Goal: Task Accomplishment & Management: Complete application form

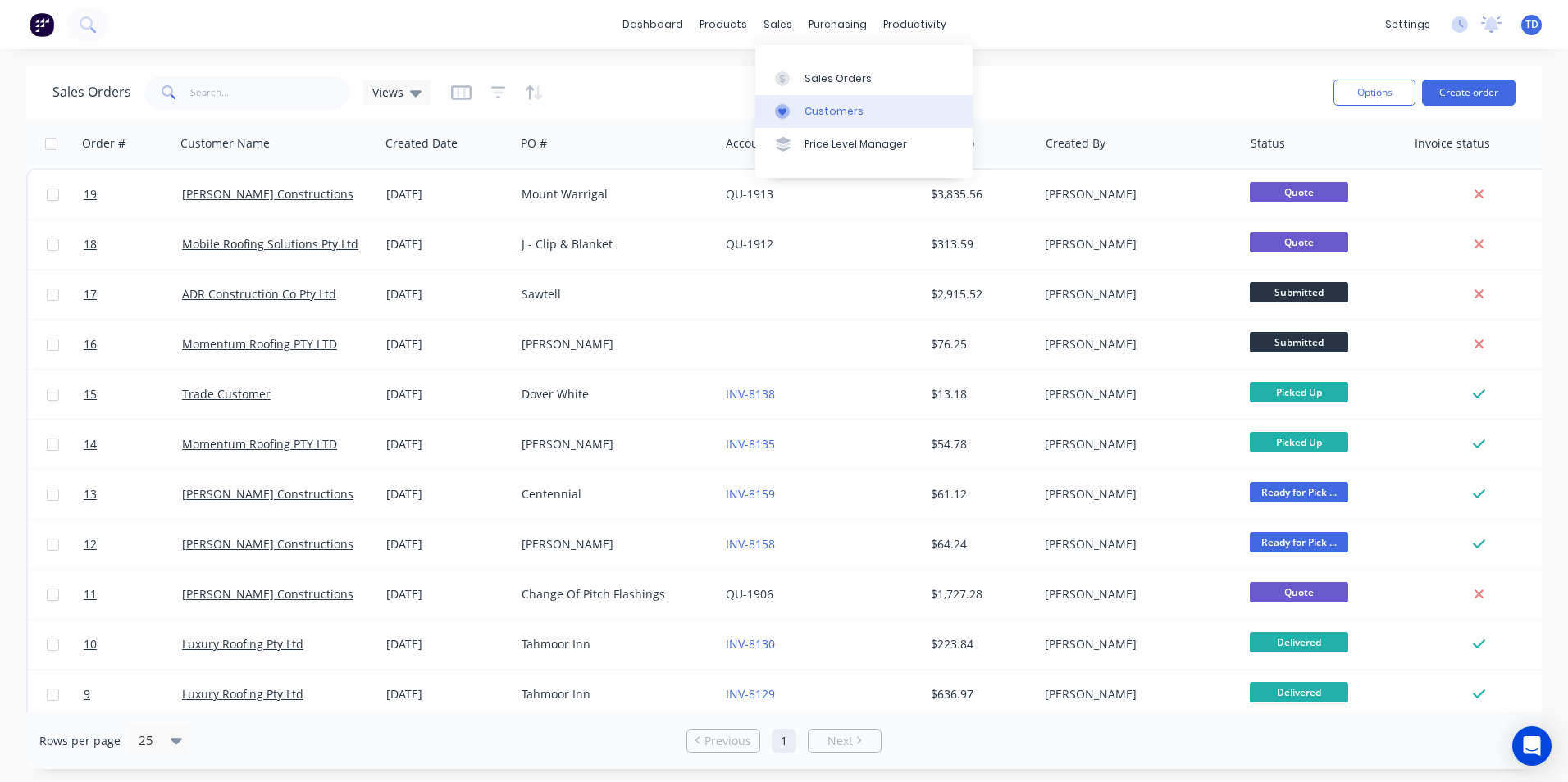
click at [830, 112] on div "Customers" at bounding box center [834, 111] width 59 height 15
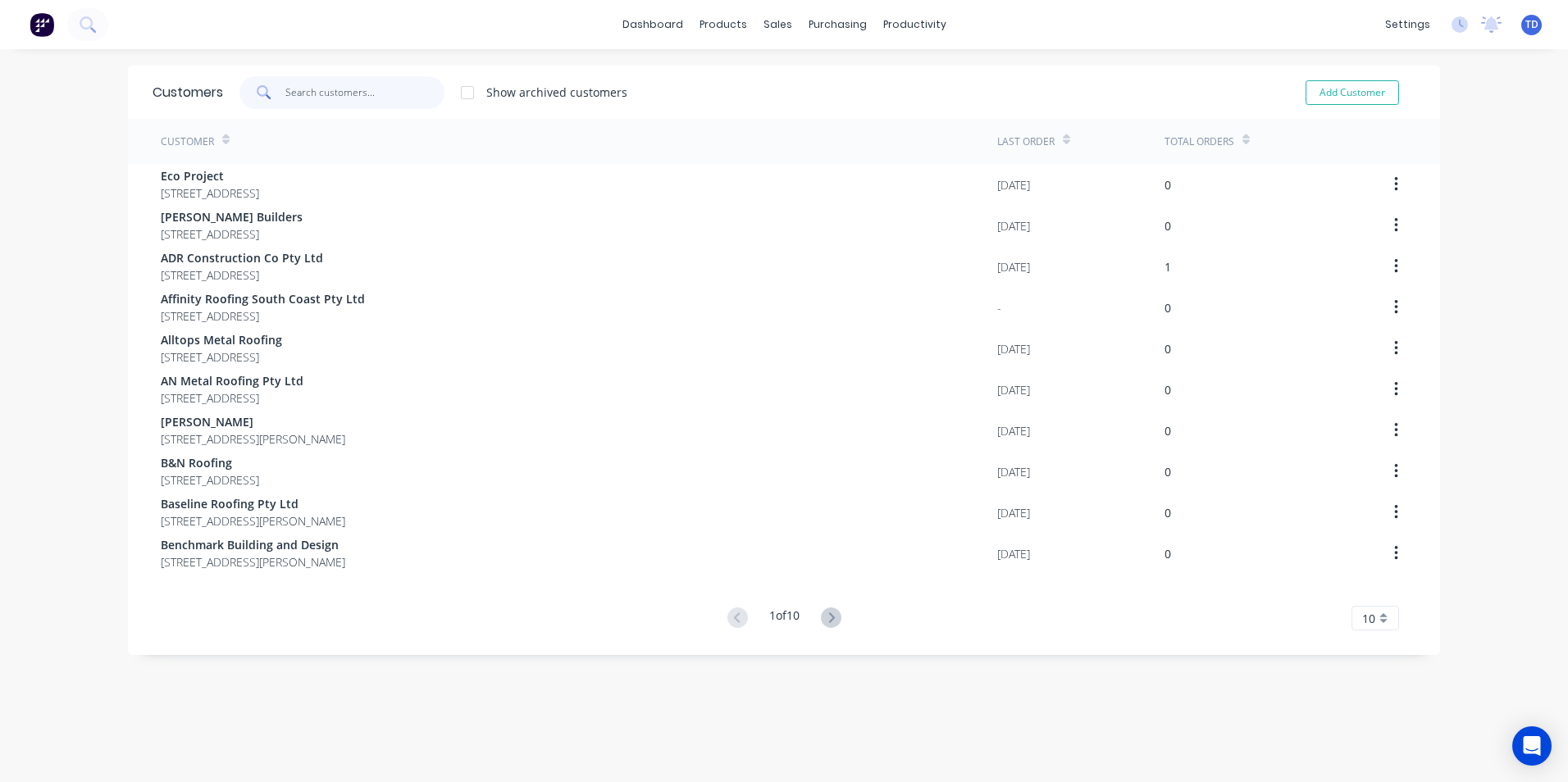
click at [326, 98] on input "text" at bounding box center [365, 92] width 160 height 33
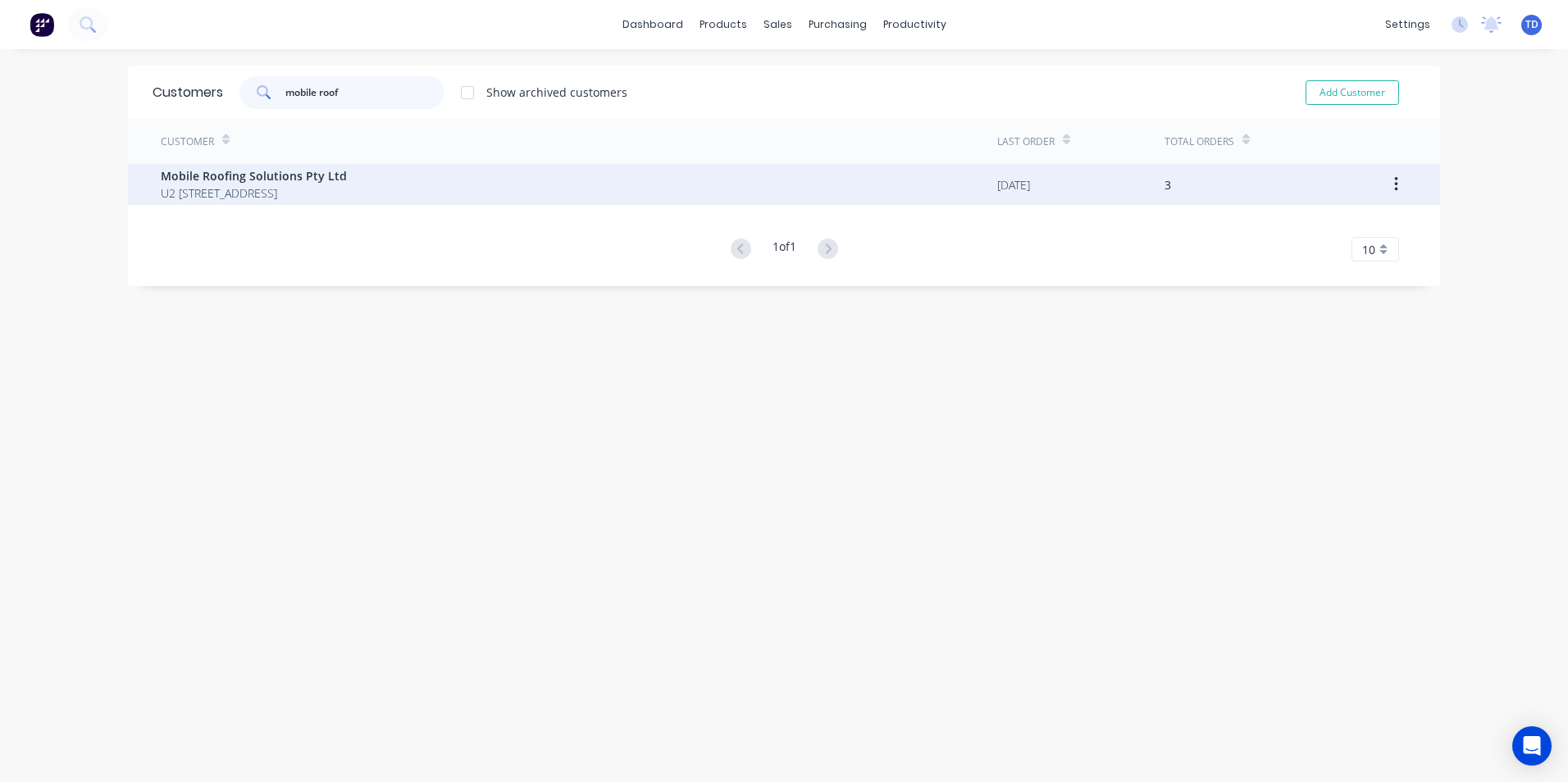
type input "mobile roof"
click at [280, 182] on span "Mobile Roofing Solutions Pty Ltd" at bounding box center [253, 176] width 186 height 17
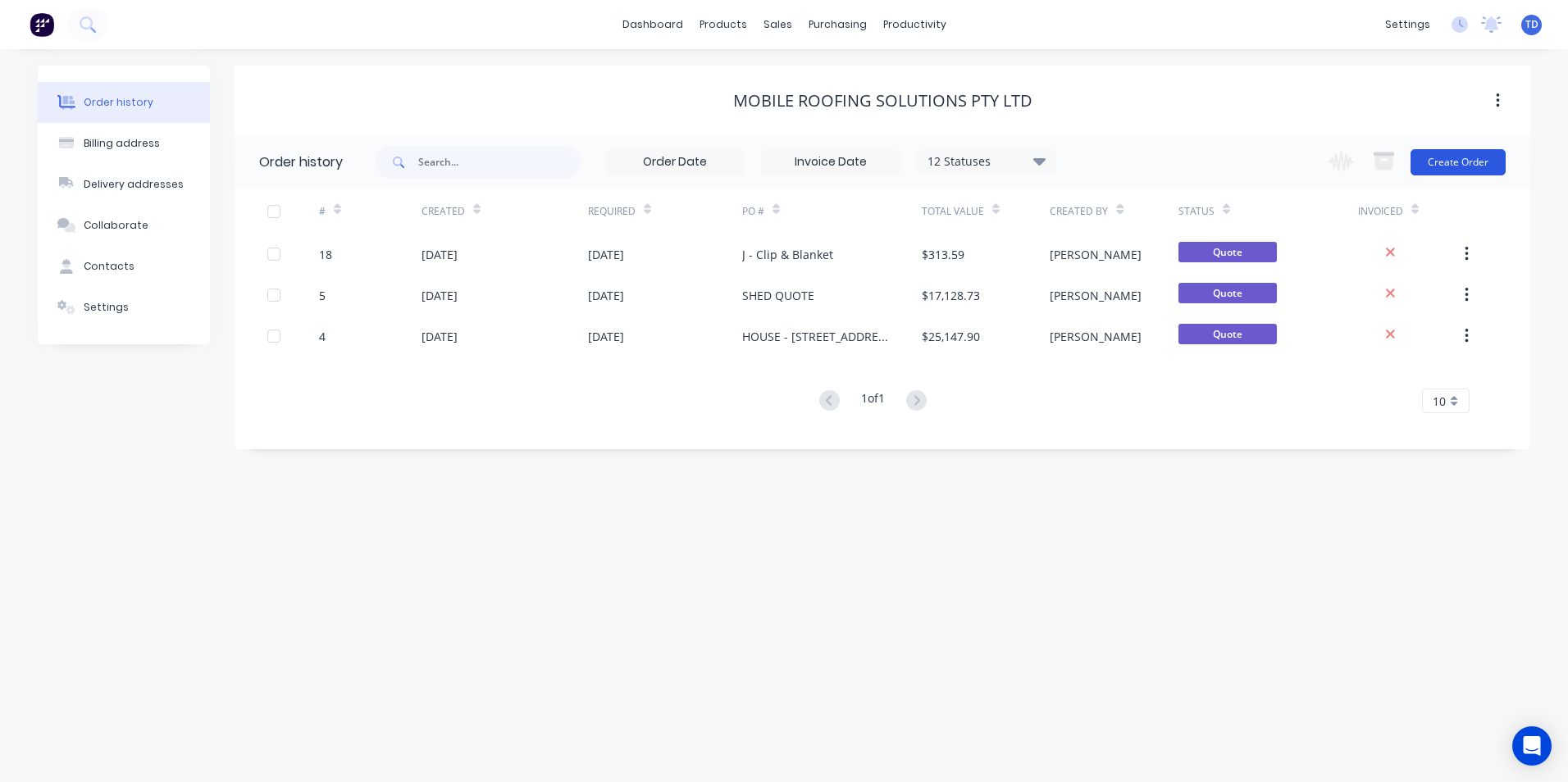
click at [1452, 163] on button "Create Order" at bounding box center [1457, 162] width 95 height 26
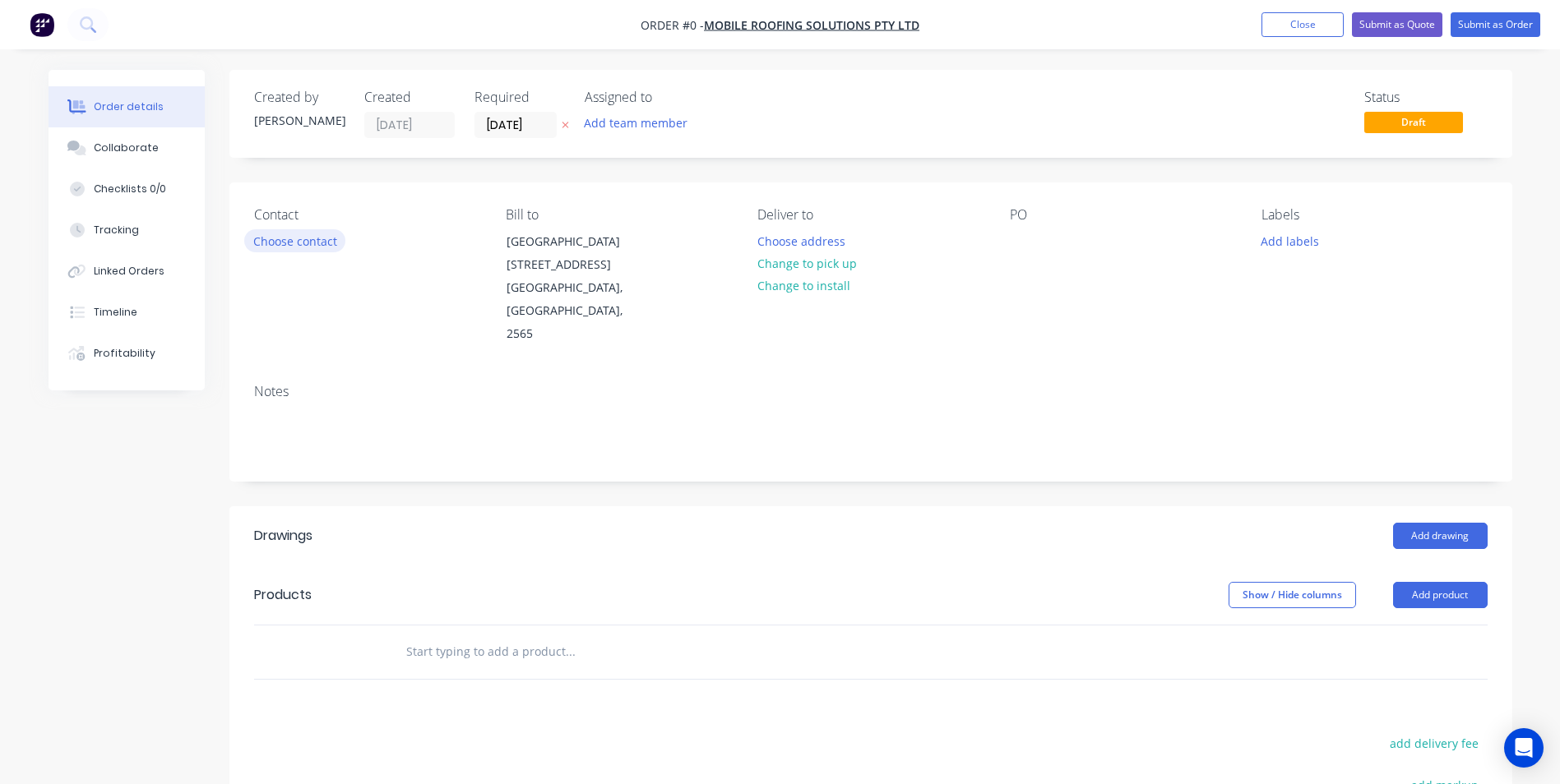
click at [273, 242] on button "Choose contact" at bounding box center [295, 239] width 101 height 22
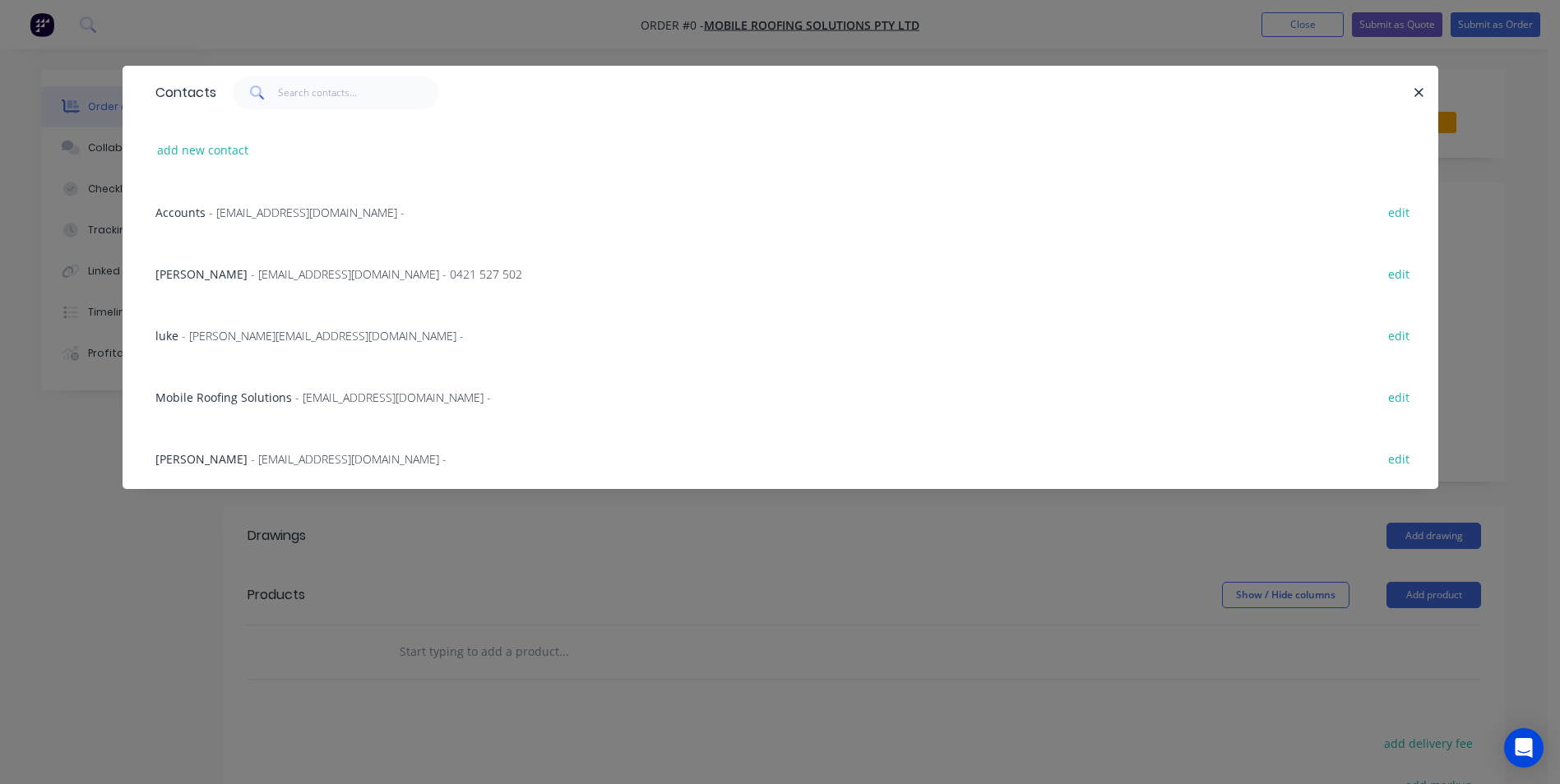
click at [286, 274] on span "- [EMAIL_ADDRESS][DOMAIN_NAME] - 0421 527 502" at bounding box center [387, 274] width 271 height 16
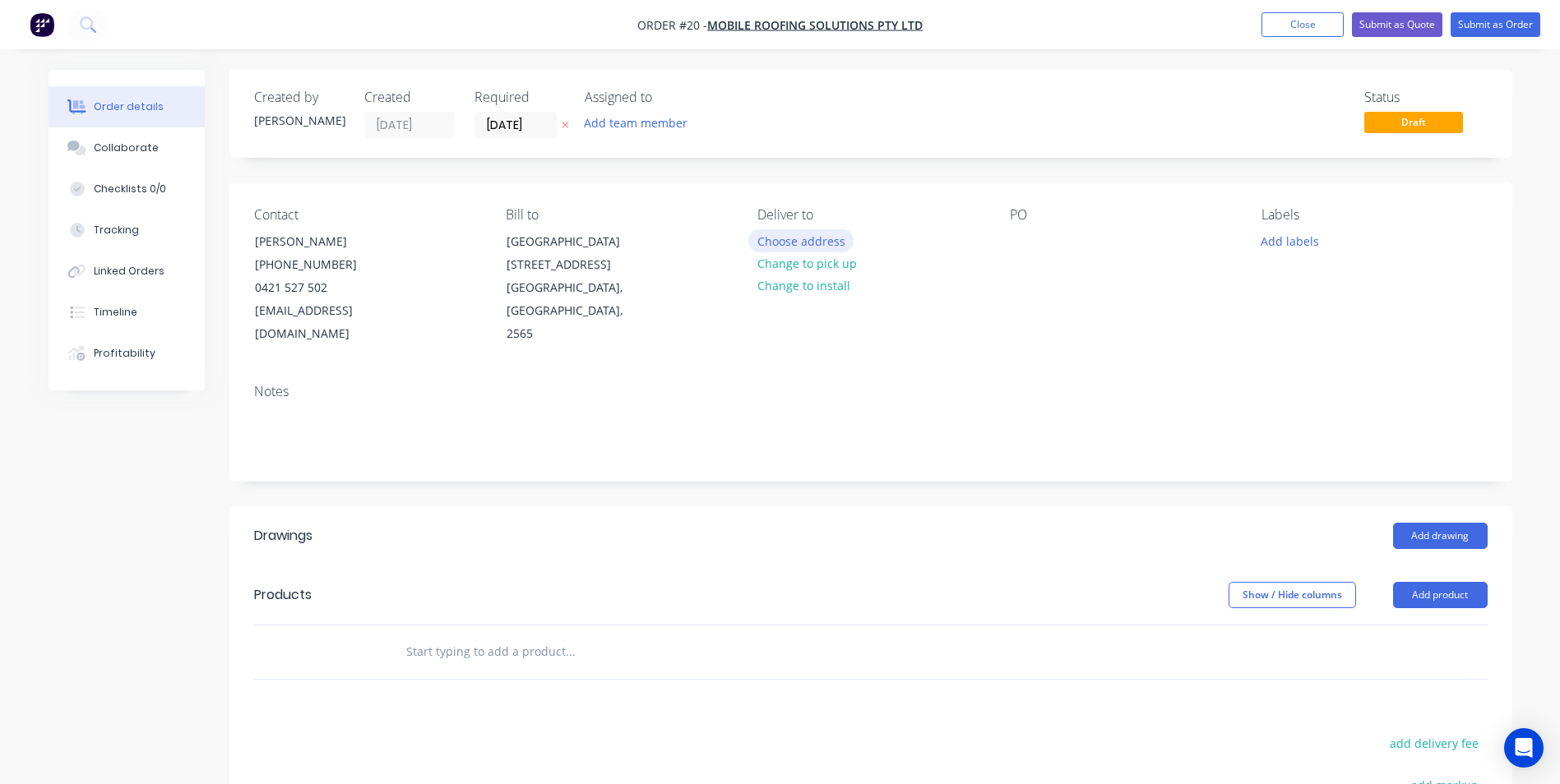
click at [787, 248] on button "Choose address" at bounding box center [801, 239] width 105 height 22
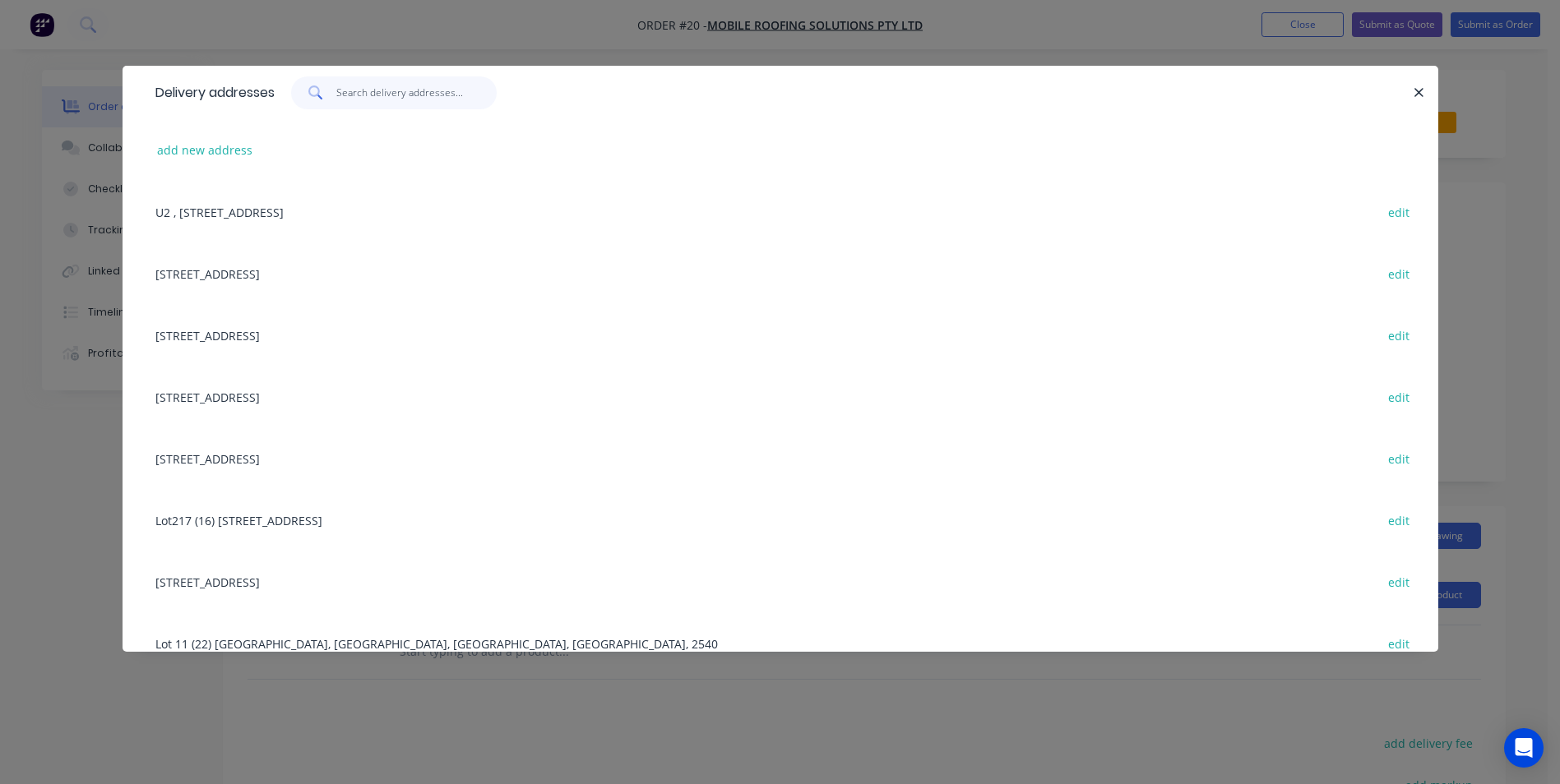
click at [407, 87] on input "text" at bounding box center [416, 93] width 160 height 33
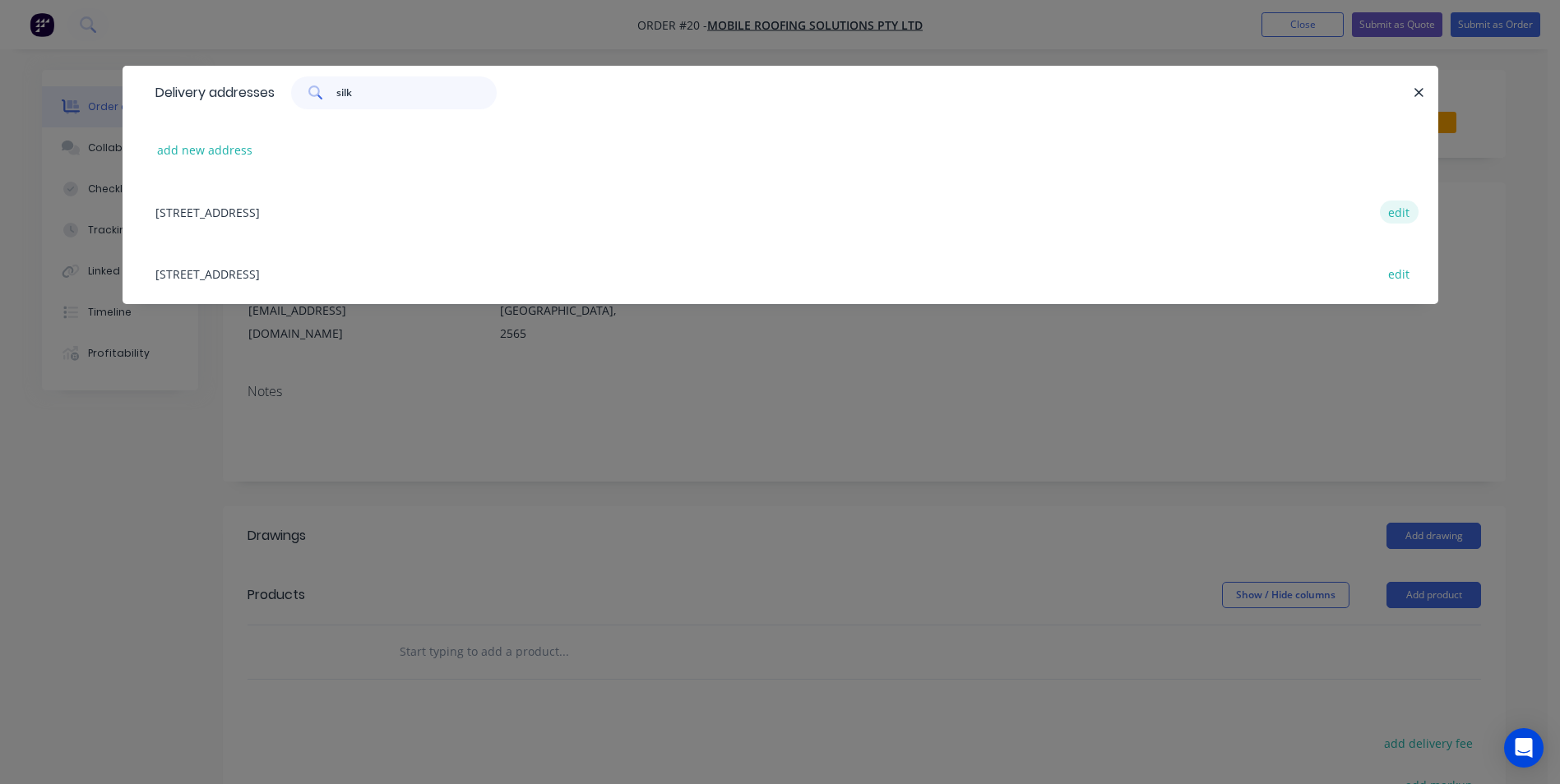
type input "silk"
click at [1396, 211] on button "edit" at bounding box center [1399, 211] width 38 height 22
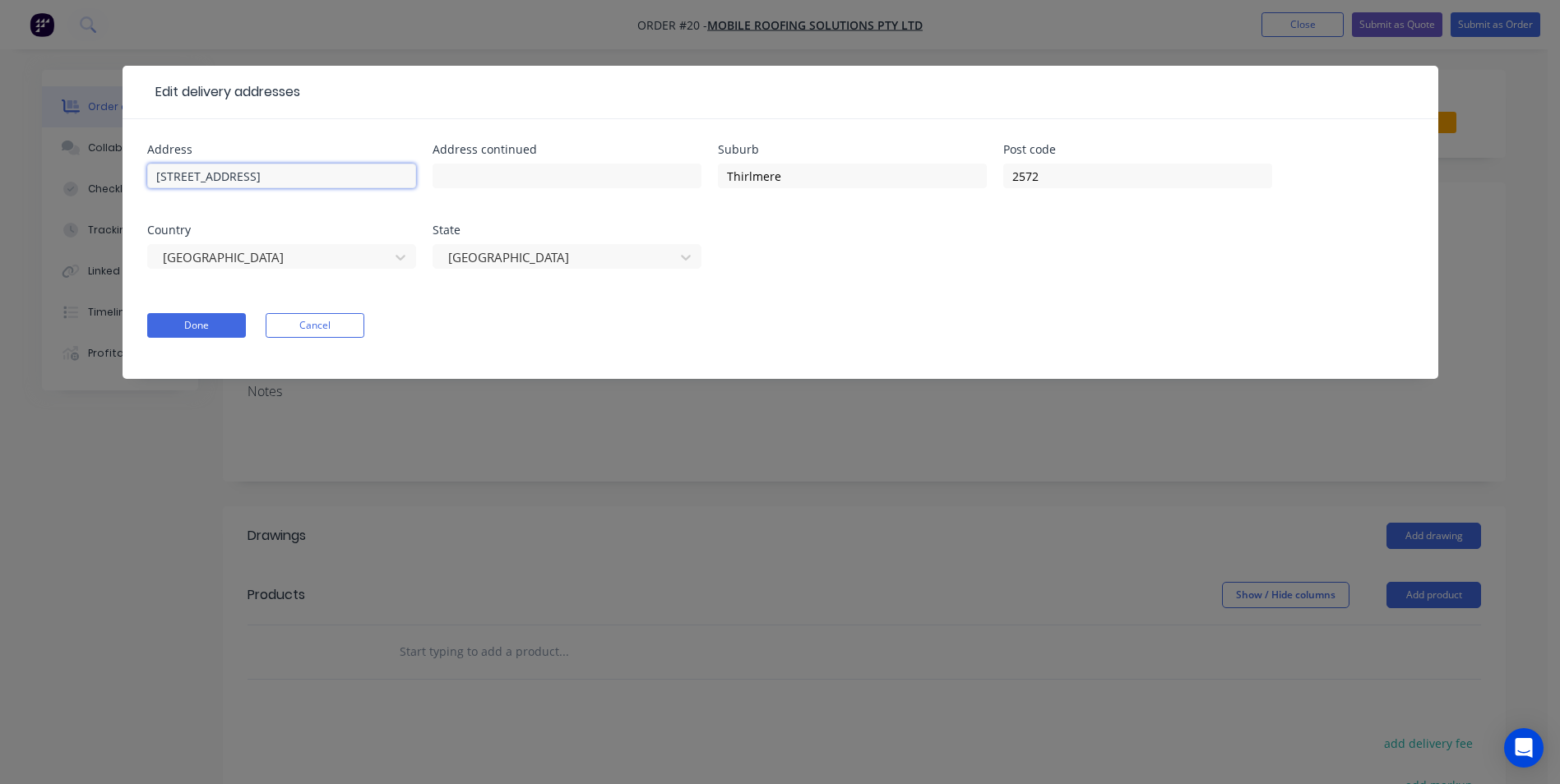
click at [270, 177] on input "[STREET_ADDRESS]" at bounding box center [281, 176] width 268 height 24
type input "[STREET_ADDRESS]"
click at [209, 326] on button "Done" at bounding box center [196, 325] width 99 height 24
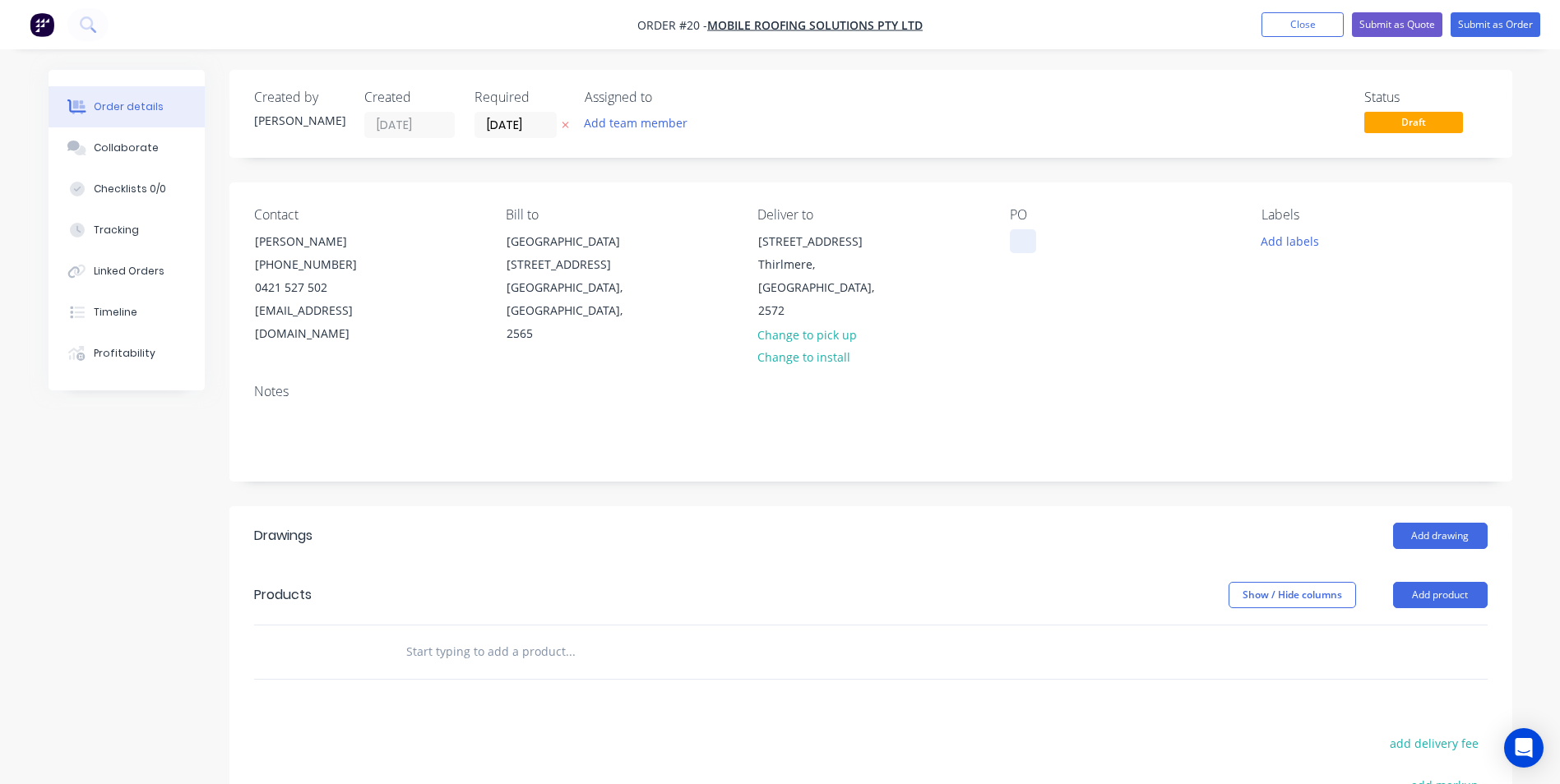
click at [1028, 229] on div at bounding box center [1023, 240] width 26 height 24
click at [1443, 523] on button "Add drawing" at bounding box center [1440, 536] width 94 height 26
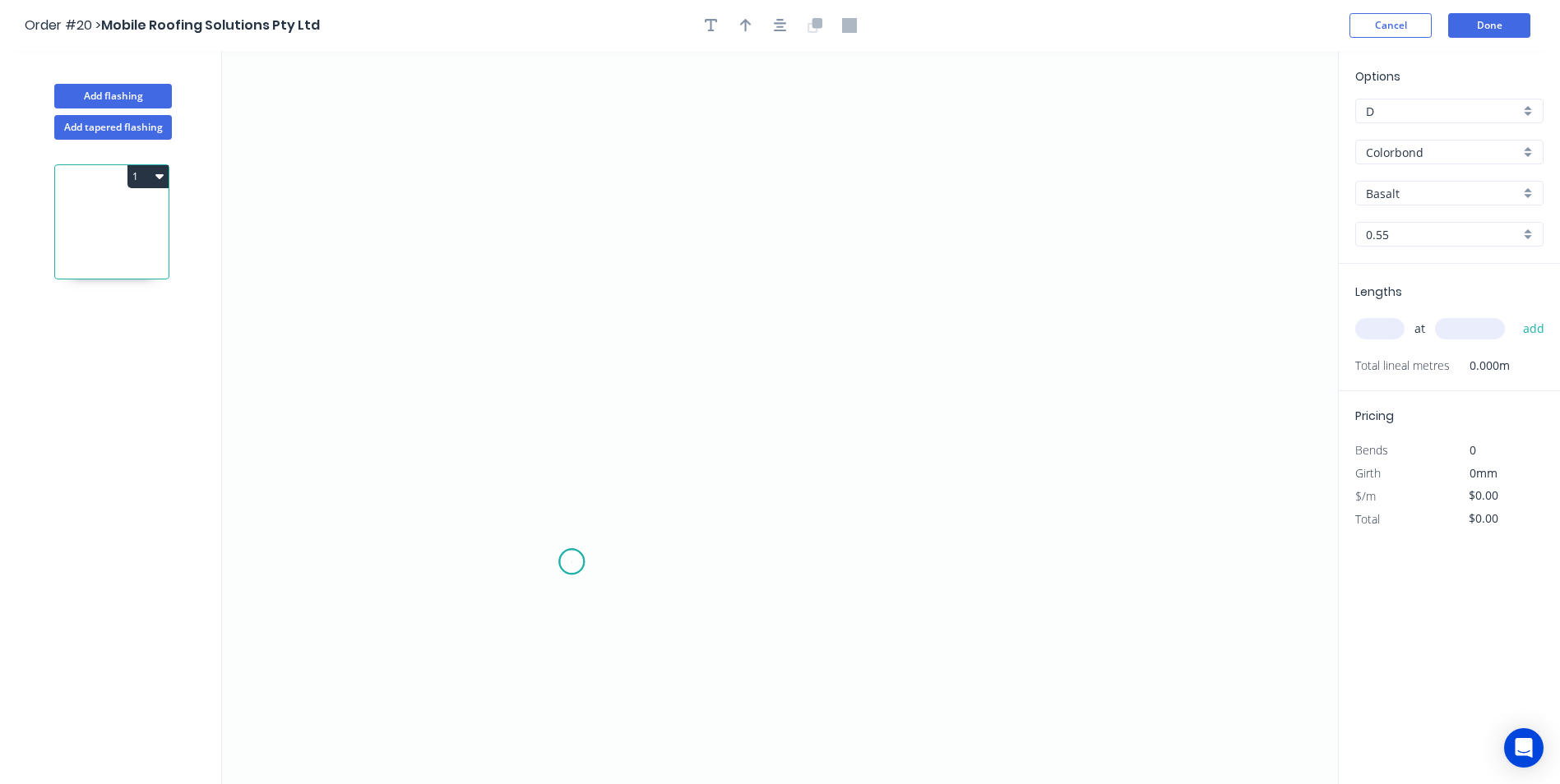
click at [572, 562] on icon "0" at bounding box center [780, 417] width 1116 height 733
click at [516, 605] on icon "0" at bounding box center [780, 417] width 1116 height 733
click at [519, 248] on icon "0 ?" at bounding box center [780, 417] width 1116 height 733
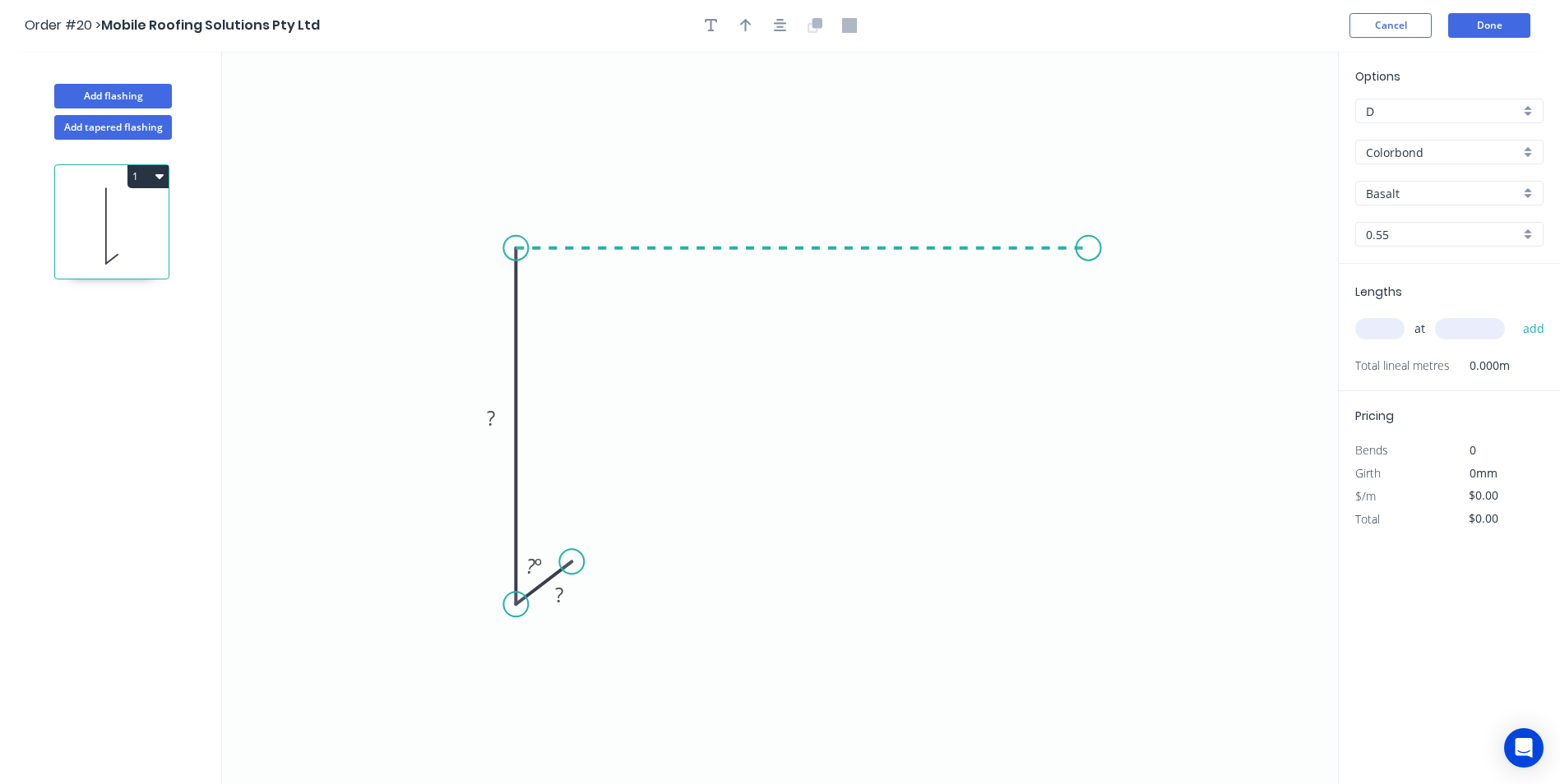
drag, startPoint x: 1089, startPoint y: 253, endPoint x: 1111, endPoint y: 281, distance: 35.6
click at [1090, 253] on icon "0 ? ? ? º" at bounding box center [780, 417] width 1116 height 733
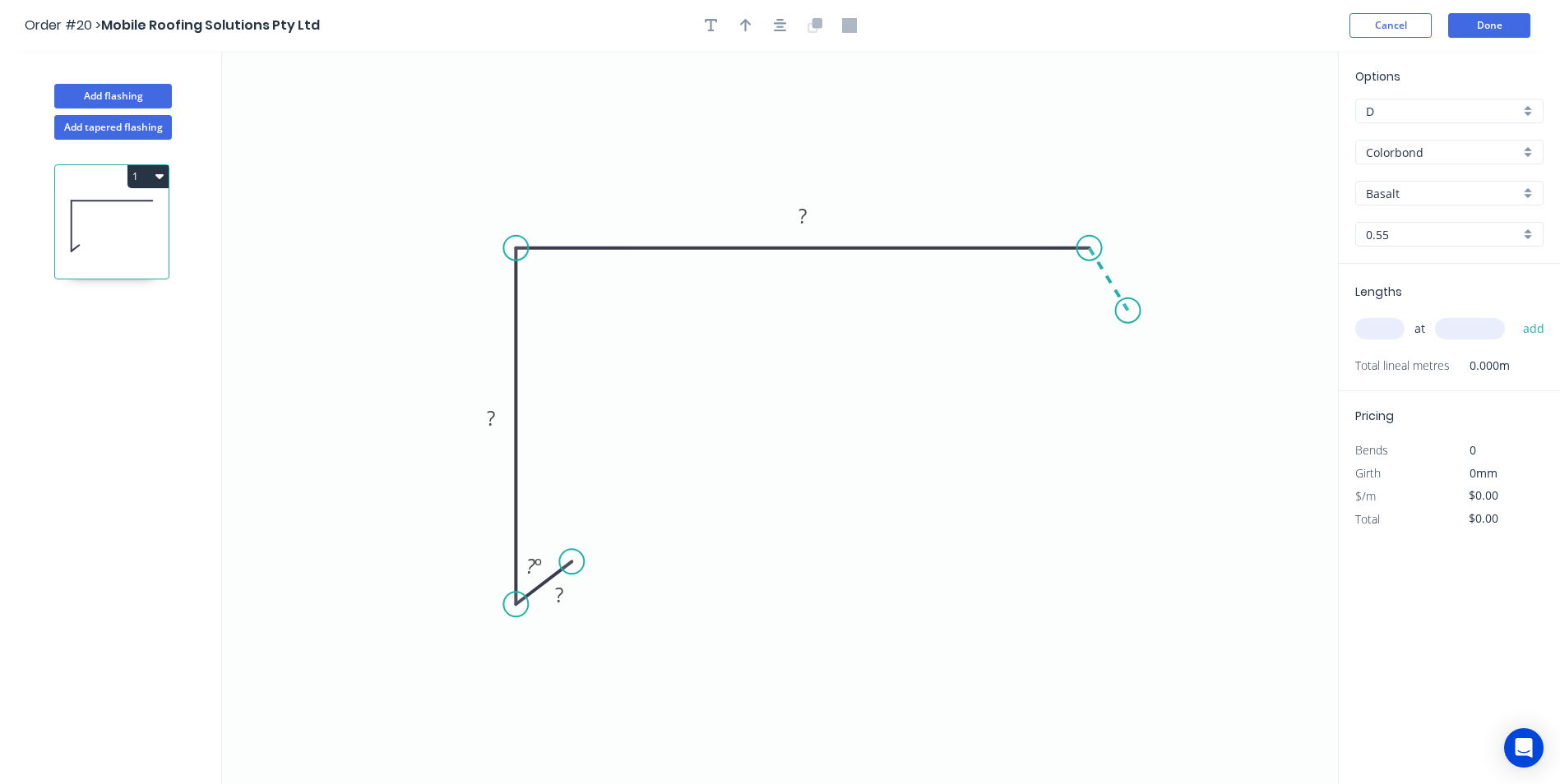
click at [1128, 310] on icon "0 ? ? ? ? º" at bounding box center [780, 417] width 1116 height 733
click at [572, 586] on rect at bounding box center [560, 596] width 33 height 23
type input "$14.01"
click at [812, 214] on tspan "330" at bounding box center [802, 215] width 34 height 27
click at [900, 115] on icon "0 10 100 300 30 45 º 120 º" at bounding box center [780, 417] width 1116 height 733
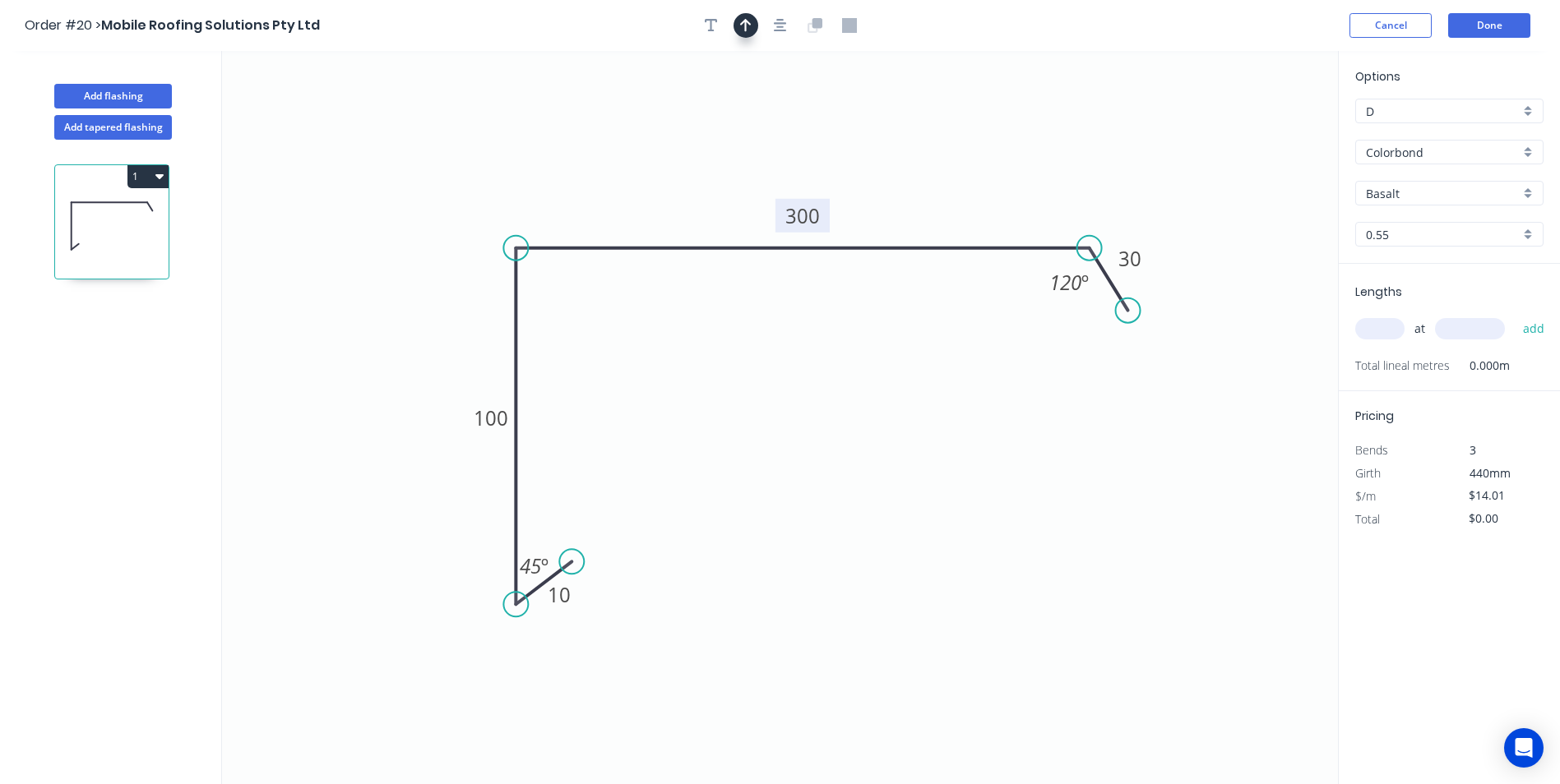
click at [740, 27] on icon "button" at bounding box center [745, 25] width 11 height 15
drag, startPoint x: 1256, startPoint y: 131, endPoint x: 998, endPoint y: 136, distance: 258.0
click at [998, 136] on icon at bounding box center [997, 117] width 15 height 52
click at [1427, 193] on input "Basalt" at bounding box center [1443, 194] width 154 height 17
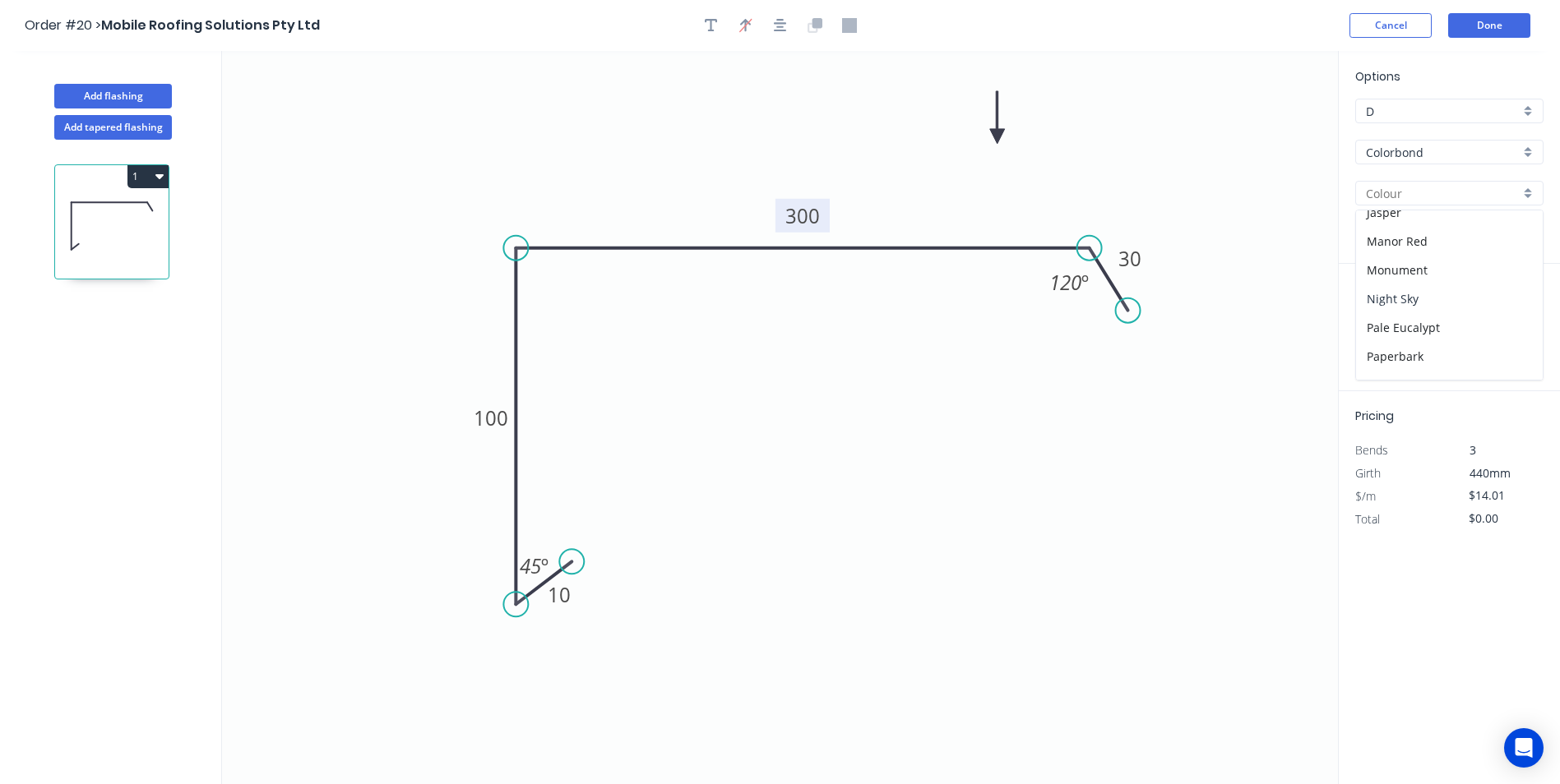
click at [1412, 298] on div "Night Sky" at bounding box center [1449, 298] width 186 height 29
type input "Night Sky"
click at [1389, 321] on input "text" at bounding box center [1380, 329] width 49 height 21
type input "6"
type input "4500"
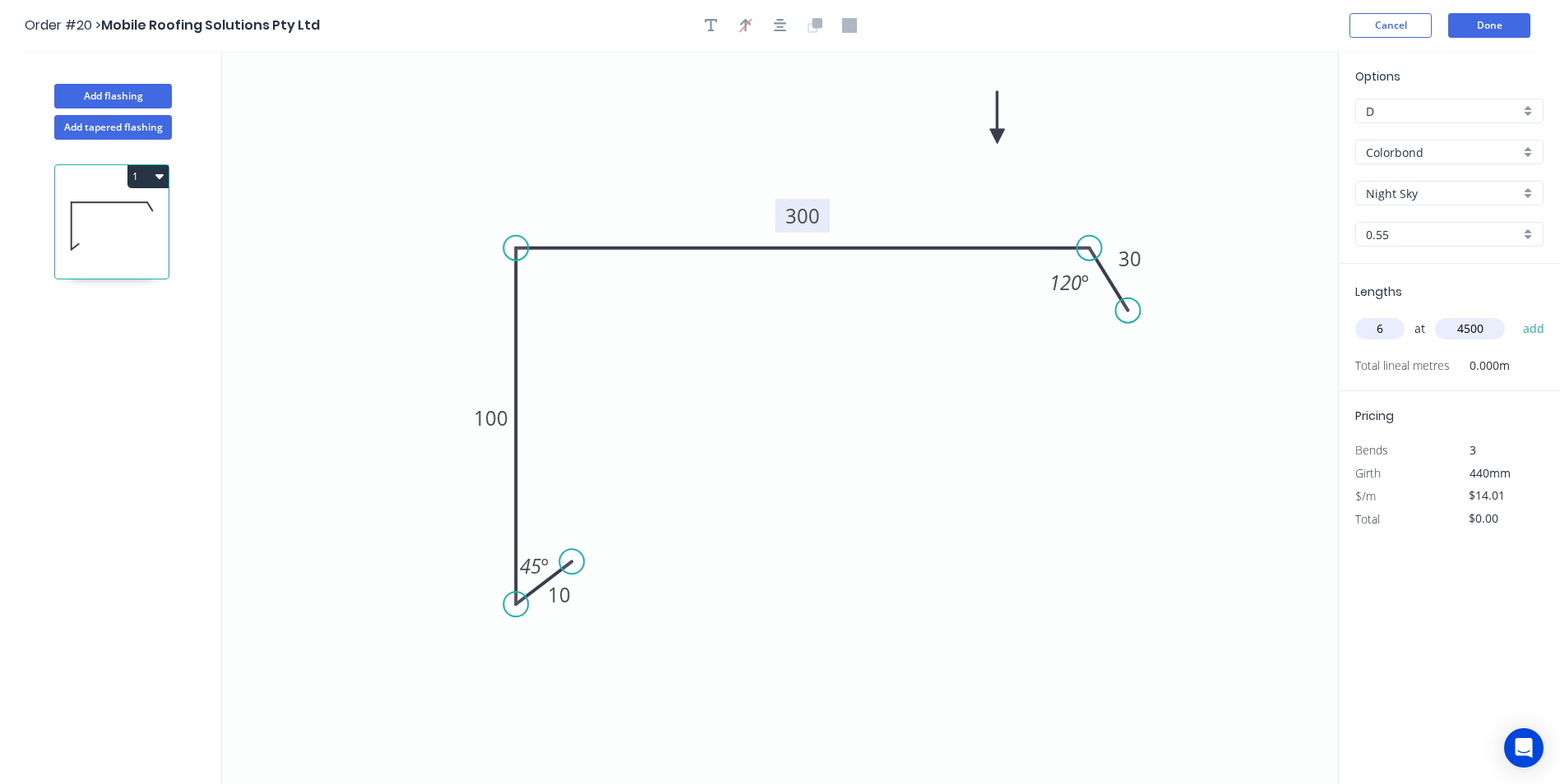
click at [1515, 315] on button "add" at bounding box center [1534, 329] width 38 height 28
type input "$378.27"
type input "2"
type input "3900"
click at [1515, 315] on button "add" at bounding box center [1534, 329] width 38 height 28
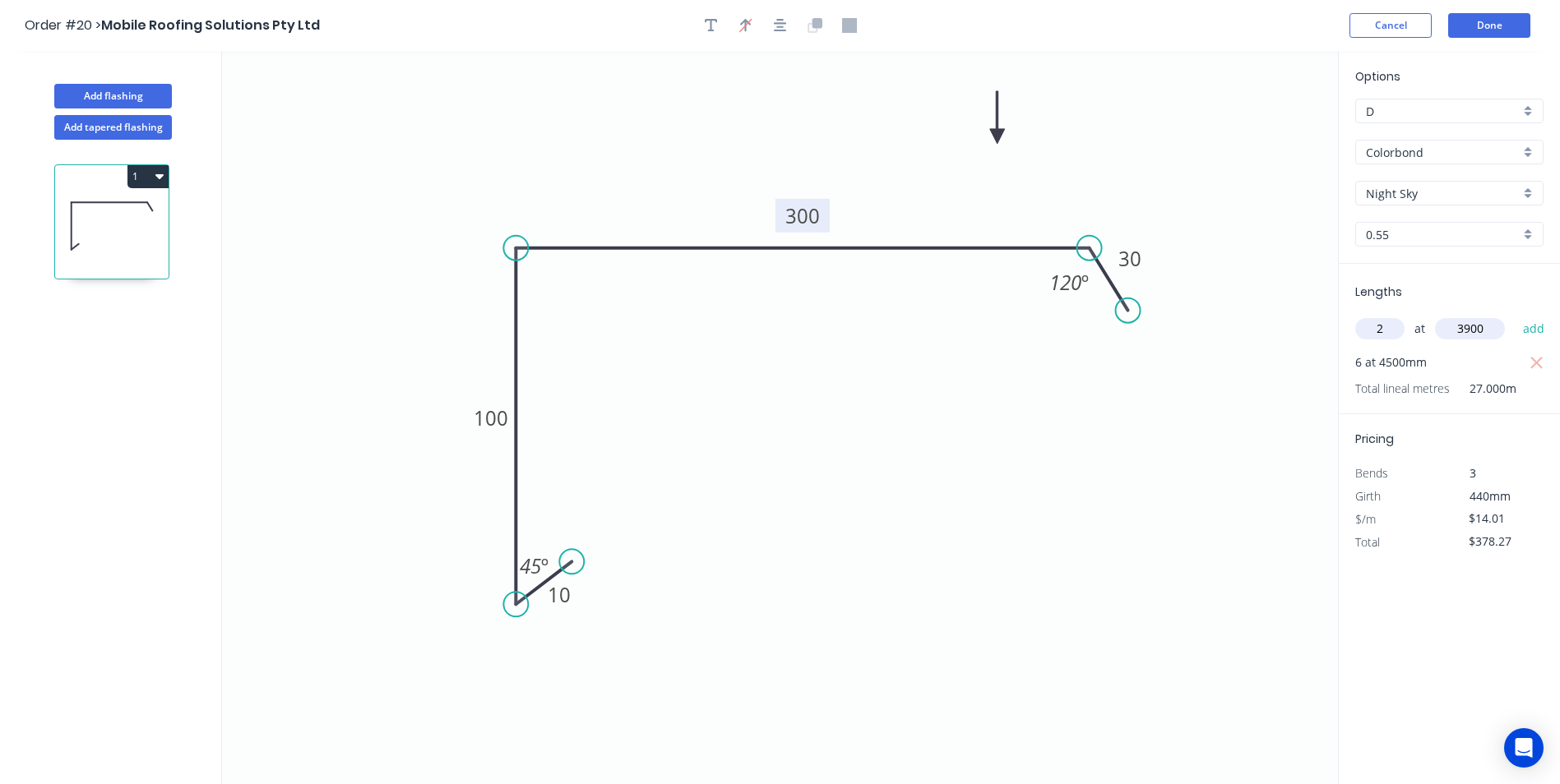
type input "$487.55"
type input "2"
type input "3500"
click at [1515, 315] on button "add" at bounding box center [1534, 329] width 38 height 28
type input "$585.62"
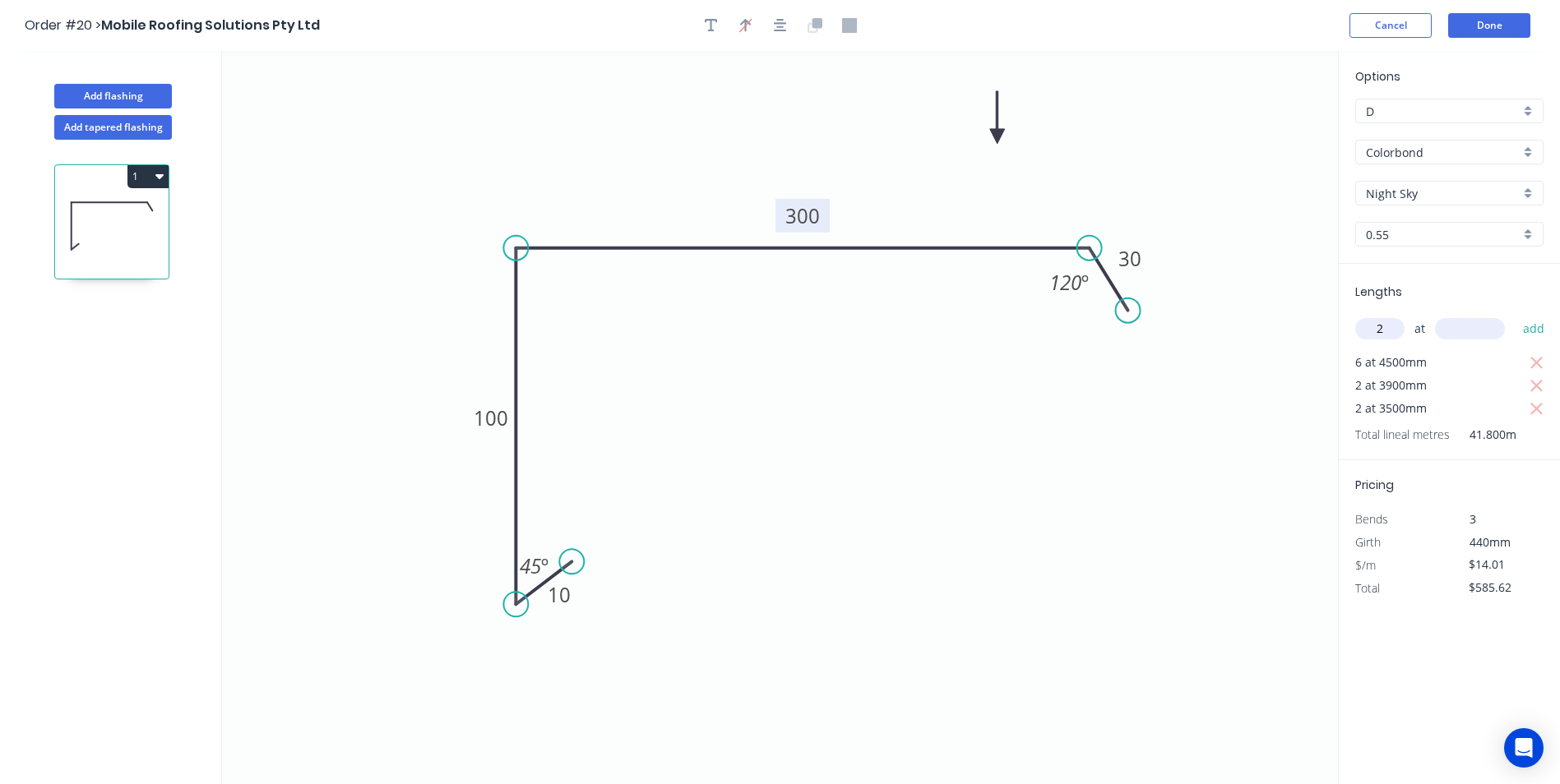
type input "2"
click at [1535, 413] on icon "button" at bounding box center [1536, 409] width 15 height 20
type input "$487.55"
click at [1466, 330] on input "text" at bounding box center [1470, 329] width 70 height 21
type input "3400"
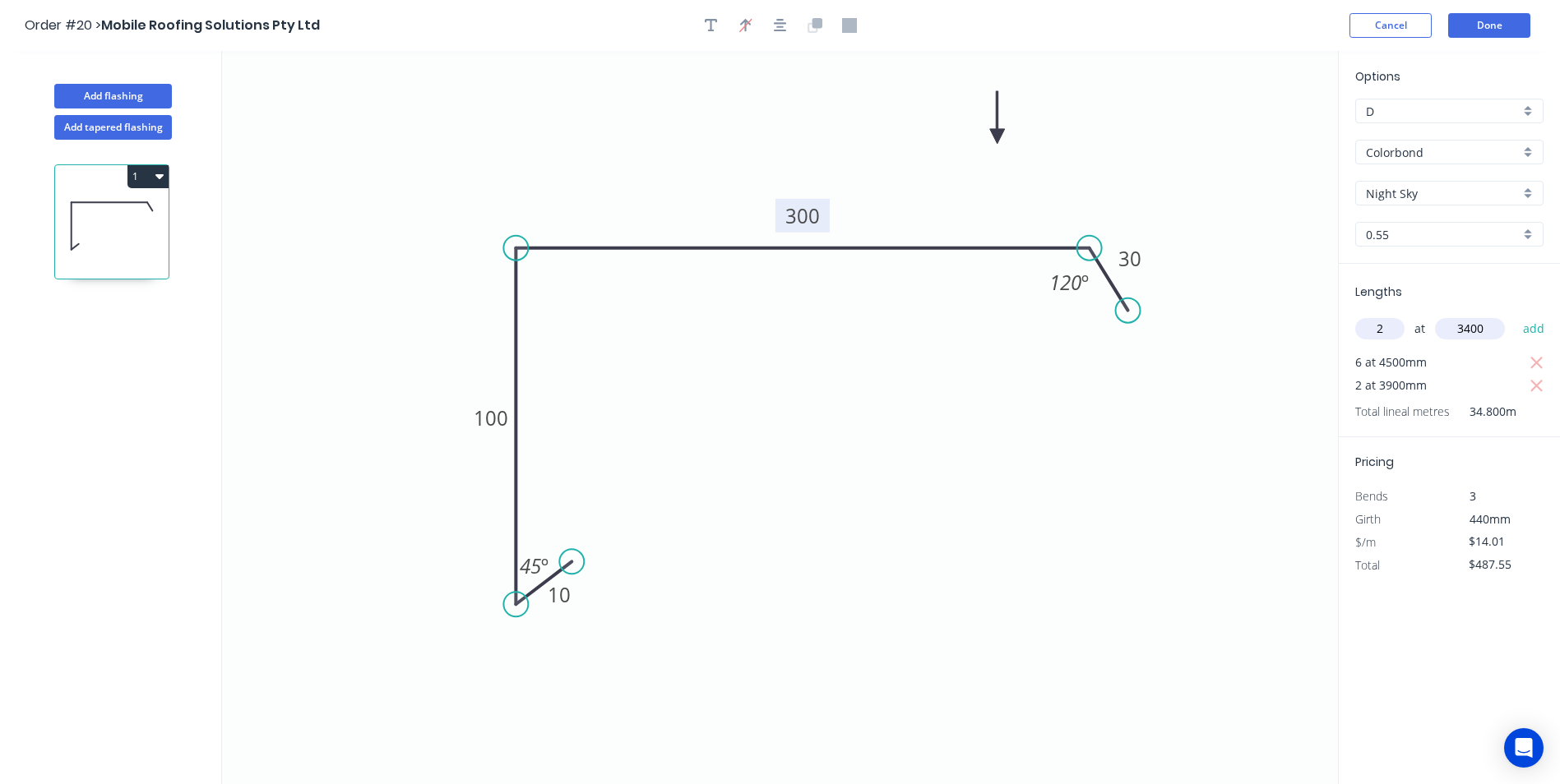
click at [1515, 315] on button "add" at bounding box center [1534, 329] width 38 height 28
type input "$582.82"
type input "1"
type input "2000"
click at [1515, 315] on button "add" at bounding box center [1534, 329] width 38 height 28
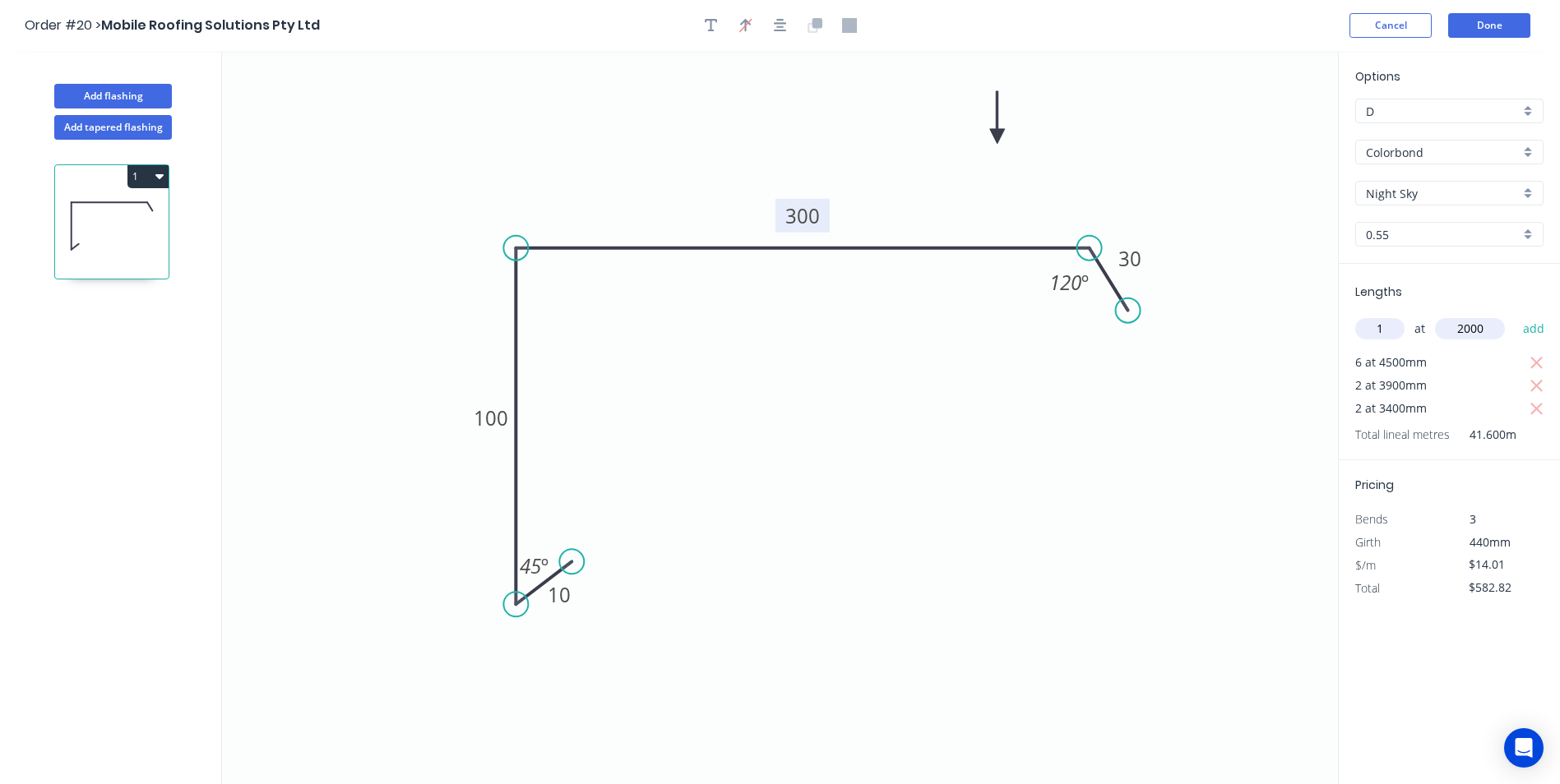
type input "$610.84"
click at [1474, 32] on button "Done" at bounding box center [1489, 25] width 82 height 24
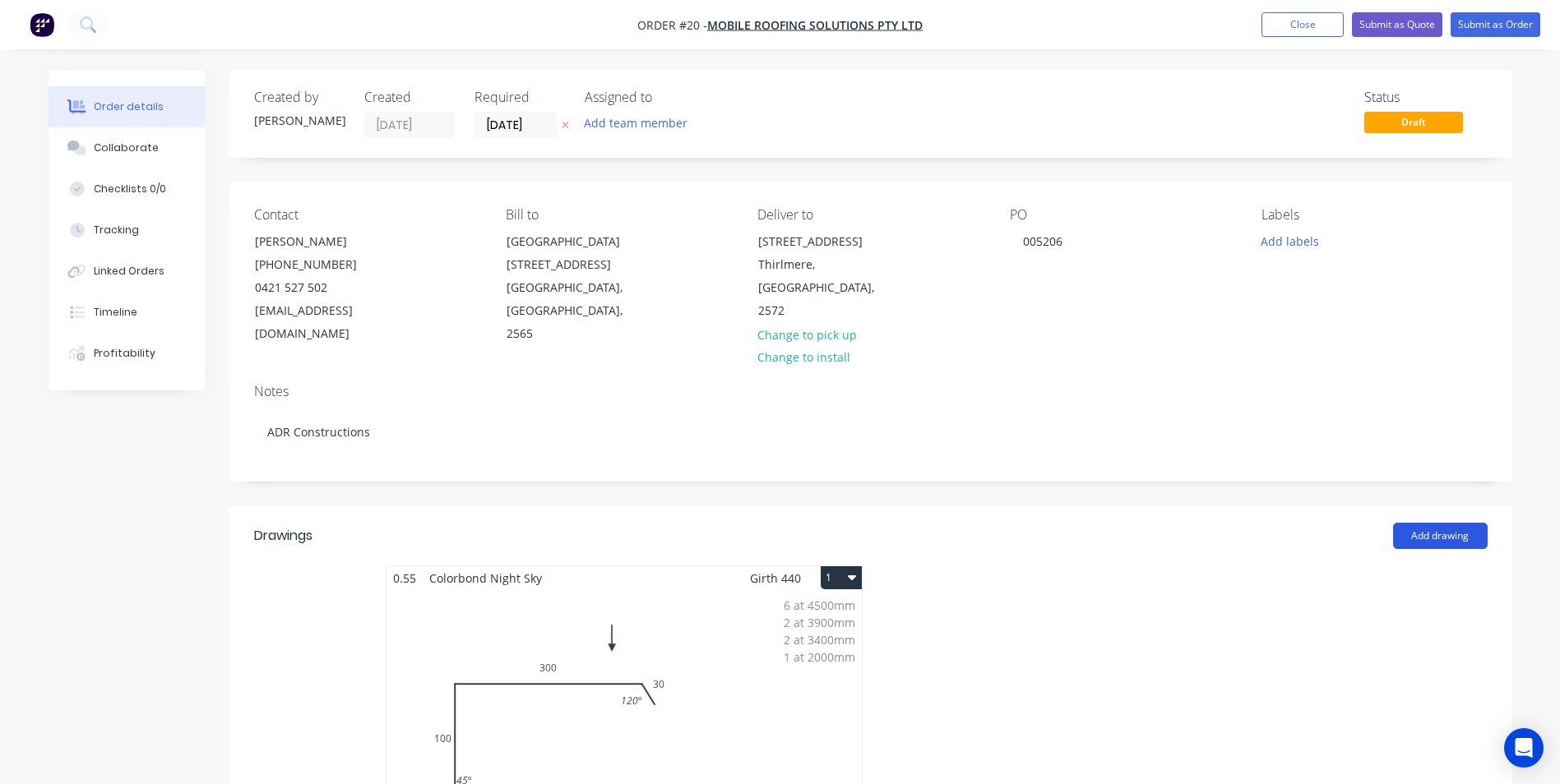
click at [1417, 523] on button "Add drawing" at bounding box center [1440, 536] width 94 height 26
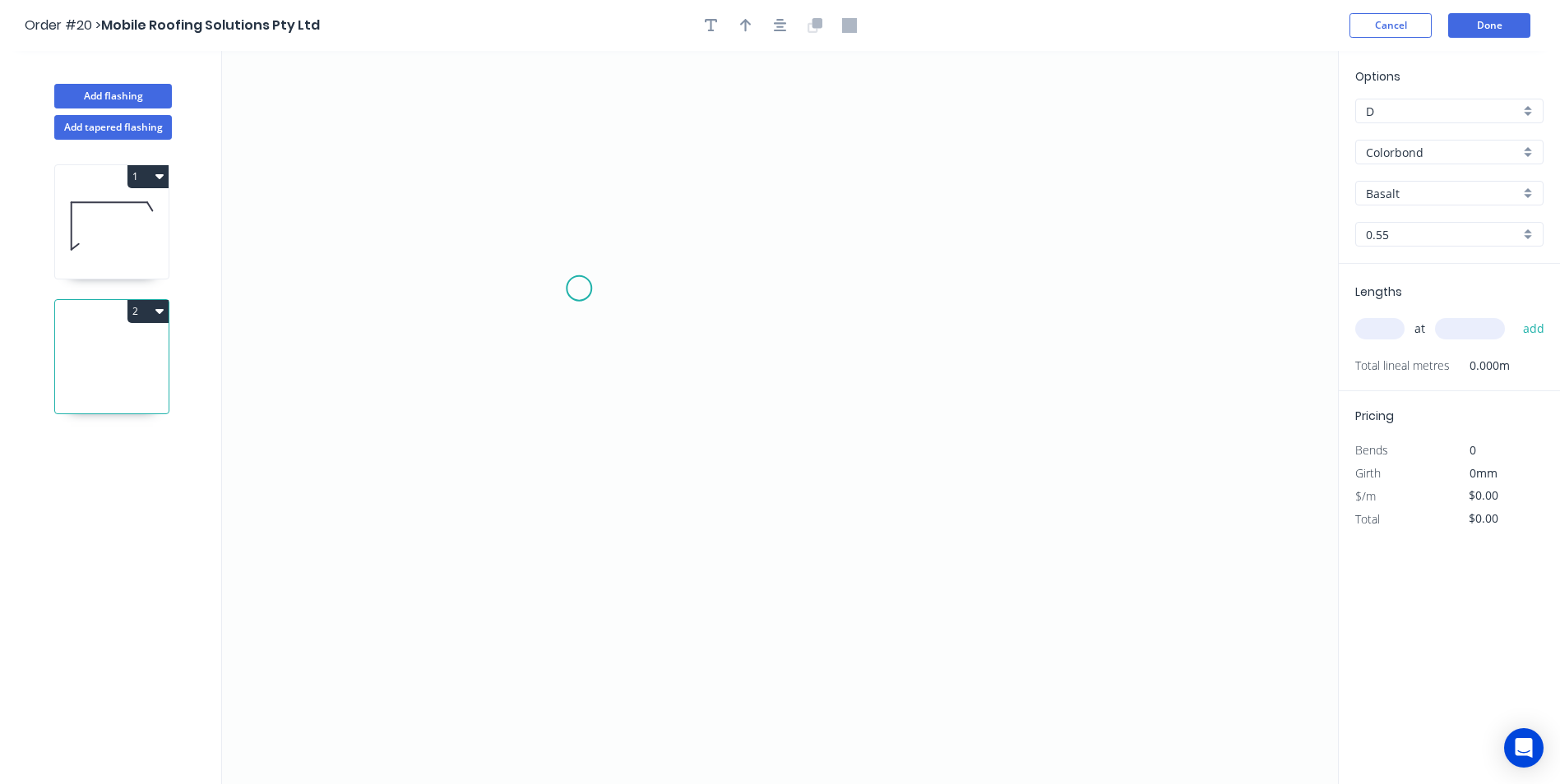
click at [579, 288] on icon "0" at bounding box center [780, 417] width 1116 height 733
click at [586, 517] on icon "0" at bounding box center [780, 417] width 1116 height 733
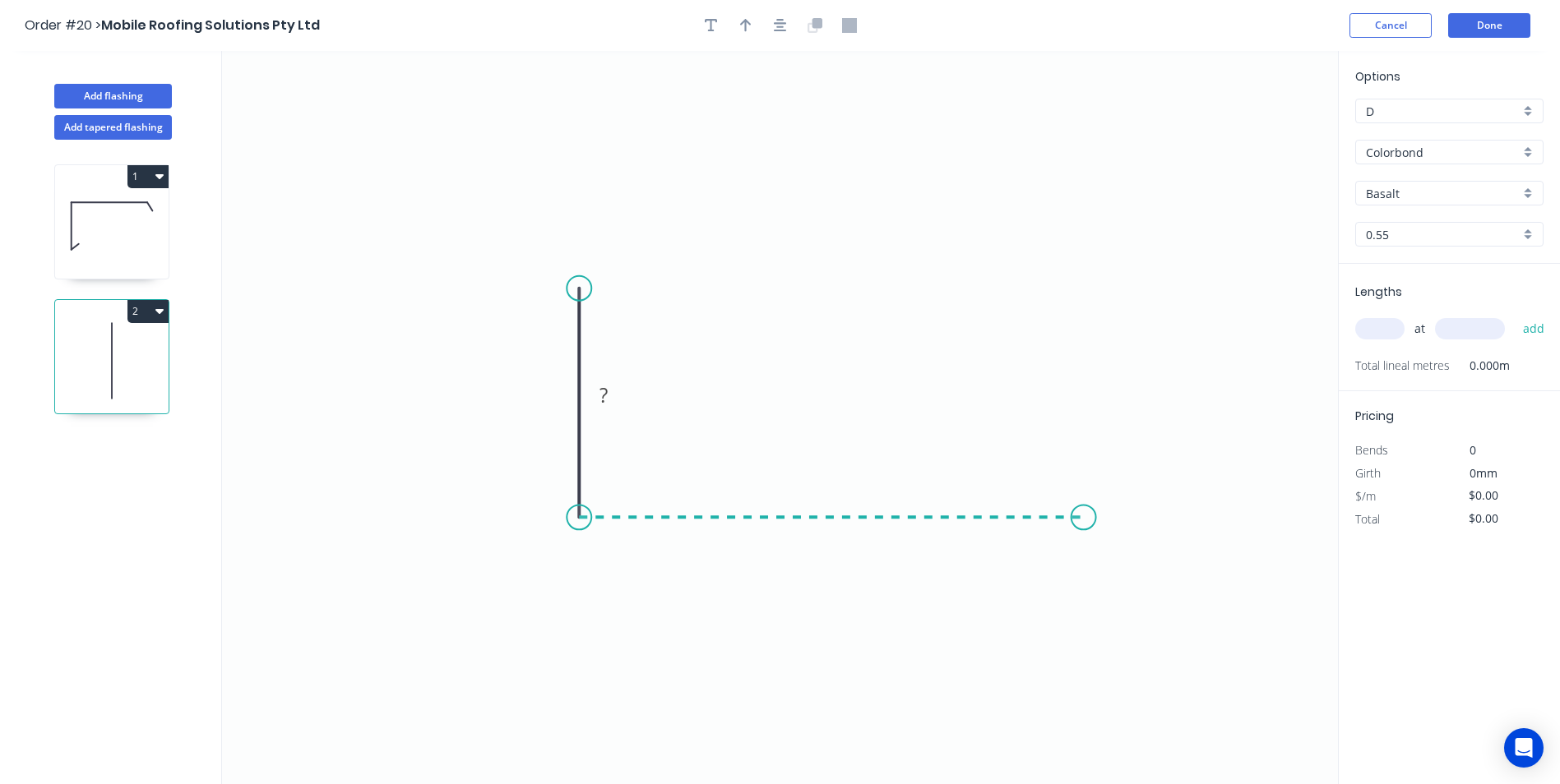
click at [1083, 538] on icon "0 ?" at bounding box center [780, 417] width 1116 height 733
click at [1118, 600] on icon "0 ? ?" at bounding box center [780, 417] width 1116 height 733
click at [1118, 600] on circle at bounding box center [1118, 599] width 24 height 24
drag, startPoint x: 855, startPoint y: 531, endPoint x: 887, endPoint y: 425, distance: 110.7
click at [878, 460] on rect at bounding box center [851, 476] width 53 height 34
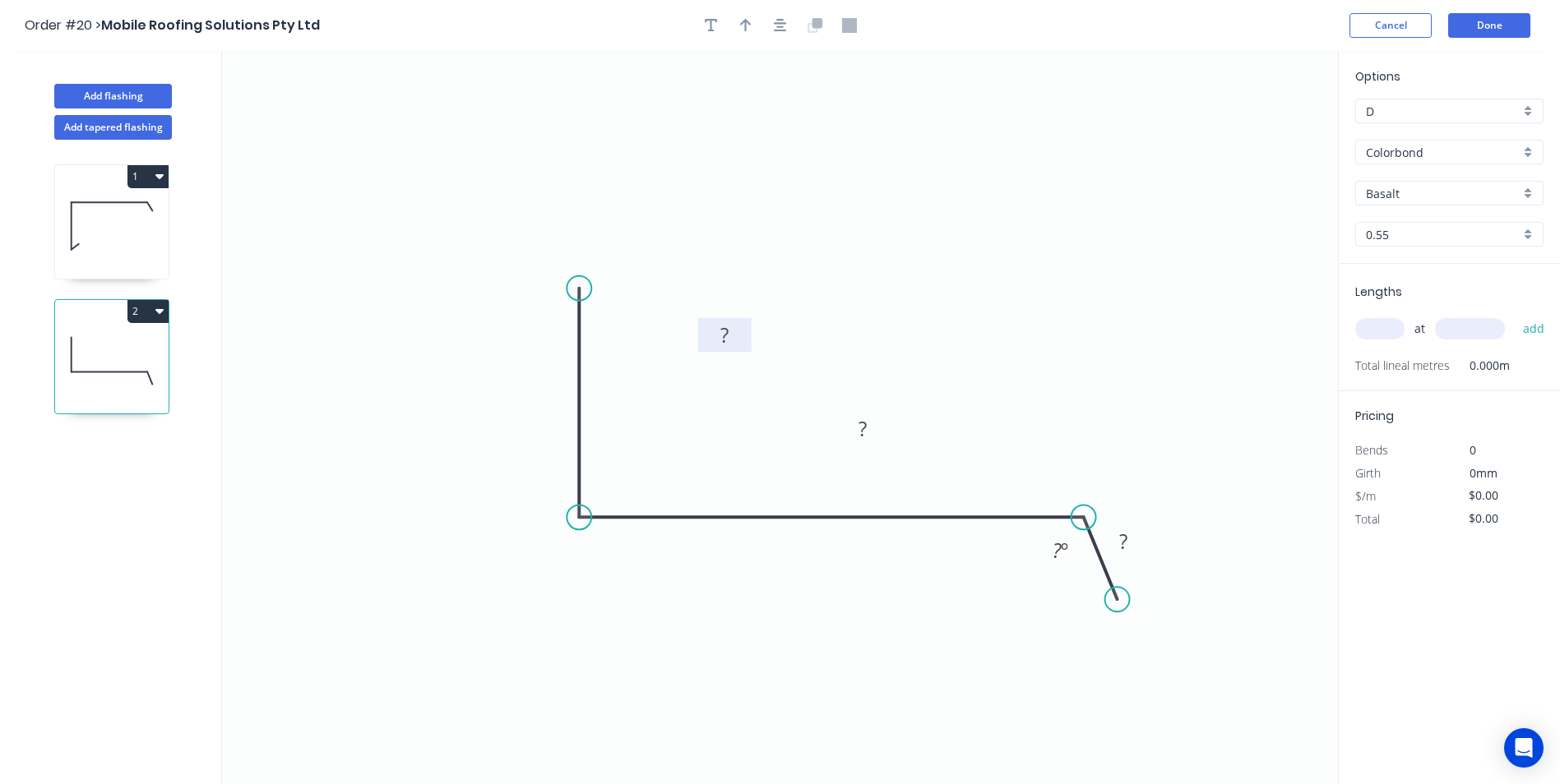
drag, startPoint x: 572, startPoint y: 384, endPoint x: 717, endPoint y: 319, distance: 158.9
click at [717, 319] on rect at bounding box center [724, 335] width 53 height 34
click at [610, 561] on div "Show angle" at bounding box center [654, 567] width 165 height 34
click at [717, 323] on rect at bounding box center [700, 330] width 53 height 34
click at [713, 324] on rect at bounding box center [700, 331] width 33 height 23
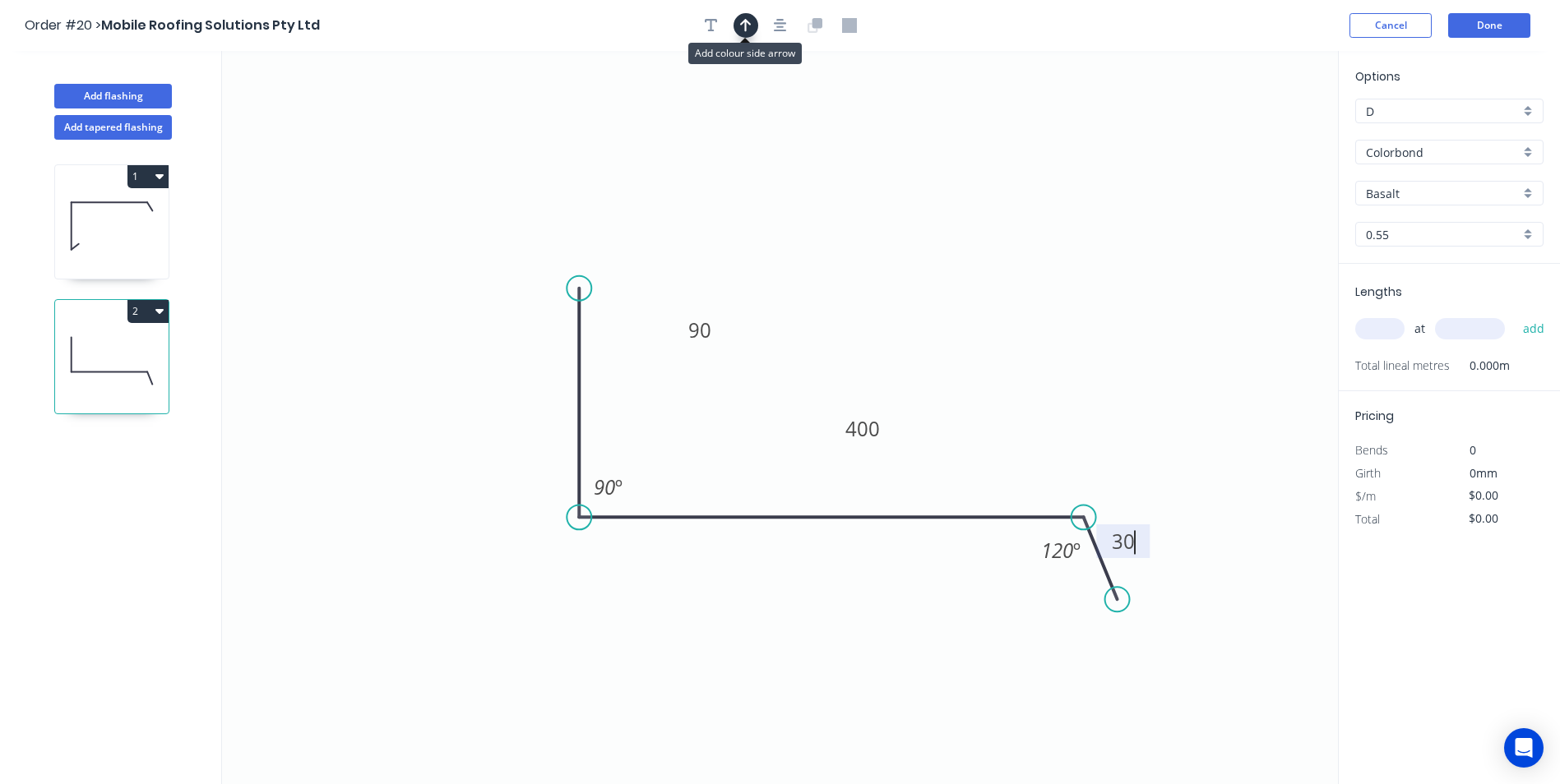
click at [740, 24] on icon "button" at bounding box center [745, 25] width 11 height 13
type input "$14.75"
drag, startPoint x: 1253, startPoint y: 131, endPoint x: 1065, endPoint y: 268, distance: 232.6
click at [1065, 268] on icon at bounding box center [1064, 249] width 15 height 52
click at [1434, 197] on input "Basalt" at bounding box center [1443, 194] width 154 height 17
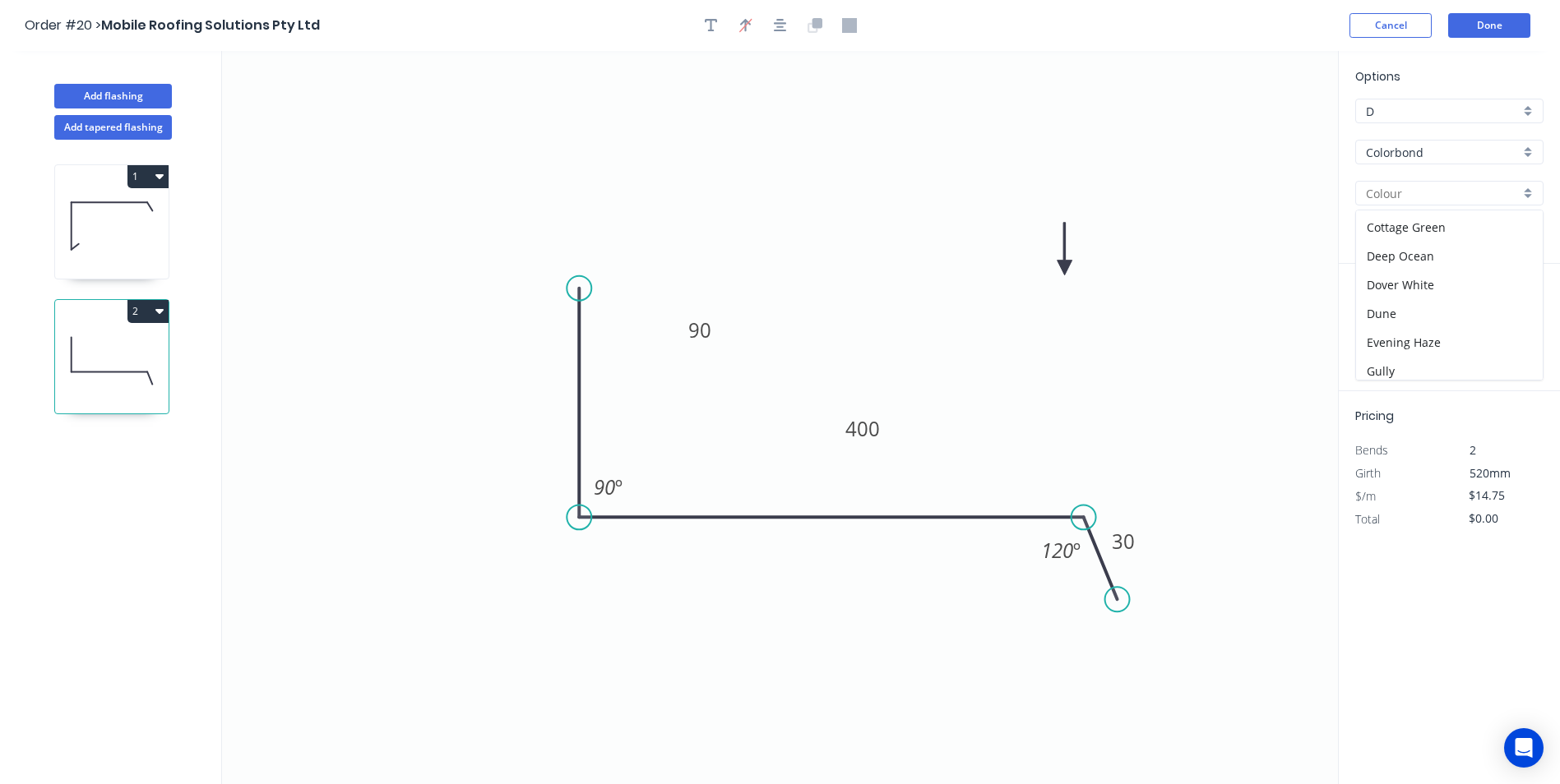
scroll to position [329, 0]
click at [1435, 304] on div "Night Sky" at bounding box center [1449, 298] width 186 height 29
type input "Night Sky"
click at [1396, 323] on input "text" at bounding box center [1380, 329] width 49 height 21
type input "1"
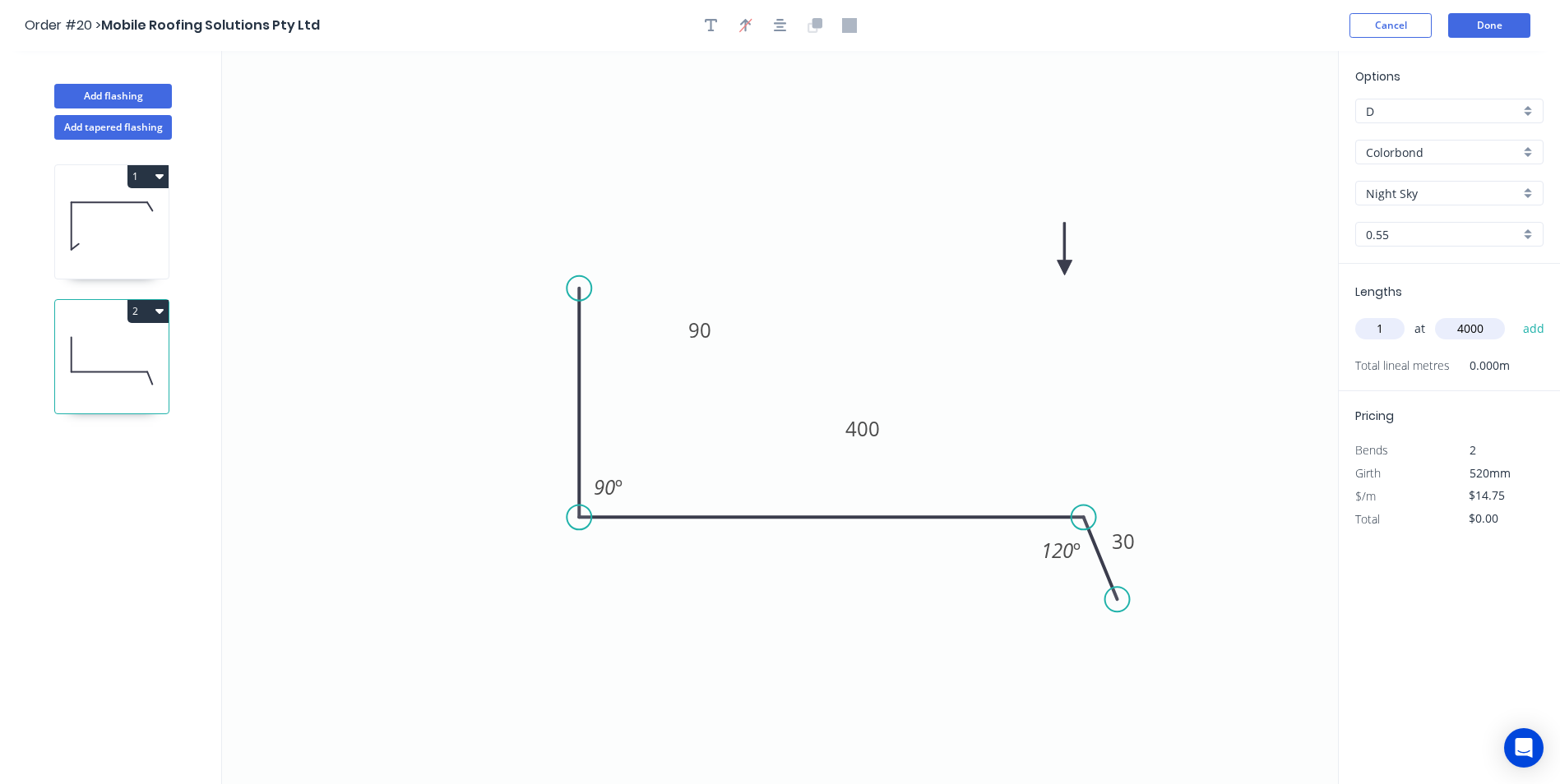
type input "4000"
click at [1515, 315] on button "add" at bounding box center [1534, 329] width 38 height 28
type input "$59.00"
click at [1494, 31] on button "Done" at bounding box center [1489, 25] width 82 height 24
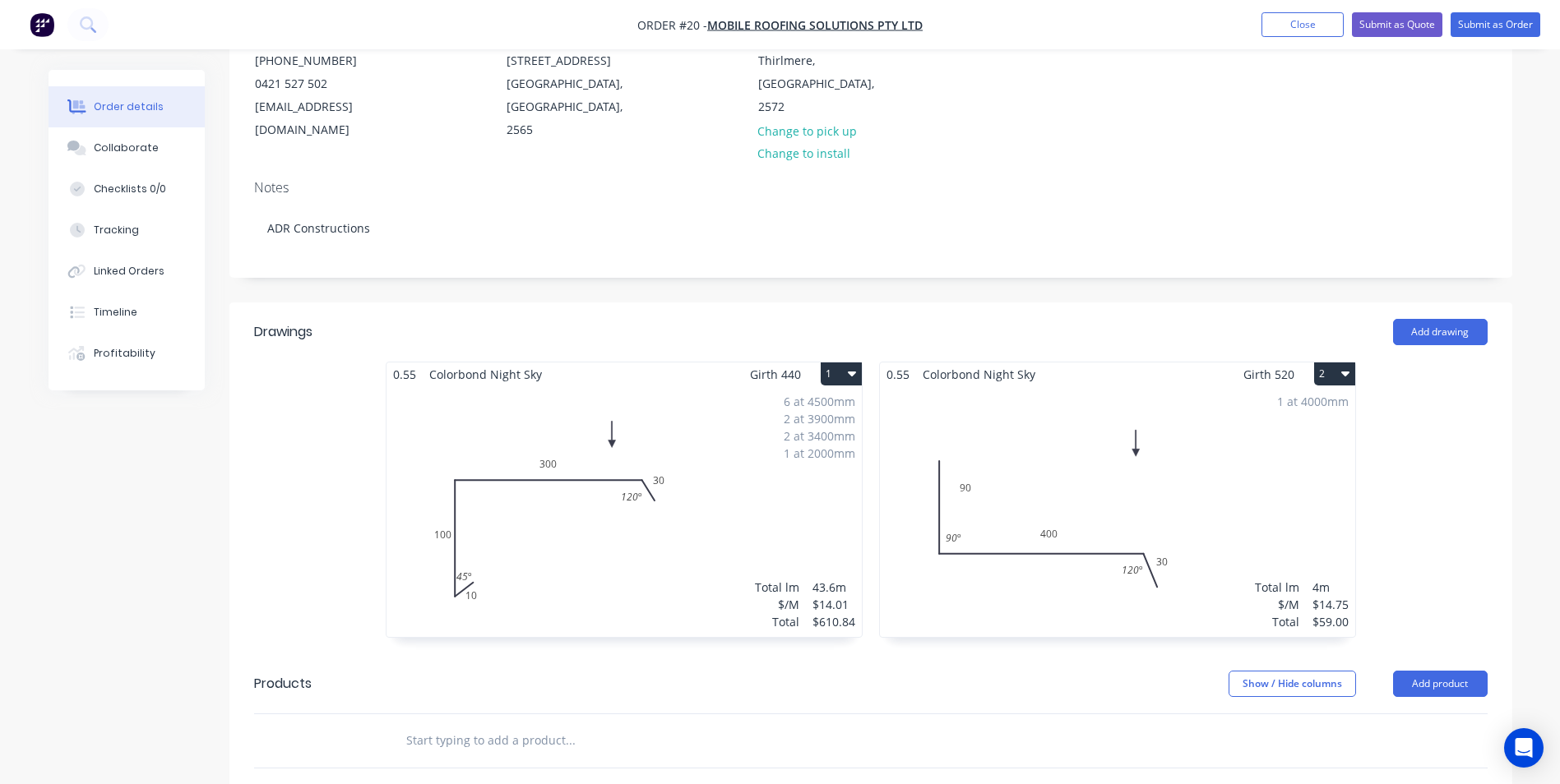
scroll to position [493, 0]
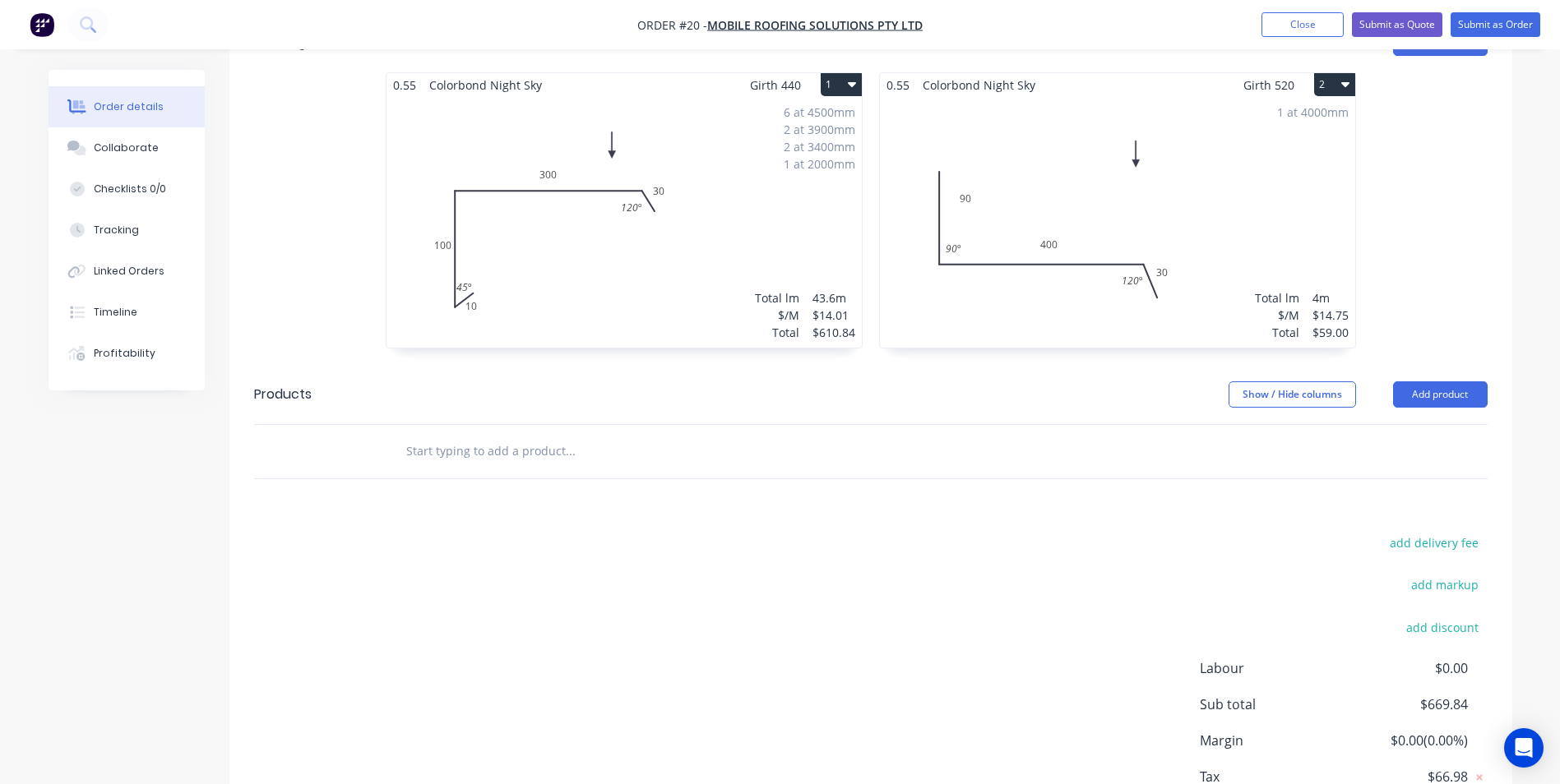
click at [496, 434] on input "text" at bounding box center [570, 451] width 329 height 33
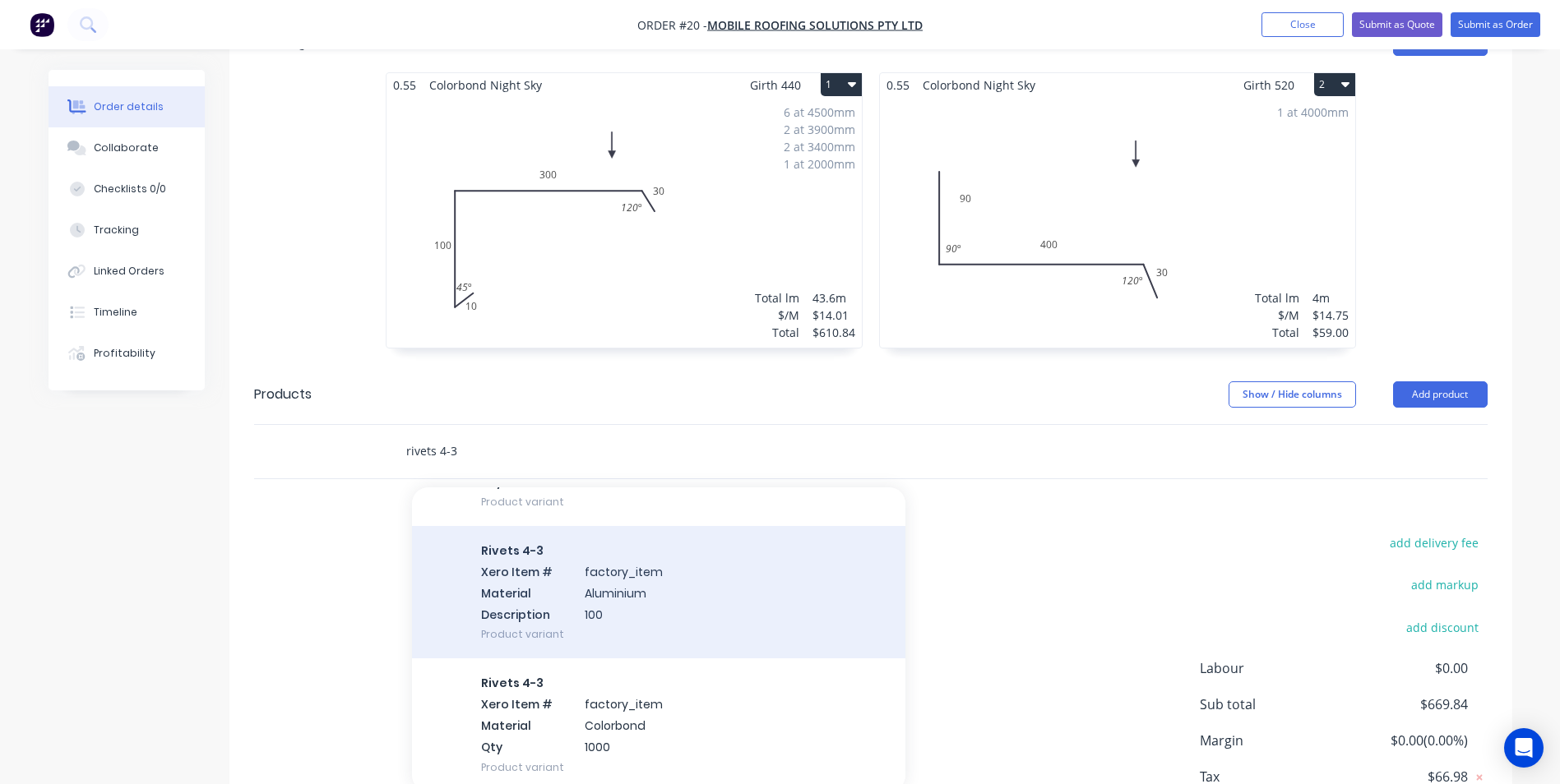
scroll to position [485, 0]
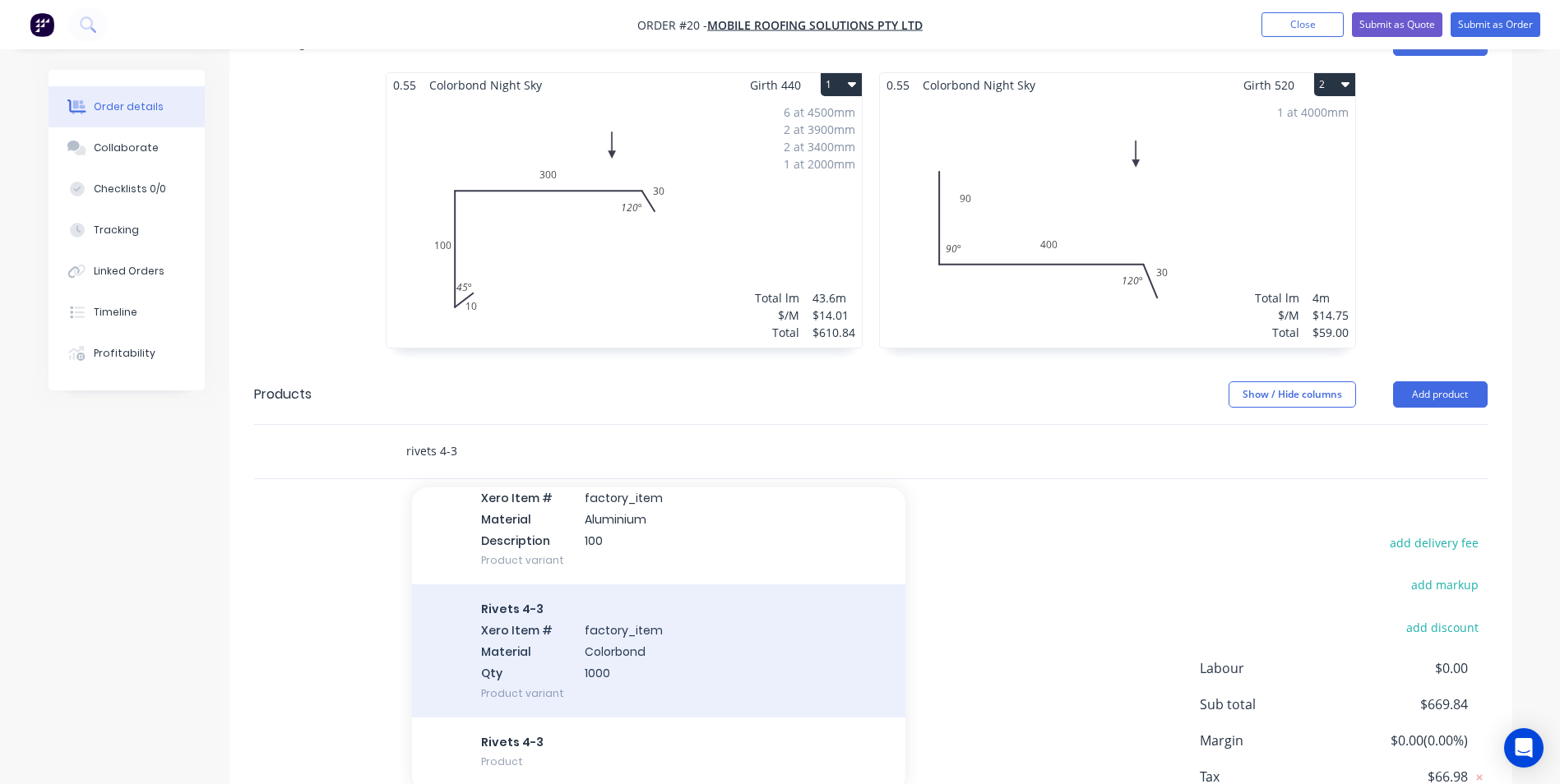
type input "rivets 4-3"
click at [588, 632] on div "Rivets 4-3 Xero Item # factory_item Material Colorbond Qty 1000 Product variant" at bounding box center [658, 650] width 493 height 132
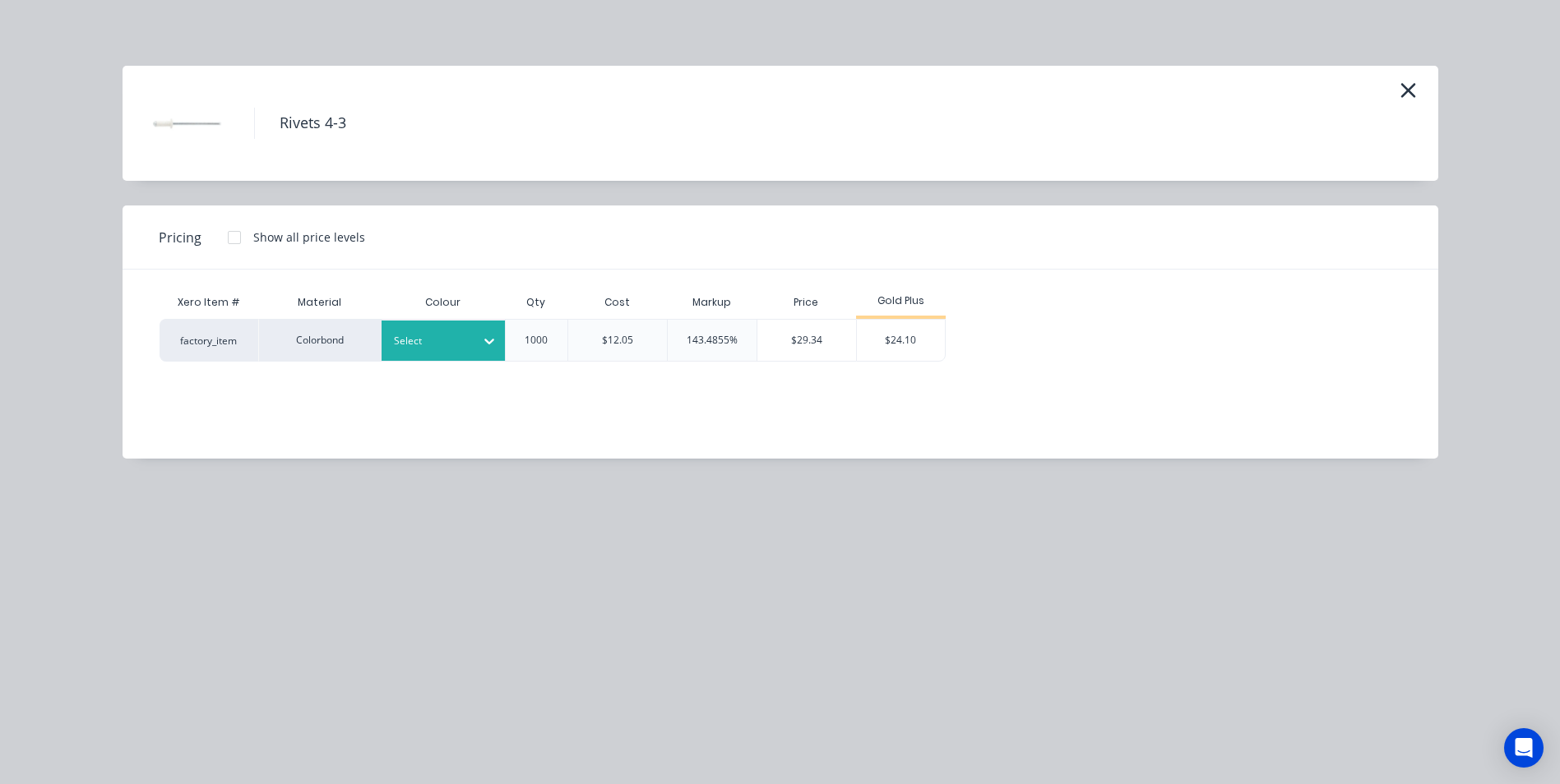
click at [427, 347] on div at bounding box center [430, 341] width 74 height 18
drag, startPoint x: 443, startPoint y: 434, endPoint x: 547, endPoint y: 406, distance: 107.7
click at [205, 377] on div "Night Sky" at bounding box center [102, 361] width 205 height 31
click at [905, 349] on div "$24.10" at bounding box center [901, 340] width 88 height 41
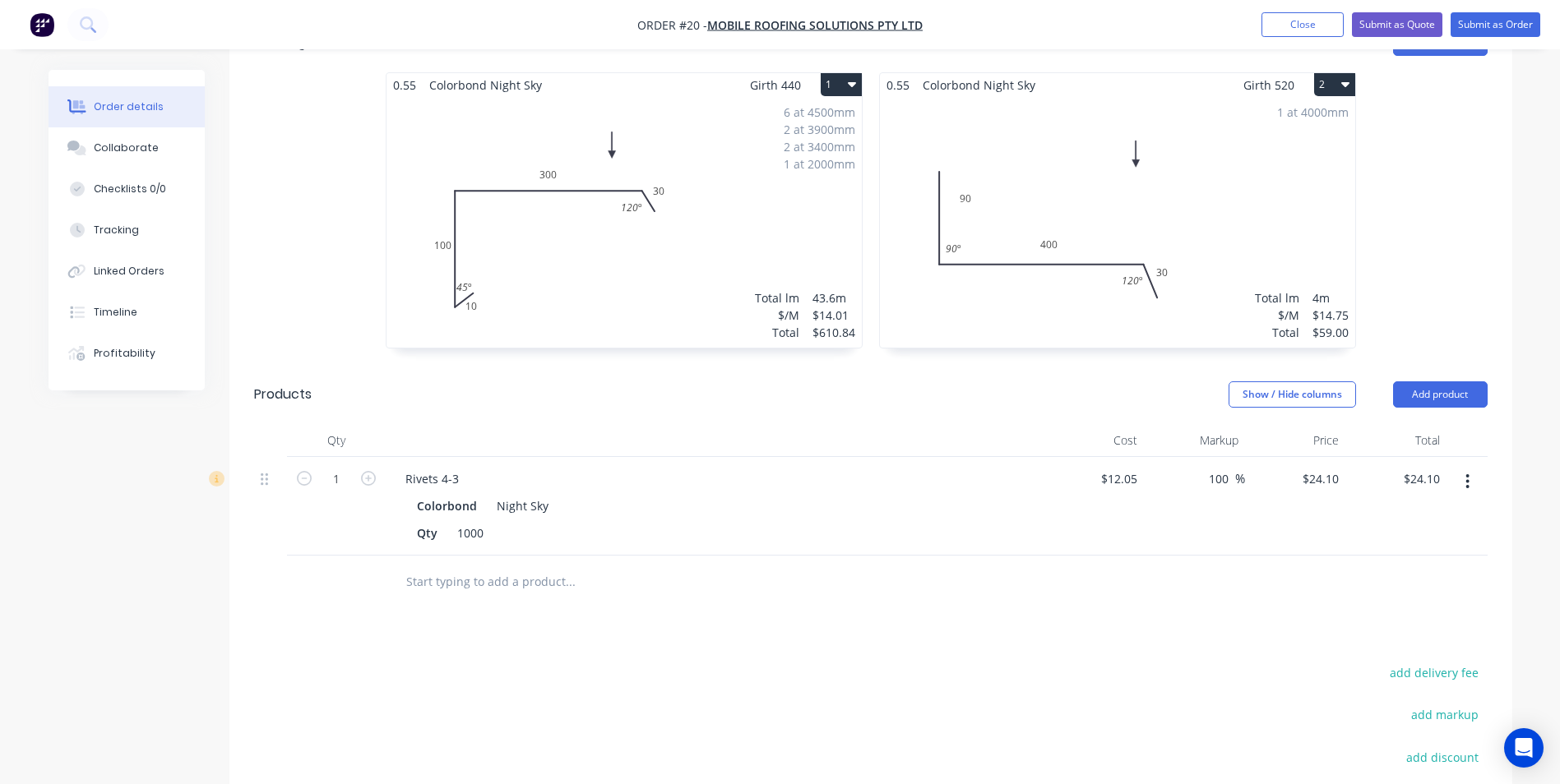
click at [518, 565] on input "text" at bounding box center [570, 582] width 329 height 33
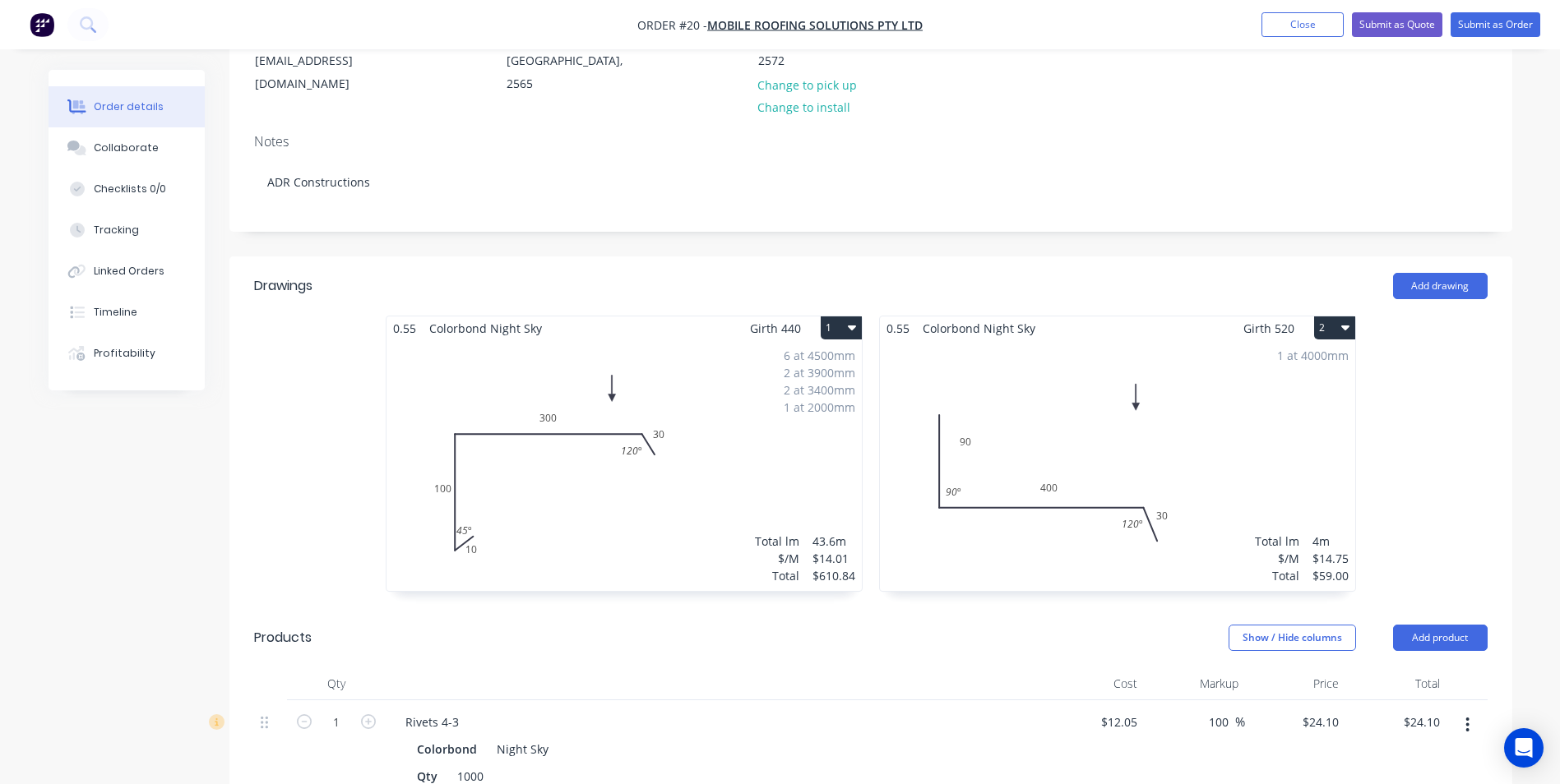
scroll to position [329, 0]
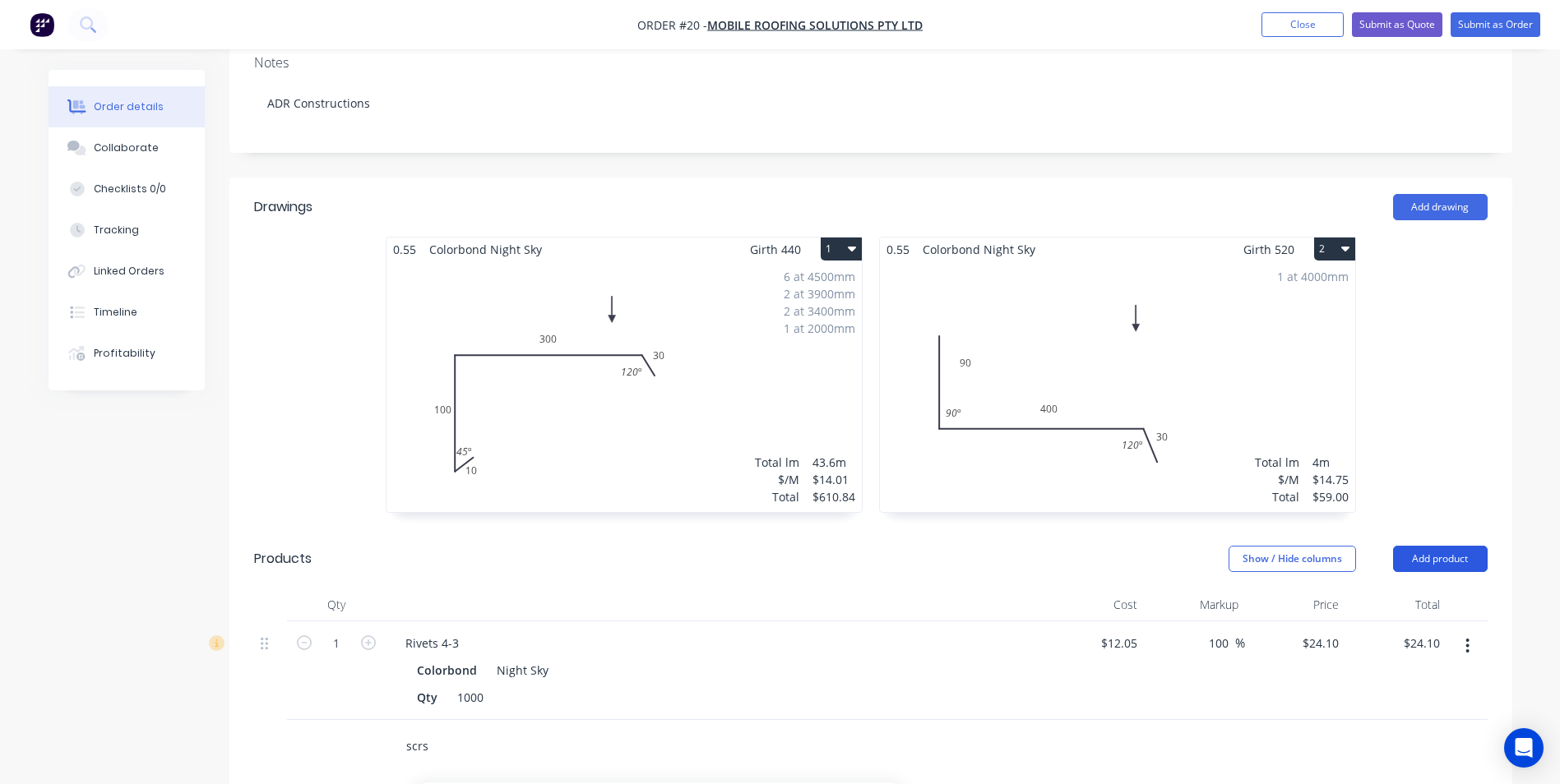
type input "scrs"
click at [1440, 545] on button "Add product" at bounding box center [1440, 559] width 94 height 26
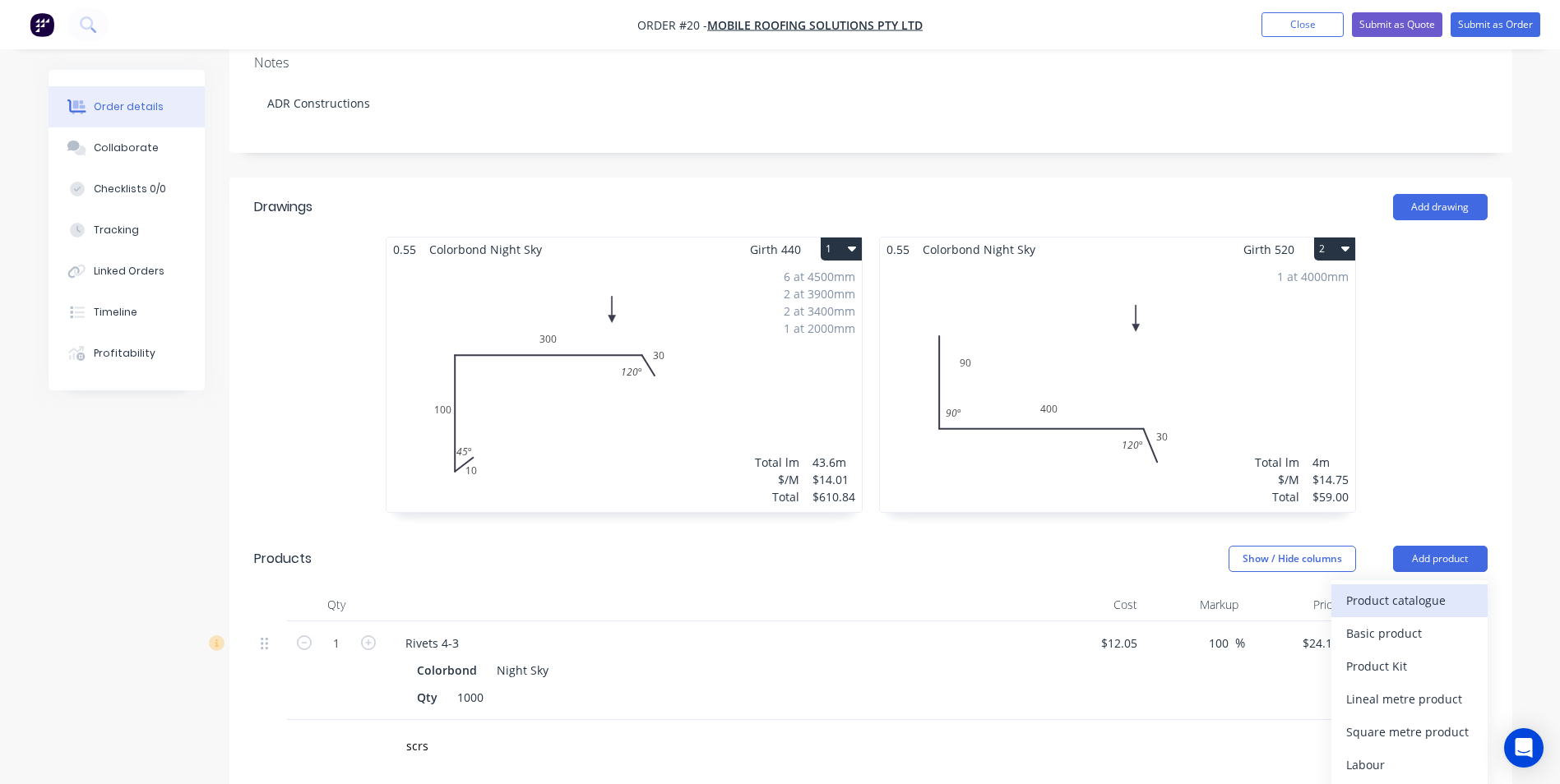
click at [1410, 588] on div "Product catalogue" at bounding box center [1409, 600] width 127 height 24
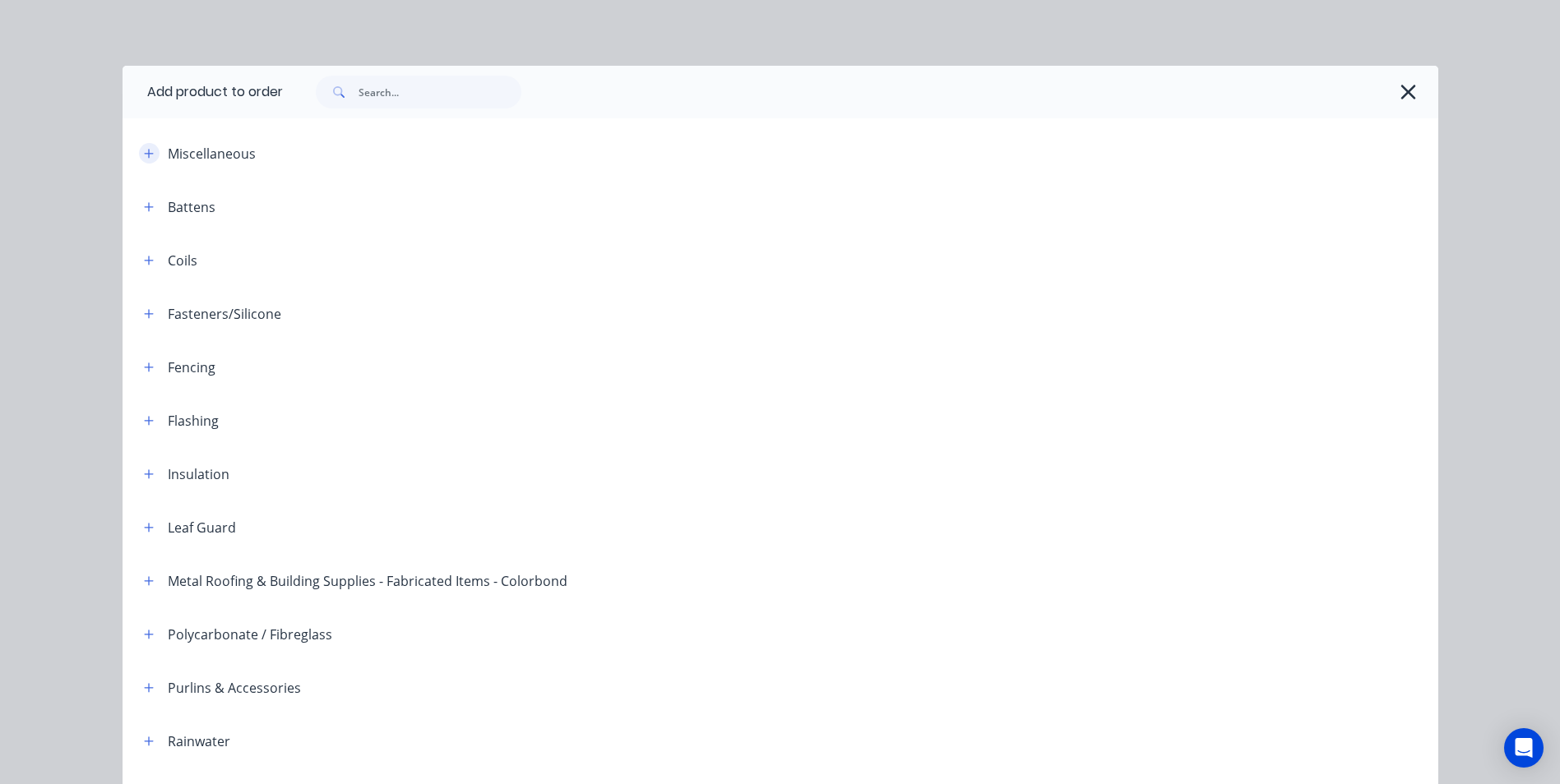
click at [144, 149] on icon "button" at bounding box center [149, 153] width 10 height 11
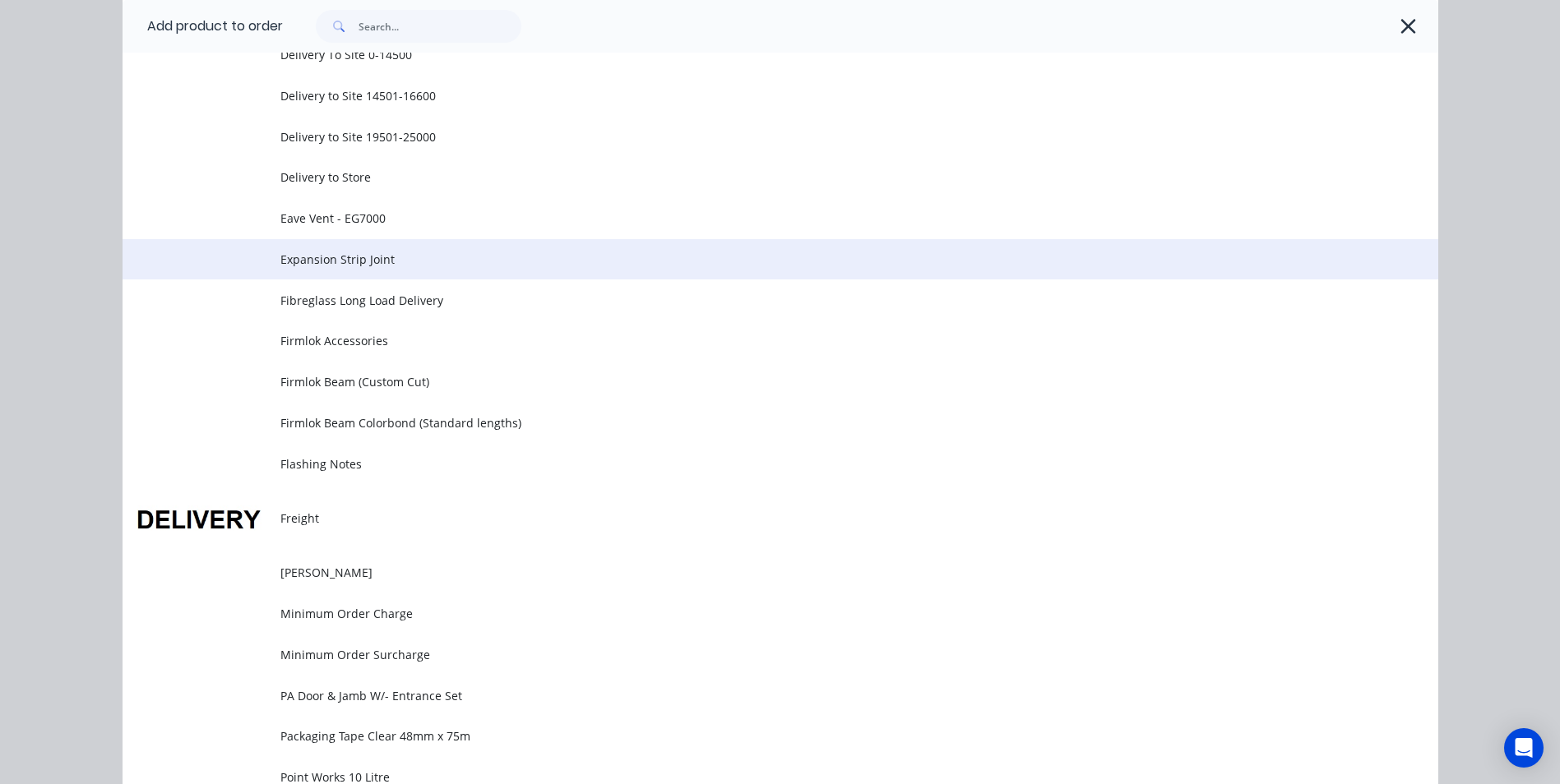
scroll to position [904, 0]
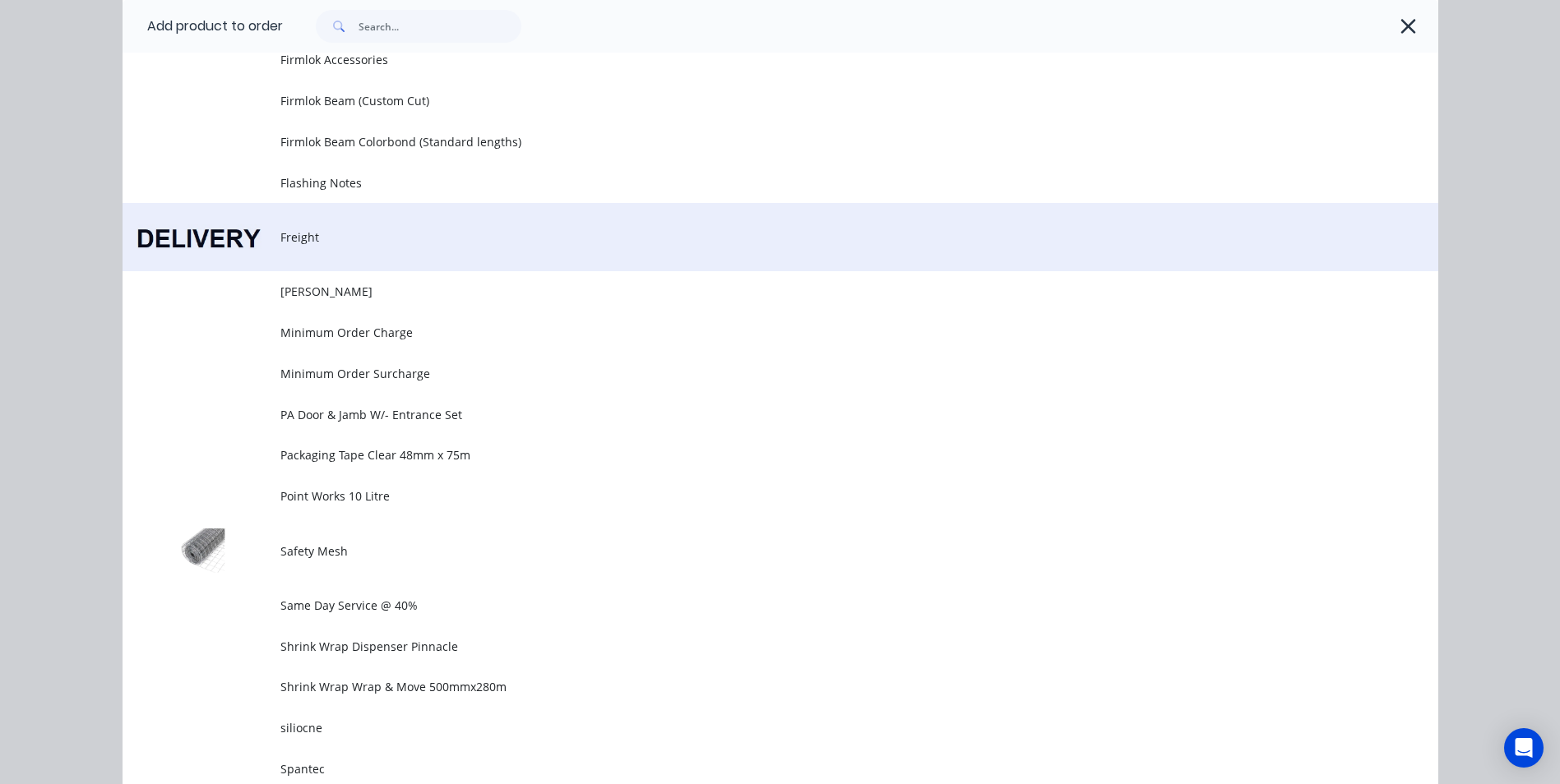
click at [291, 241] on span "Freight" at bounding box center [743, 237] width 926 height 17
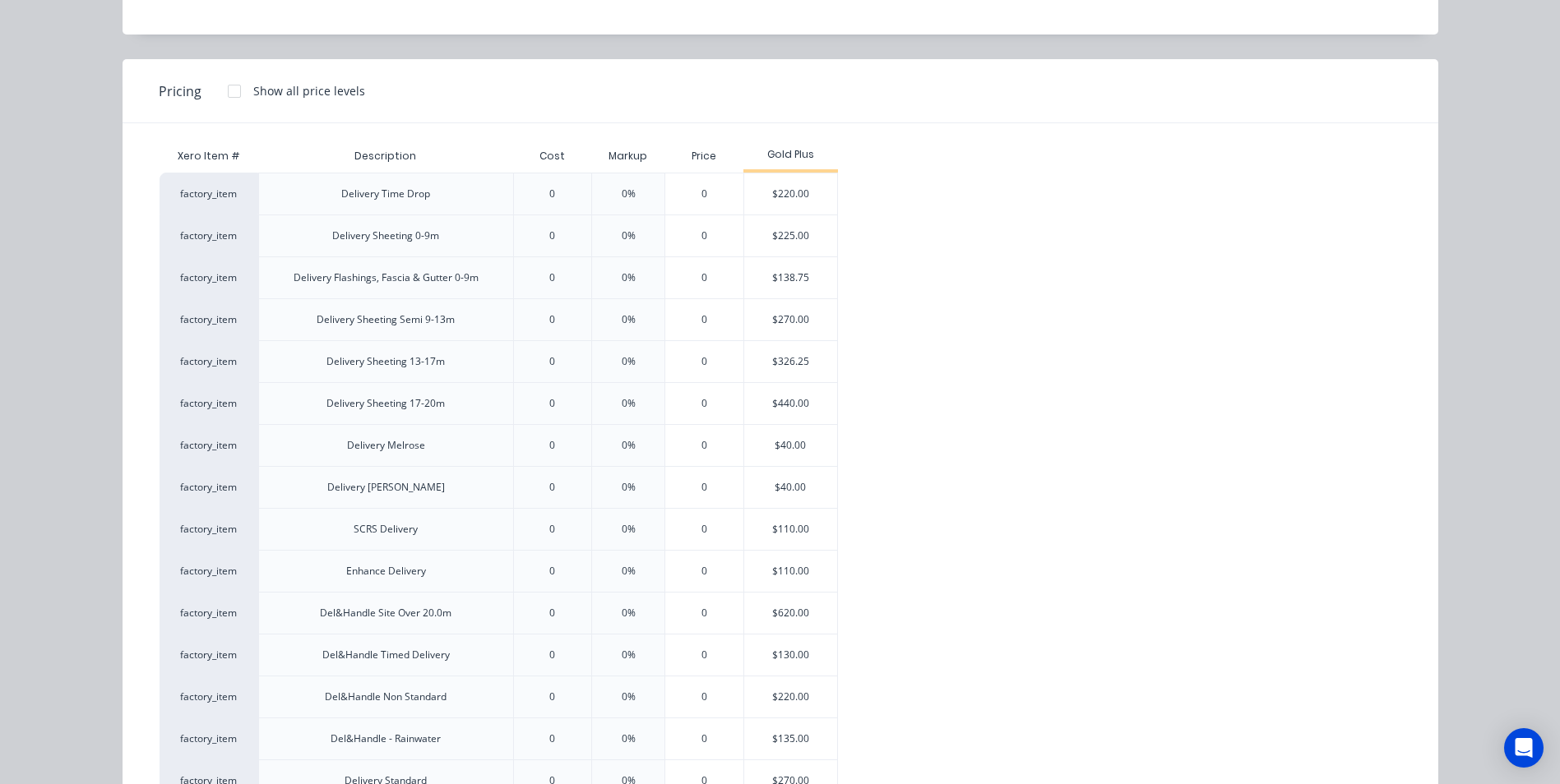
scroll to position [164, 0]
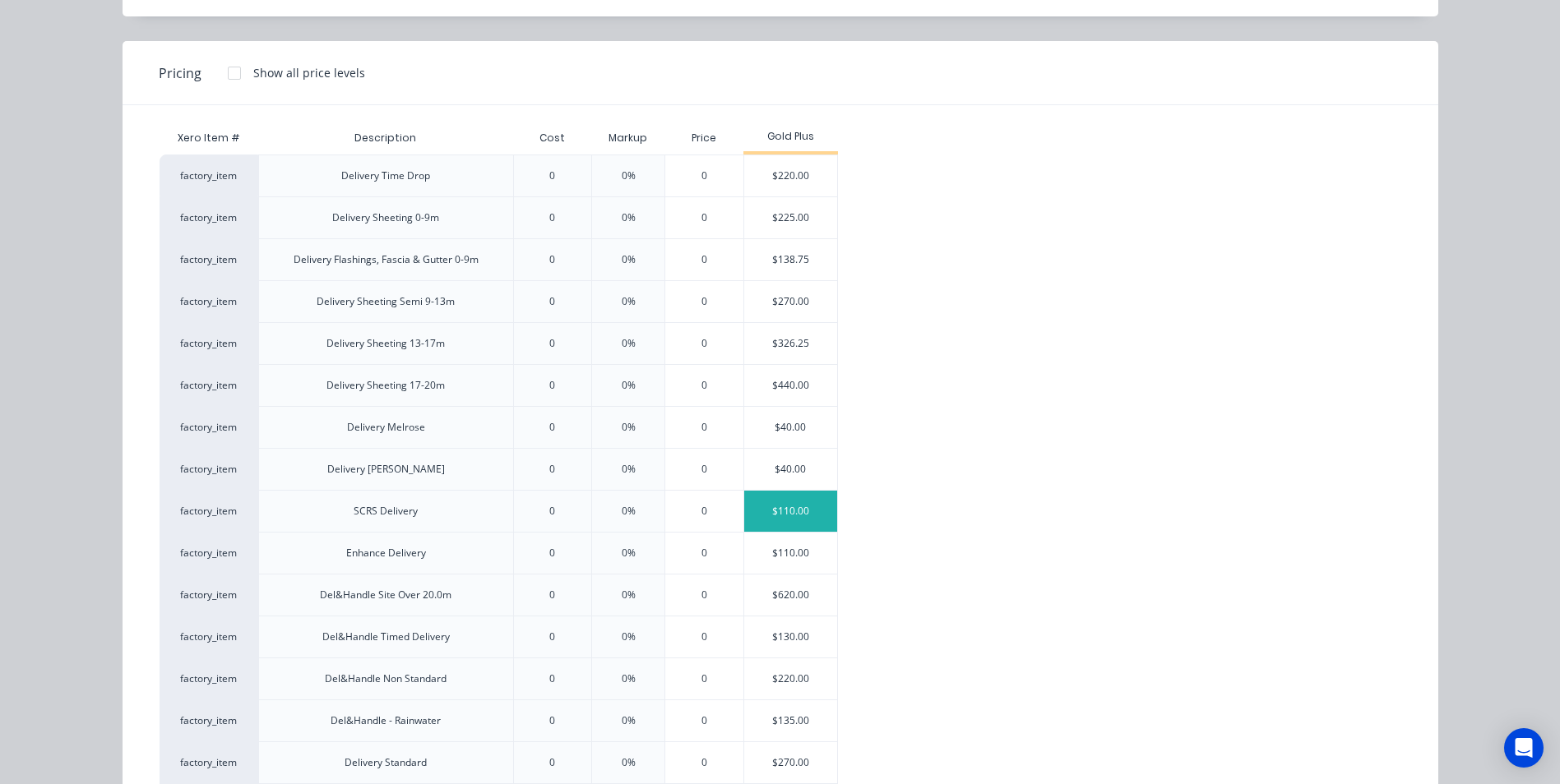
click at [799, 514] on div "$110.00" at bounding box center [790, 510] width 93 height 41
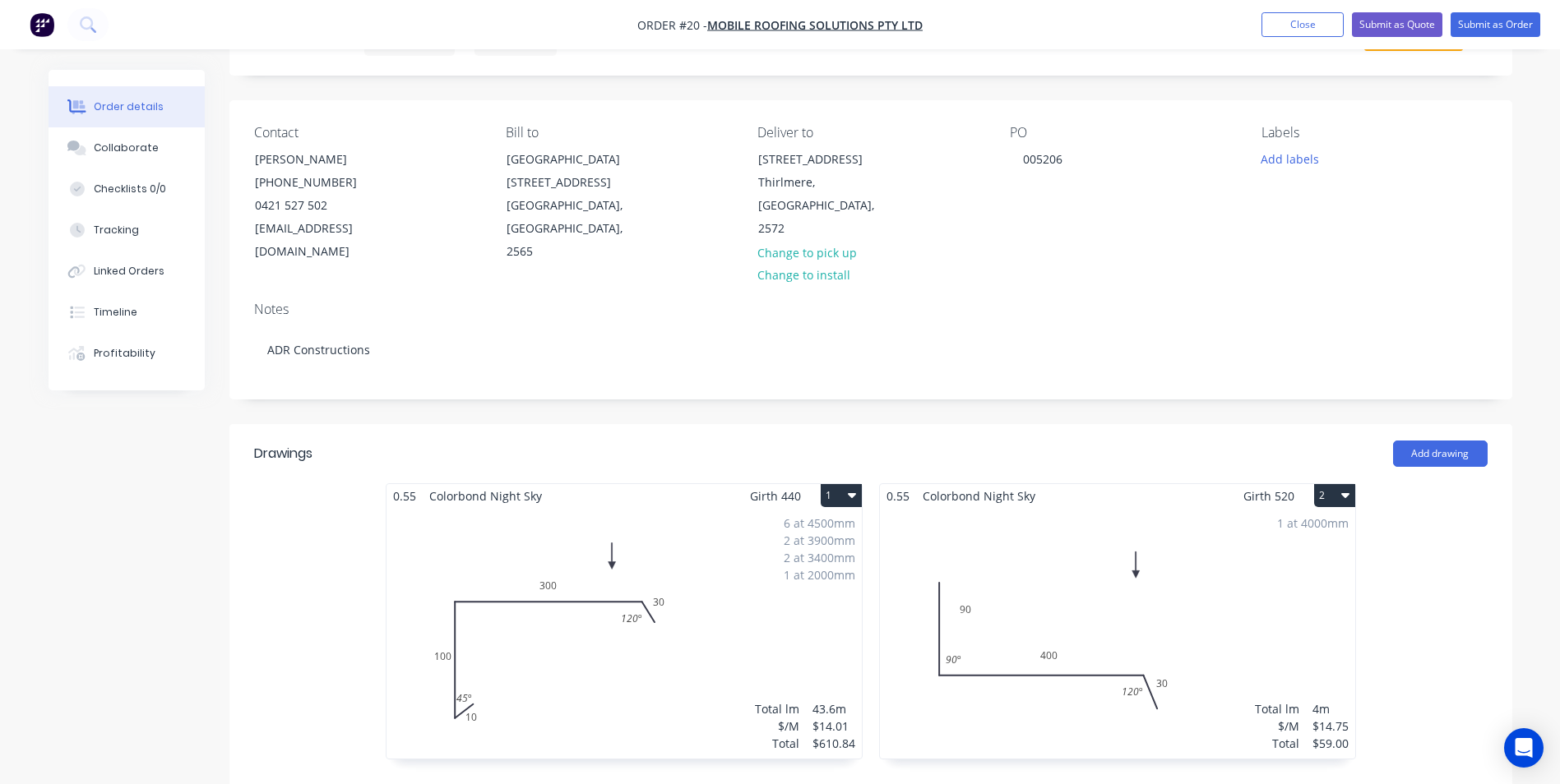
scroll to position [0, 0]
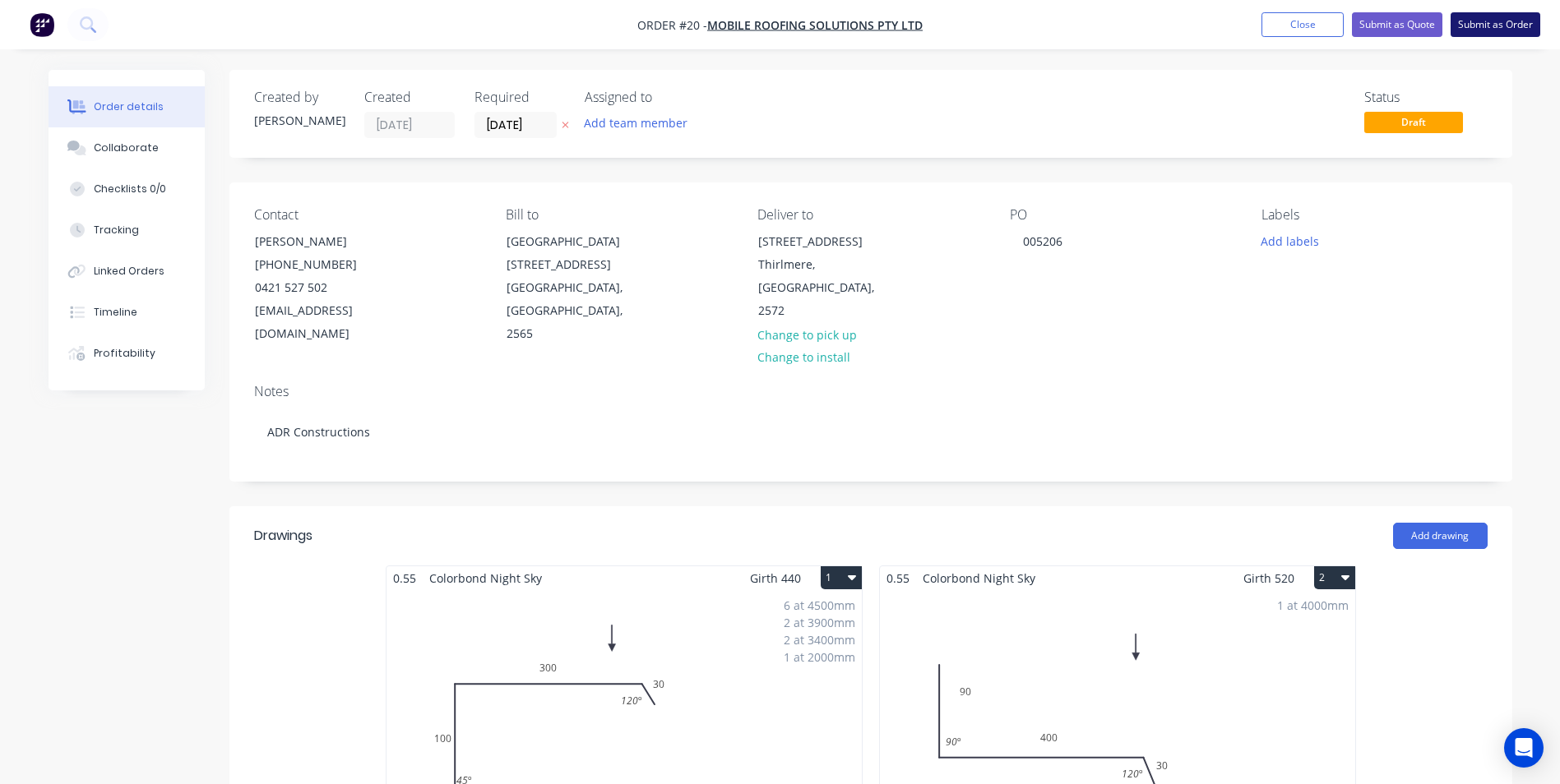
click at [1482, 26] on button "Submit as Order" at bounding box center [1495, 24] width 89 height 24
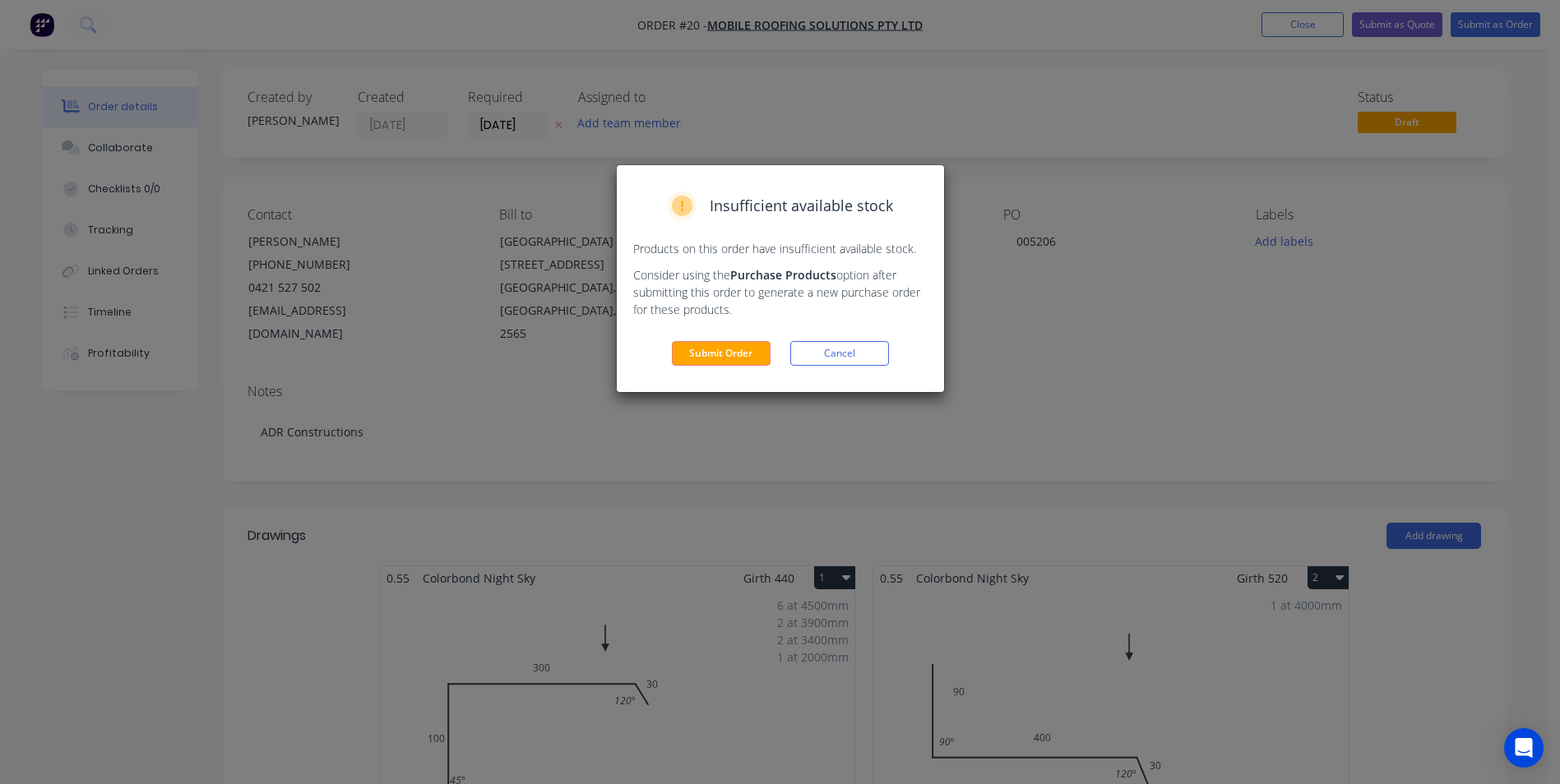
click at [748, 351] on button "Submit Order" at bounding box center [721, 353] width 99 height 24
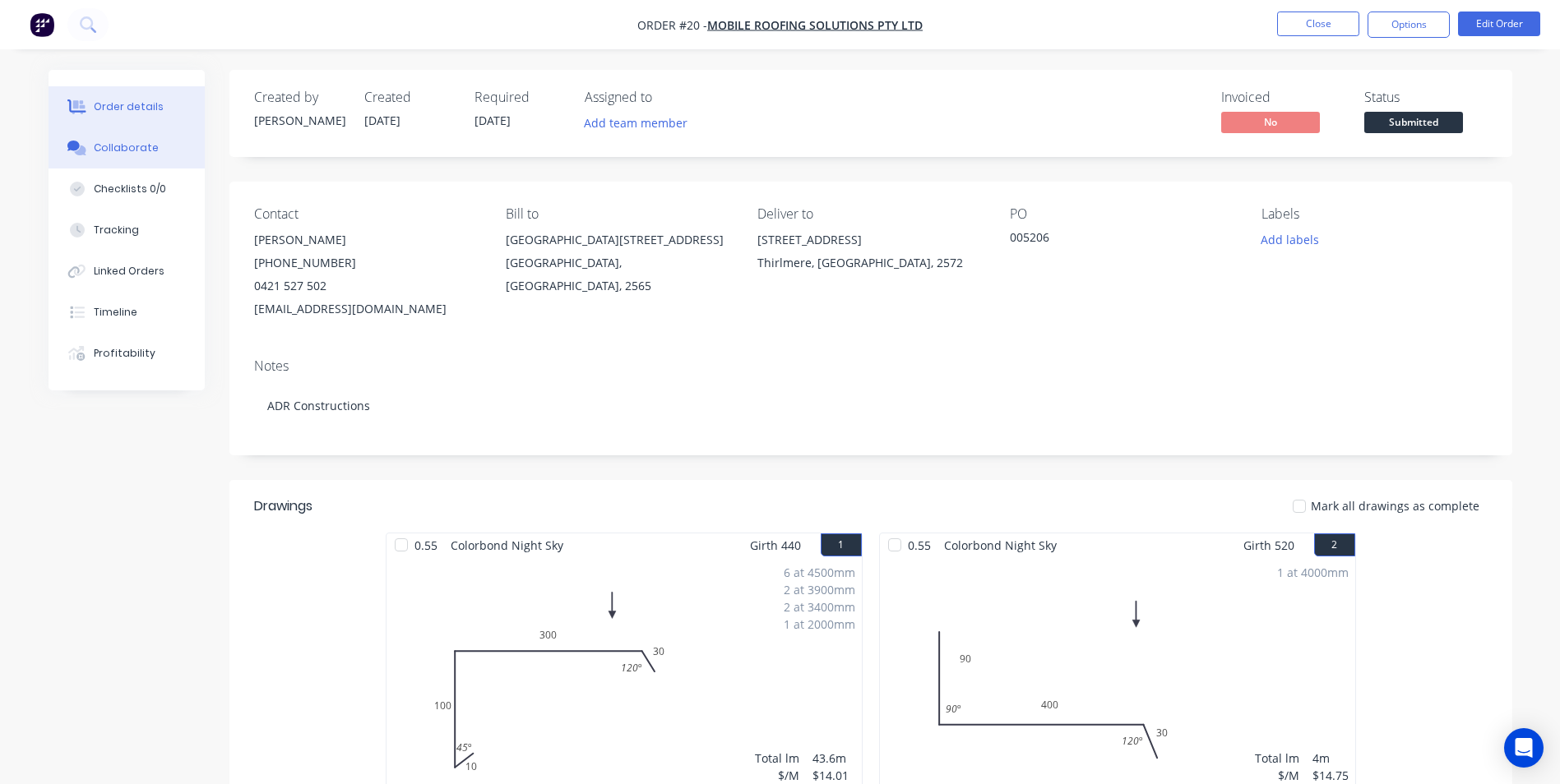
click at [137, 154] on div "Collaborate" at bounding box center [126, 148] width 65 height 15
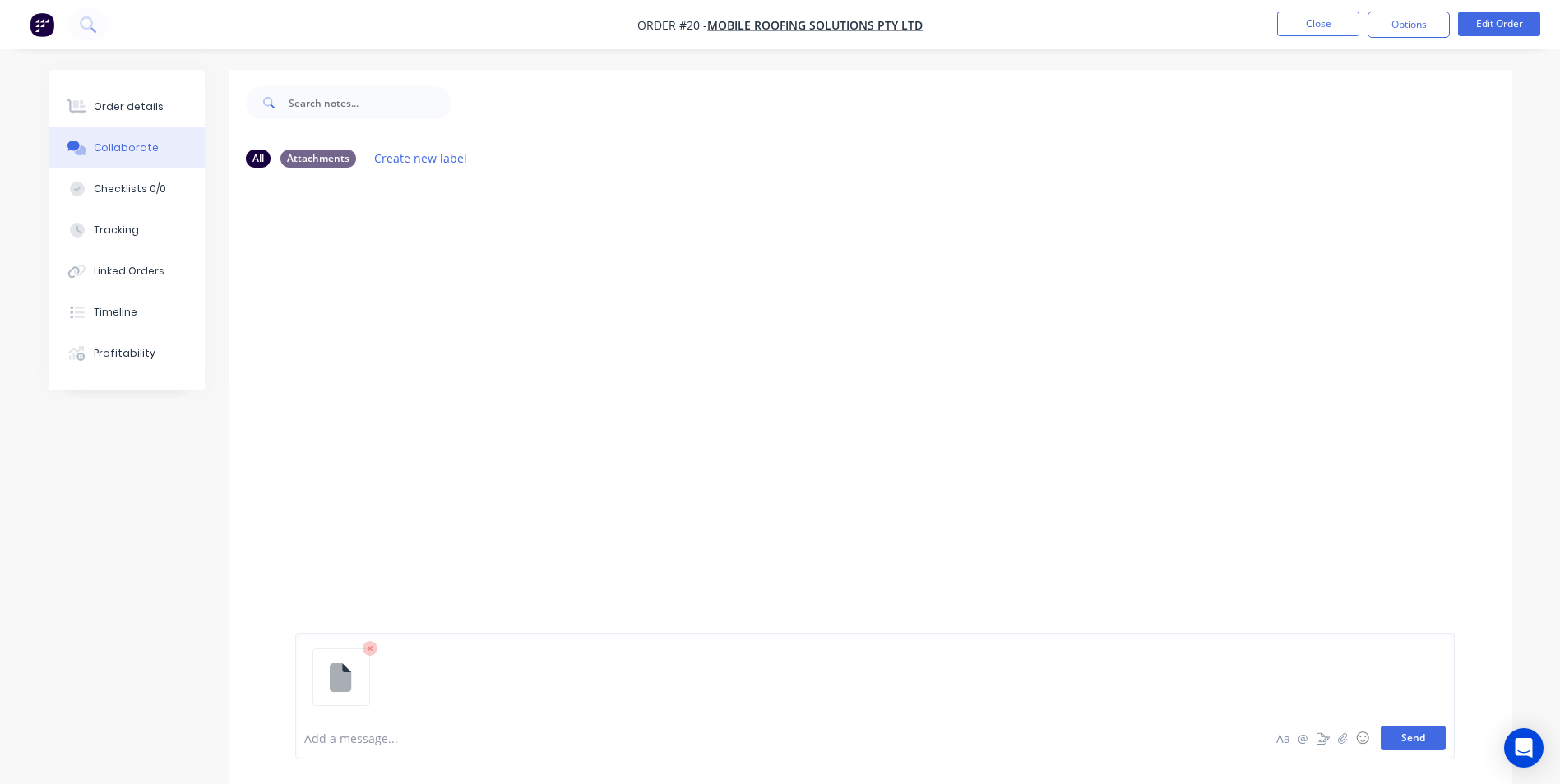
click at [1418, 738] on button "Send" at bounding box center [1413, 738] width 65 height 24
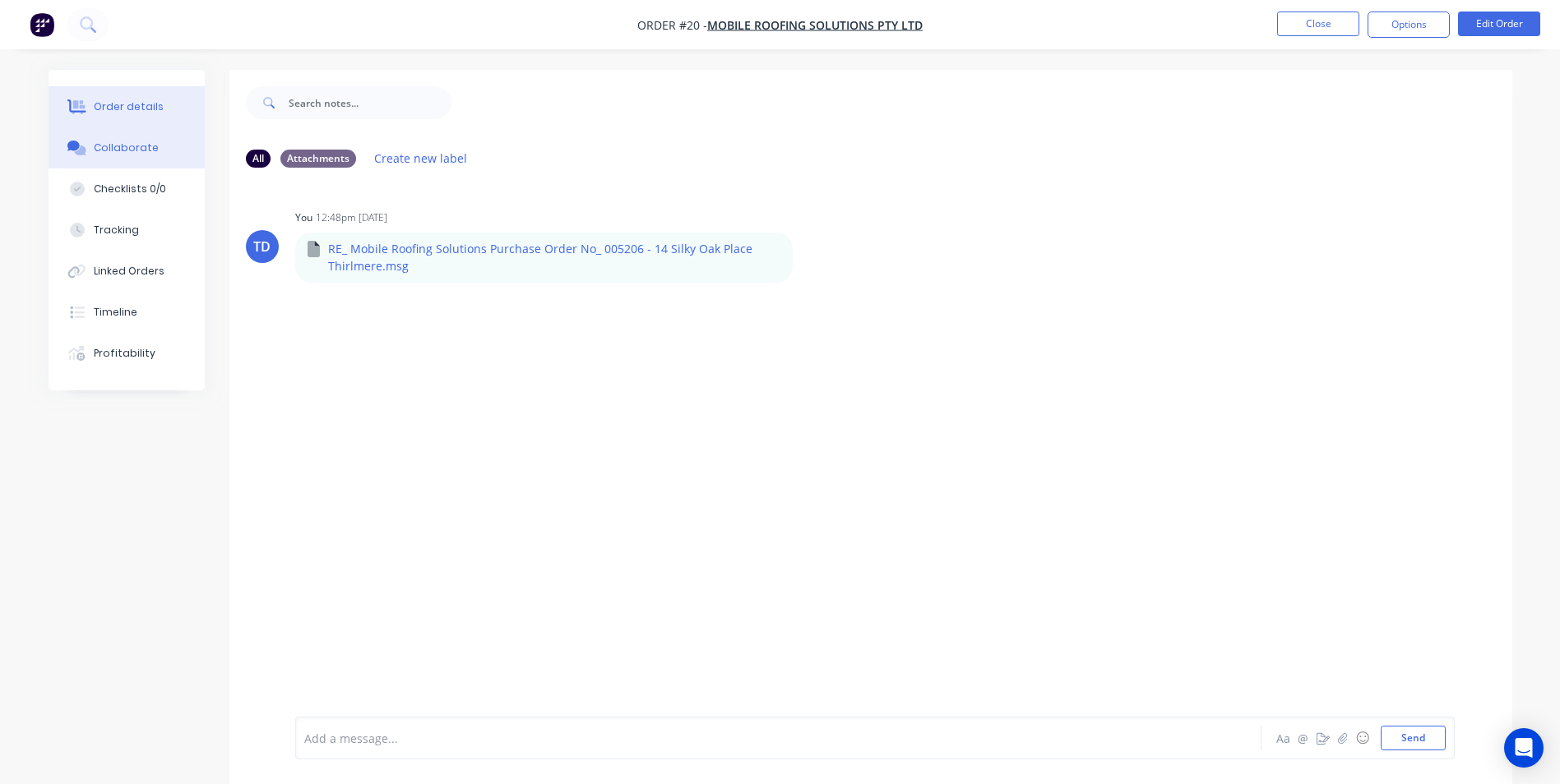
click at [157, 113] on div "Order details" at bounding box center [129, 107] width 70 height 15
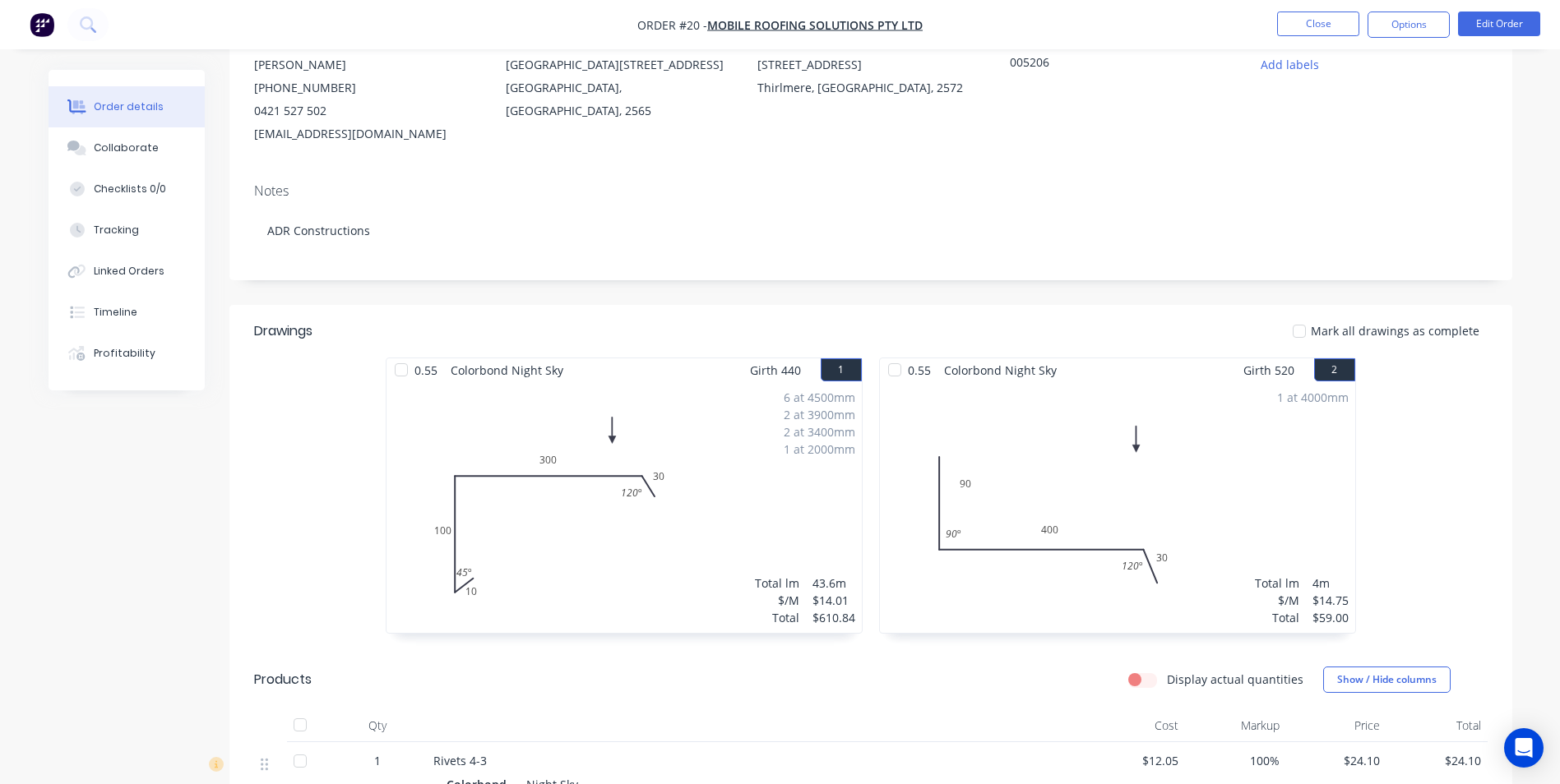
scroll to position [82, 0]
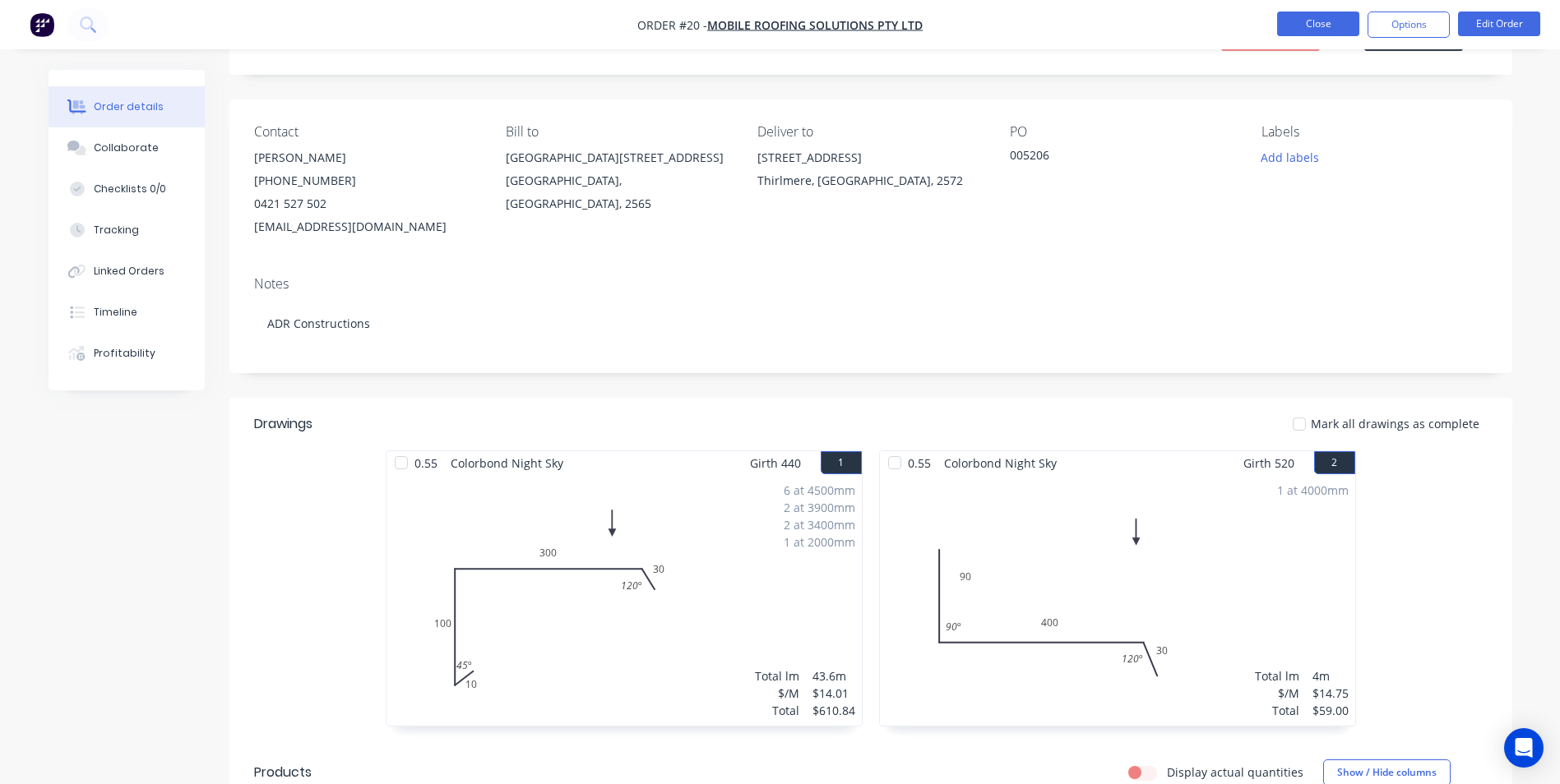
click at [1297, 27] on button "Close" at bounding box center [1318, 24] width 82 height 24
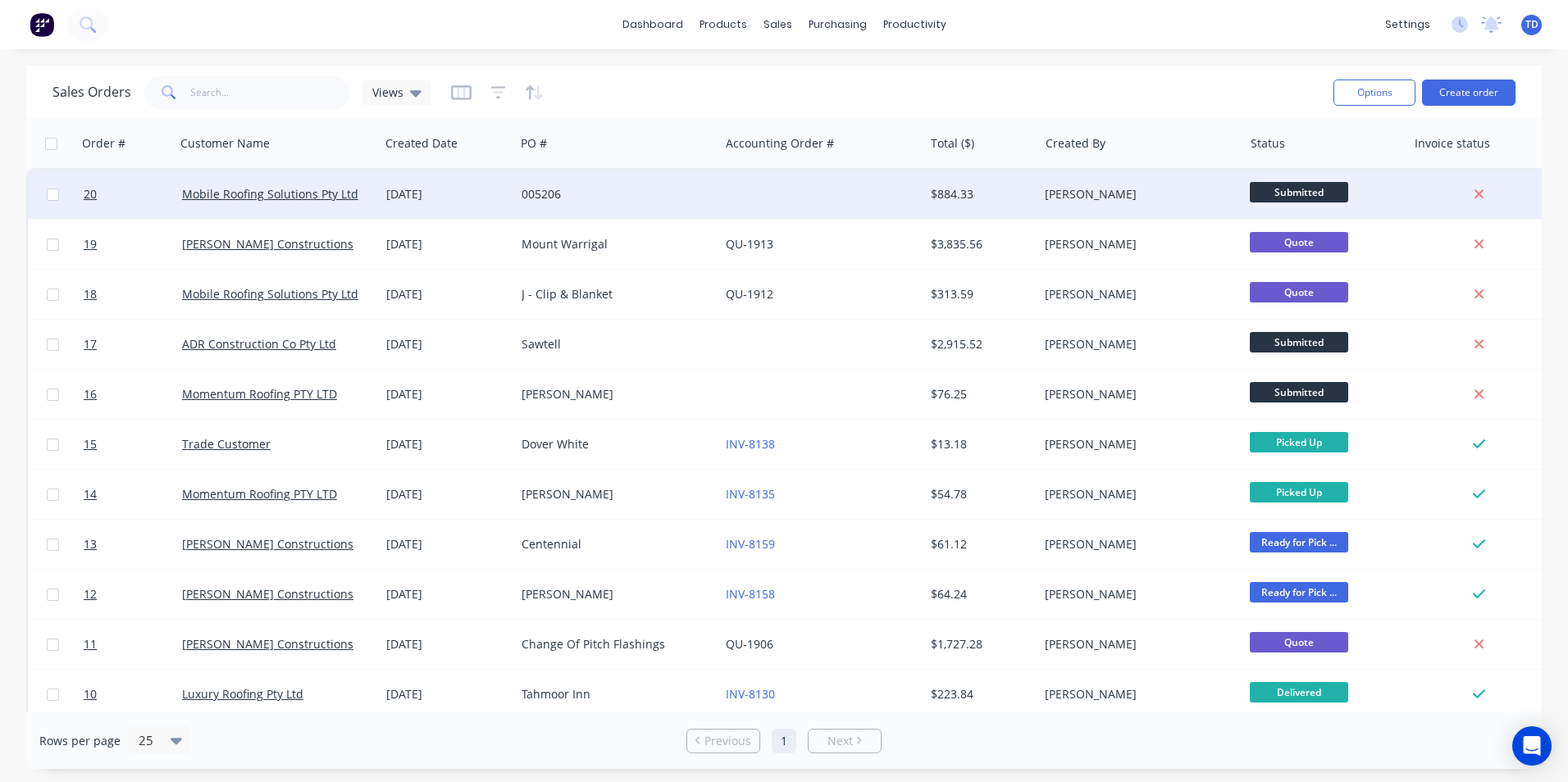
click at [895, 188] on div at bounding box center [821, 194] width 204 height 49
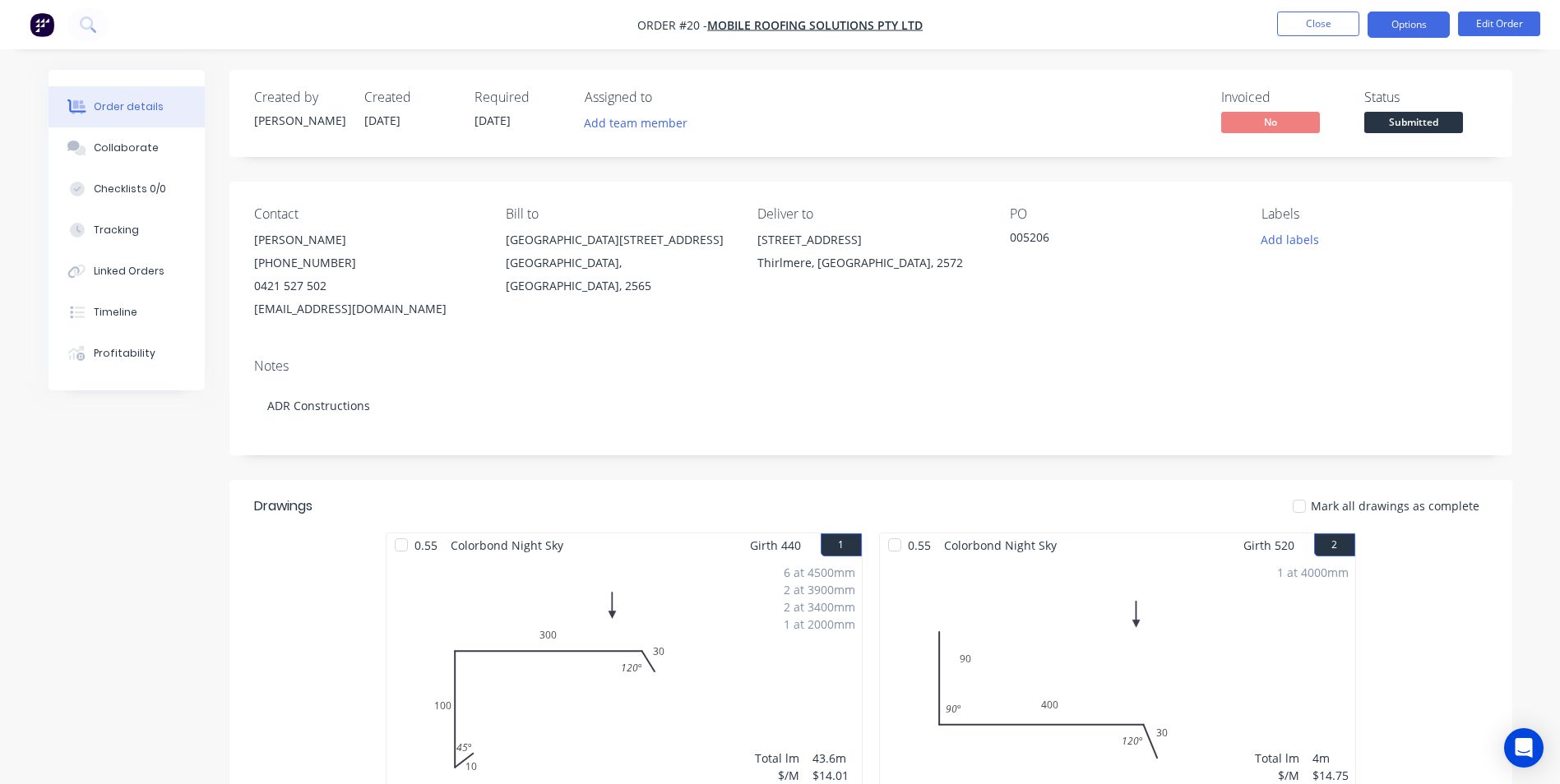
click at [1417, 21] on button "Options" at bounding box center [1409, 24] width 82 height 26
click at [146, 312] on button "Timeline" at bounding box center [126, 312] width 157 height 41
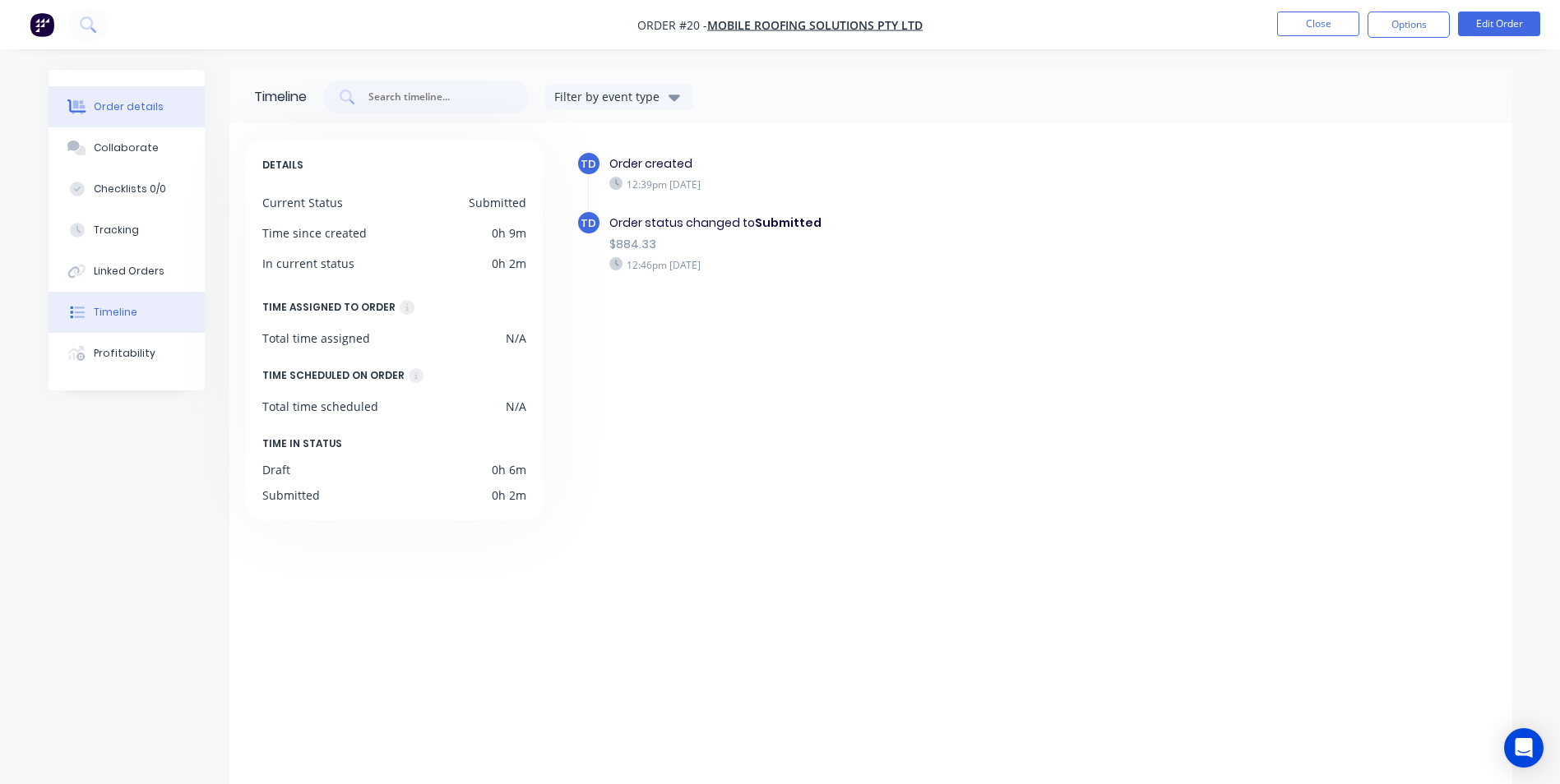
click at [131, 106] on div "Order details" at bounding box center [129, 107] width 70 height 15
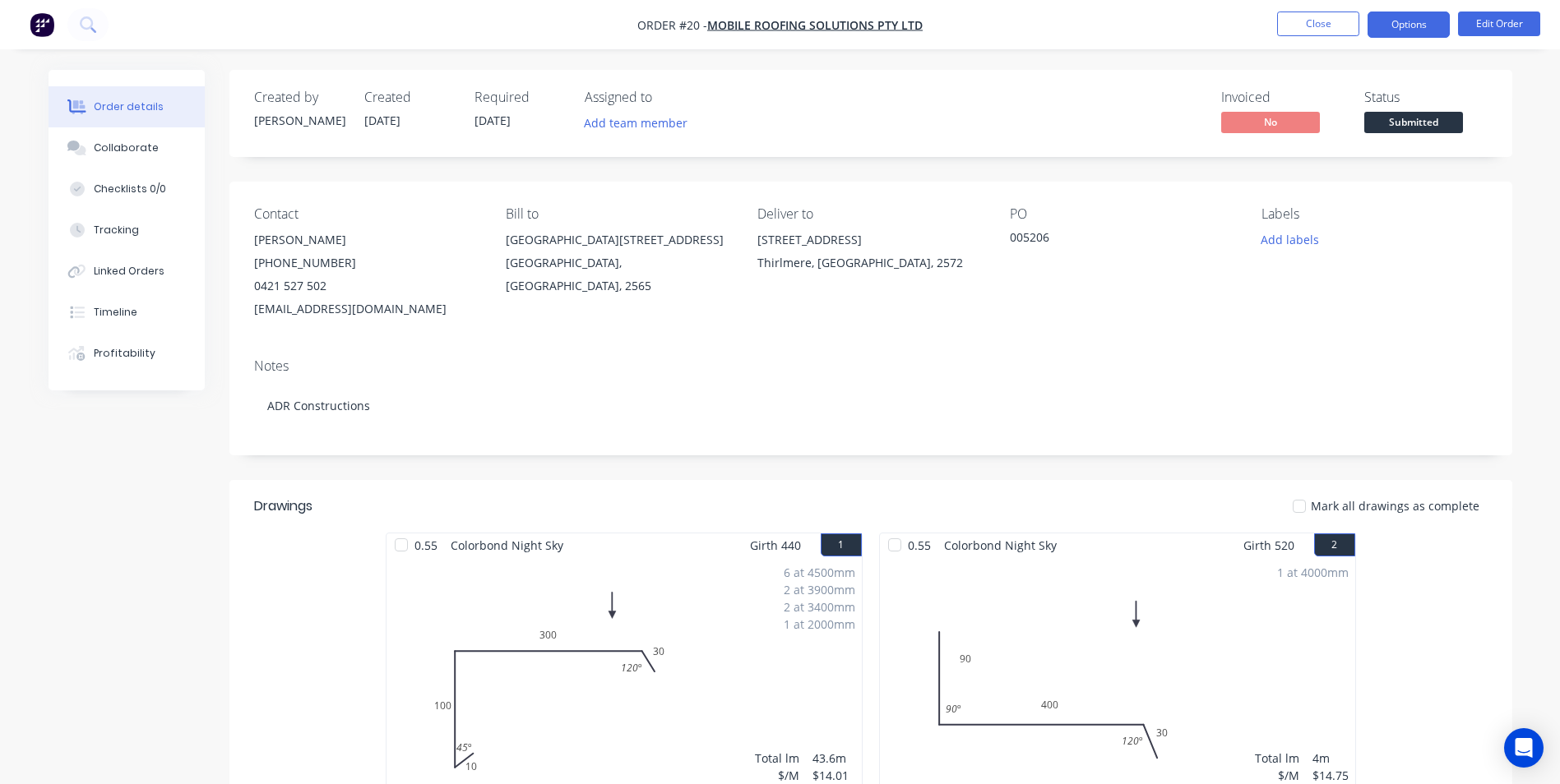
click at [1386, 28] on button "Options" at bounding box center [1409, 24] width 82 height 26
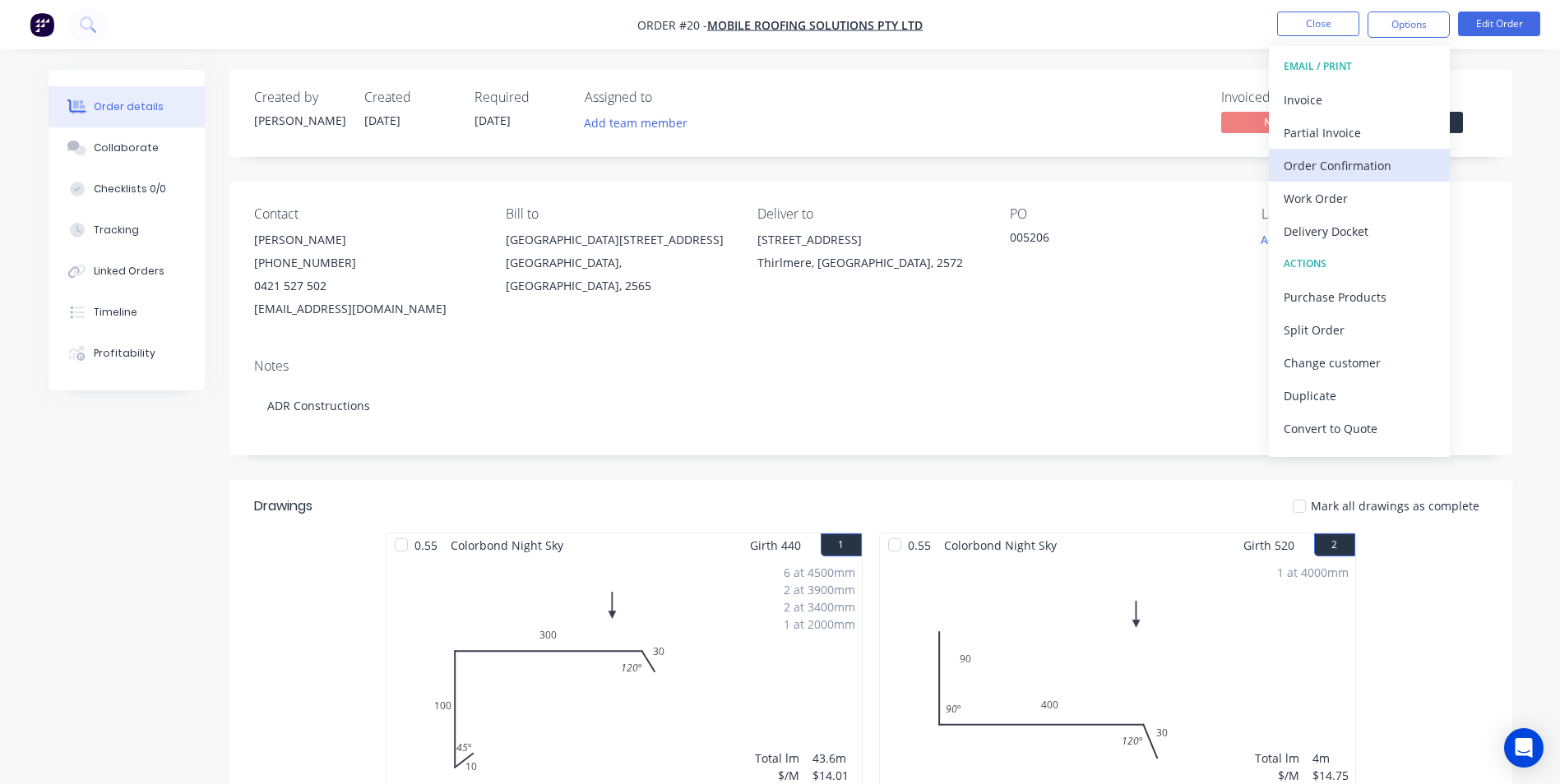
click at [1353, 174] on div "Order Confirmation" at bounding box center [1359, 165] width 151 height 24
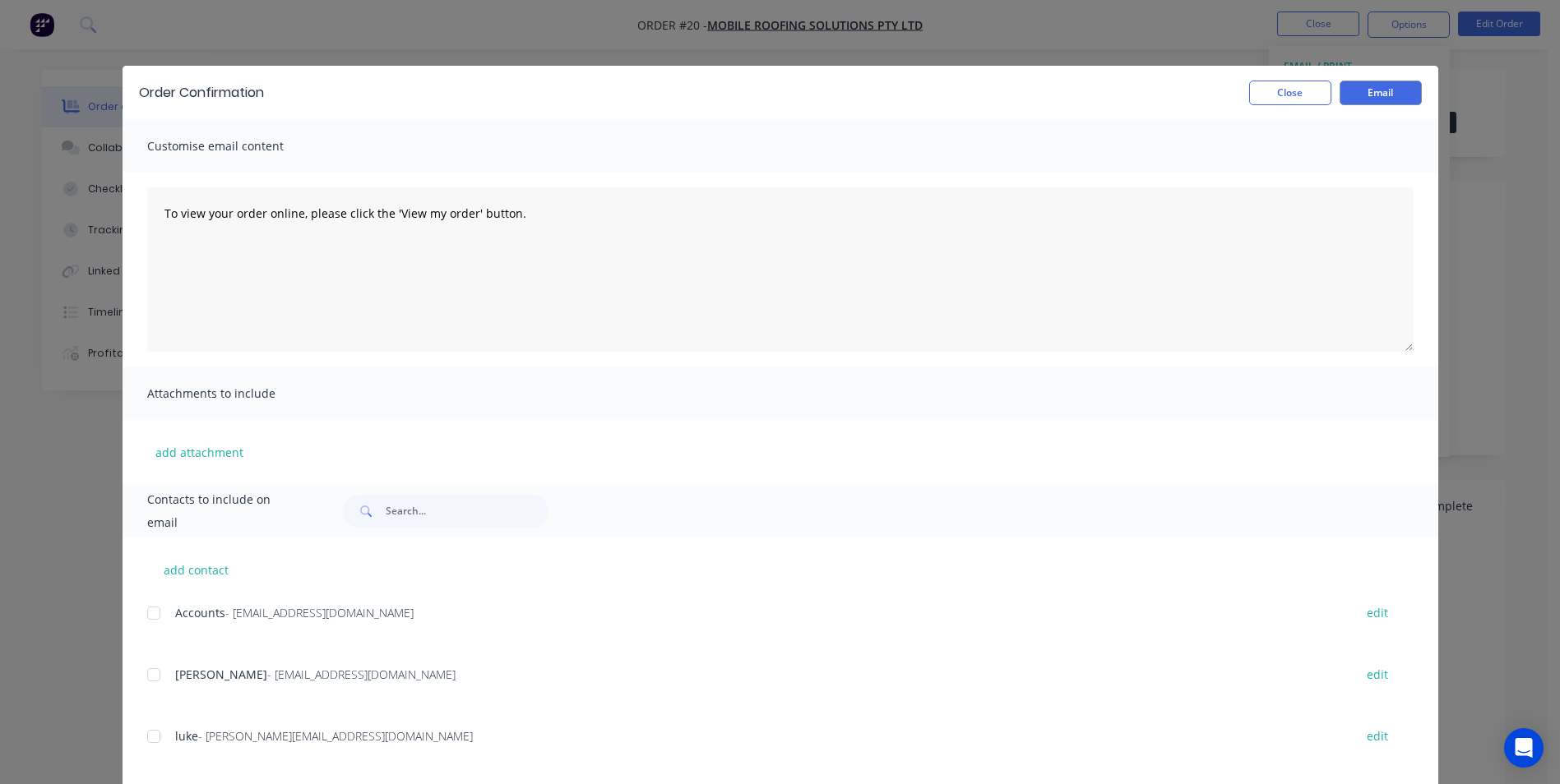
click at [145, 670] on div at bounding box center [154, 675] width 33 height 33
click at [1372, 101] on button "Email" at bounding box center [1381, 93] width 82 height 24
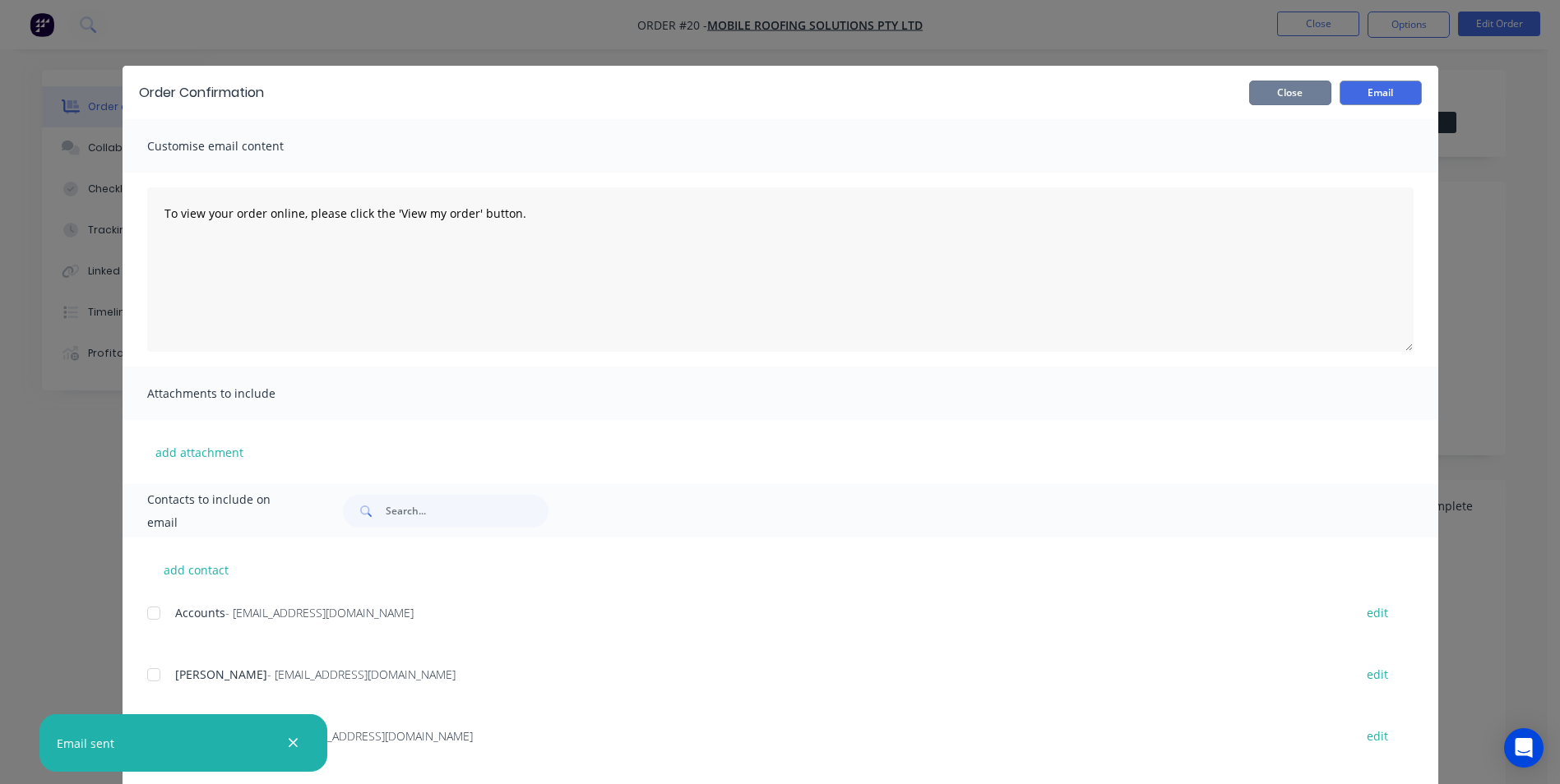
drag, startPoint x: 1292, startPoint y: 101, endPoint x: 1368, endPoint y: 50, distance: 91.5
click at [1292, 99] on button "Close" at bounding box center [1290, 93] width 82 height 24
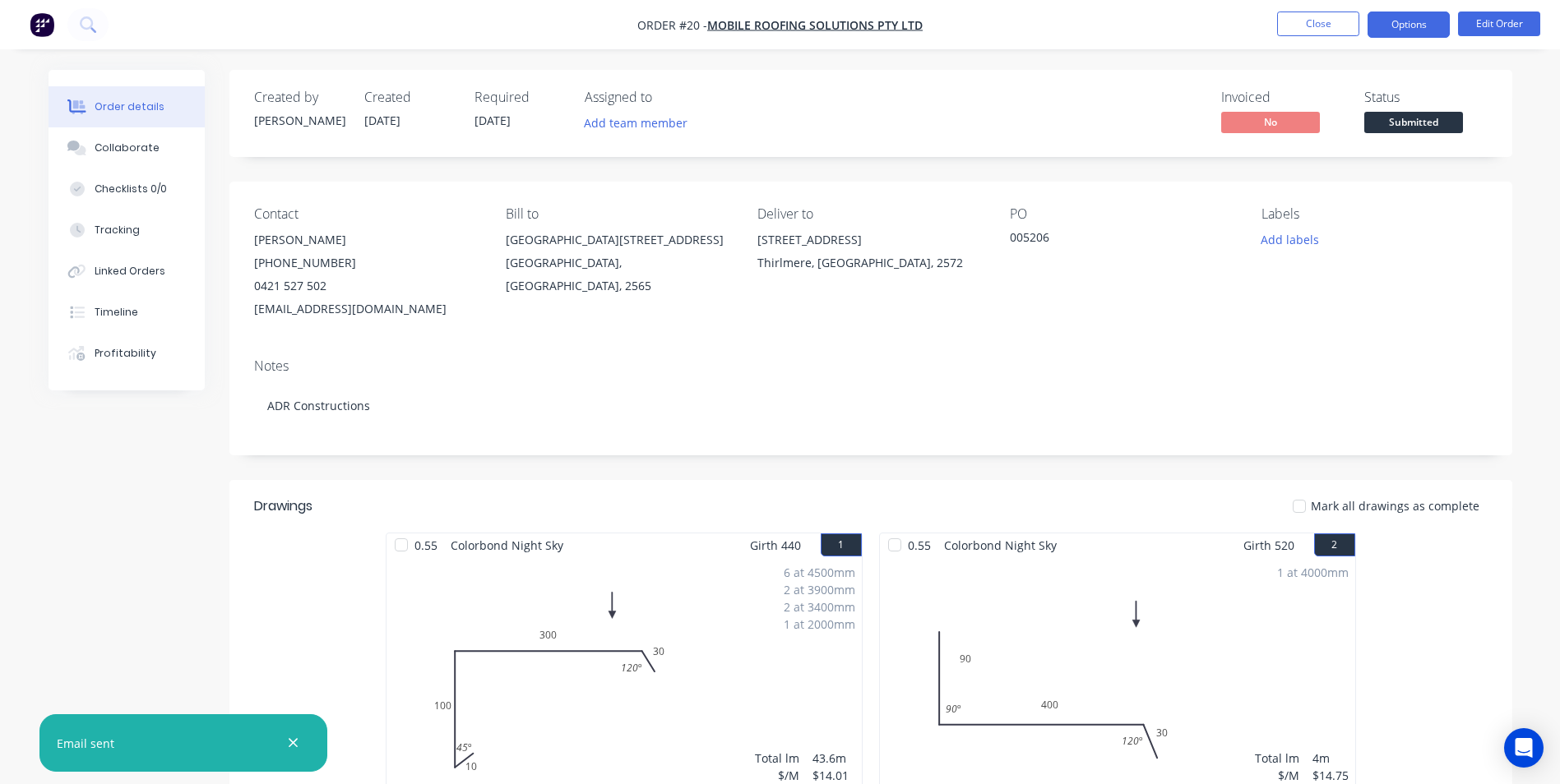
click at [1390, 24] on button "Options" at bounding box center [1409, 24] width 82 height 26
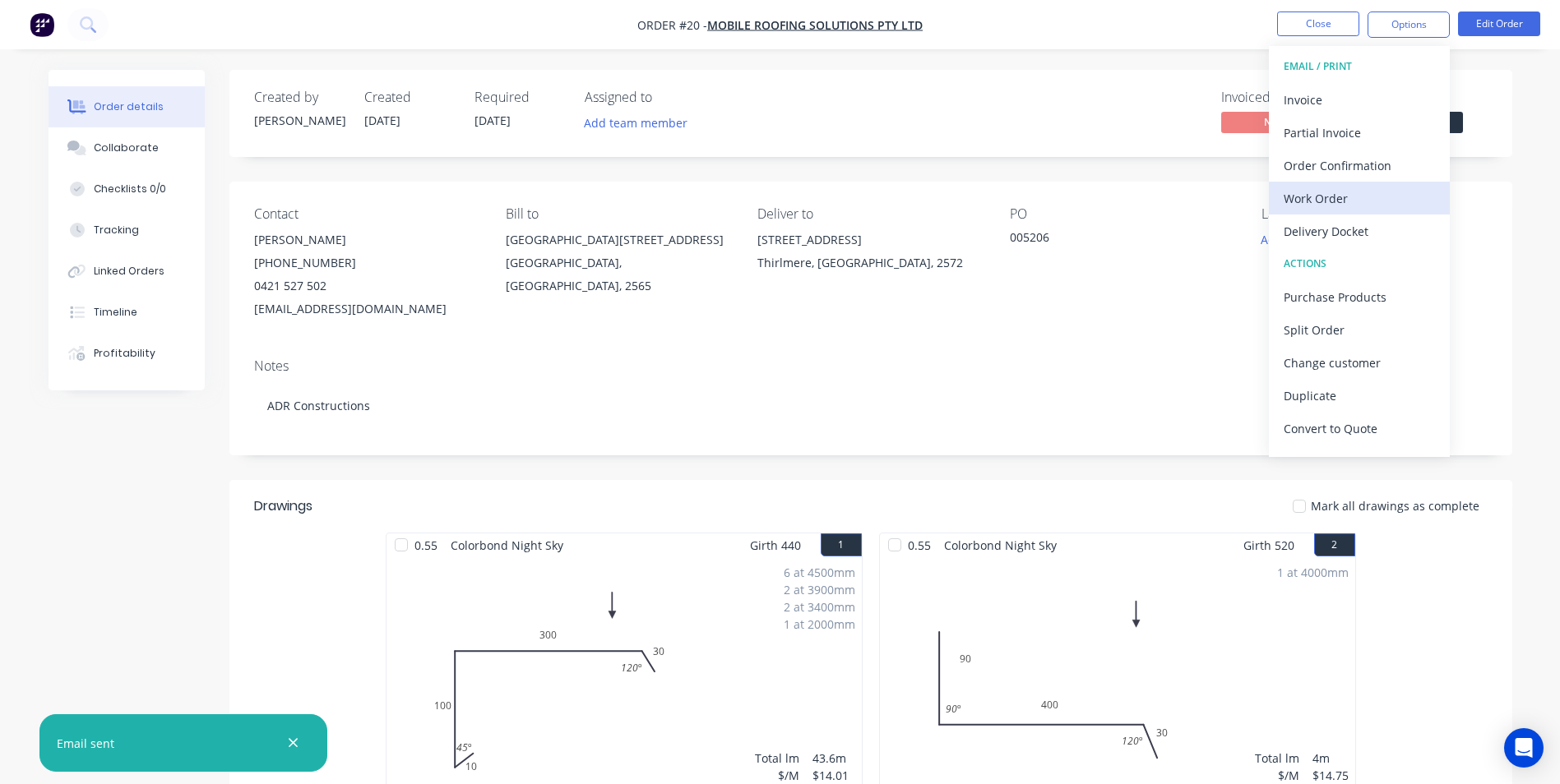
click at [1341, 206] on div "Work Order" at bounding box center [1359, 198] width 151 height 24
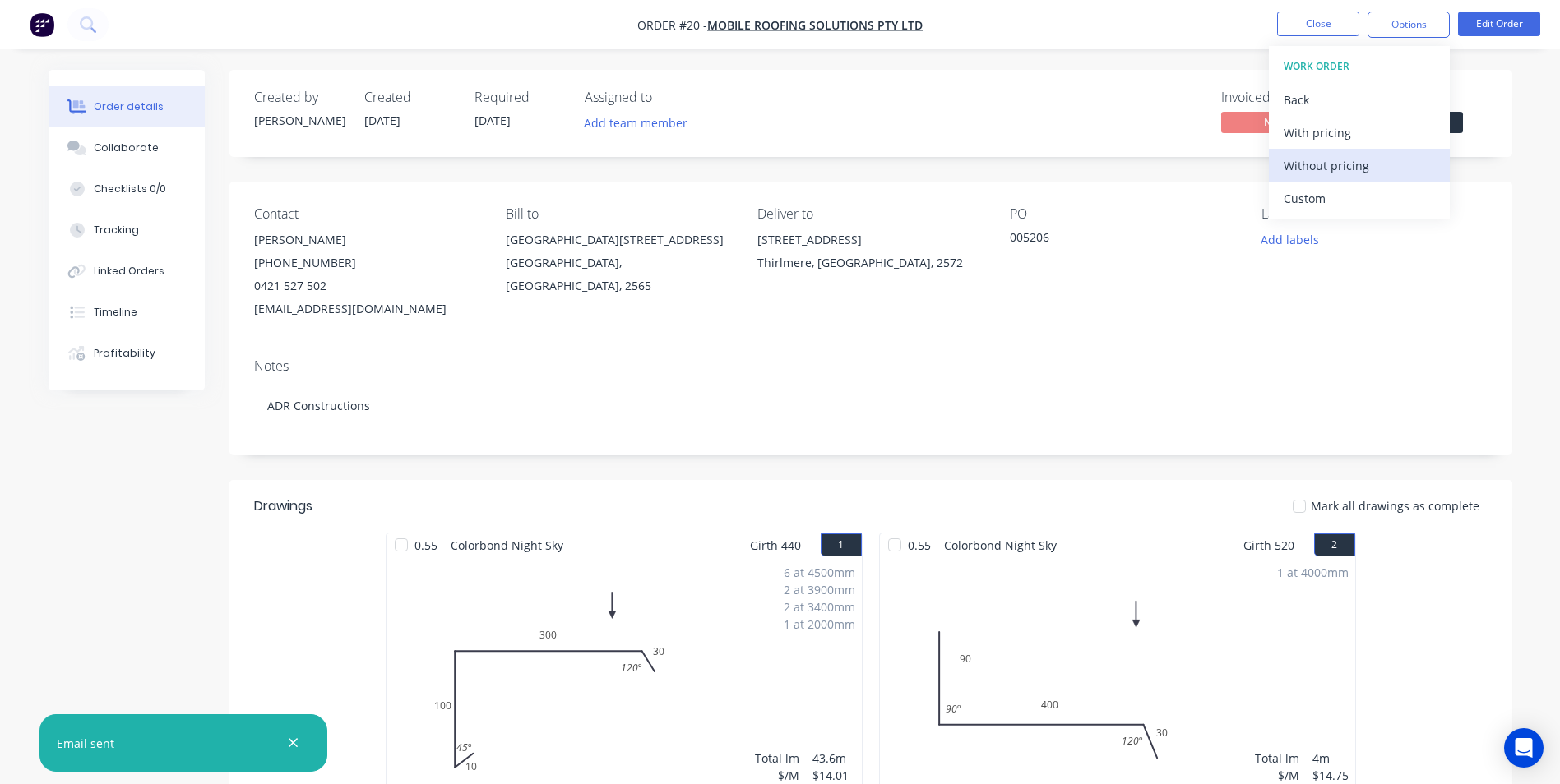
click at [1349, 170] on div "Without pricing" at bounding box center [1359, 165] width 151 height 24
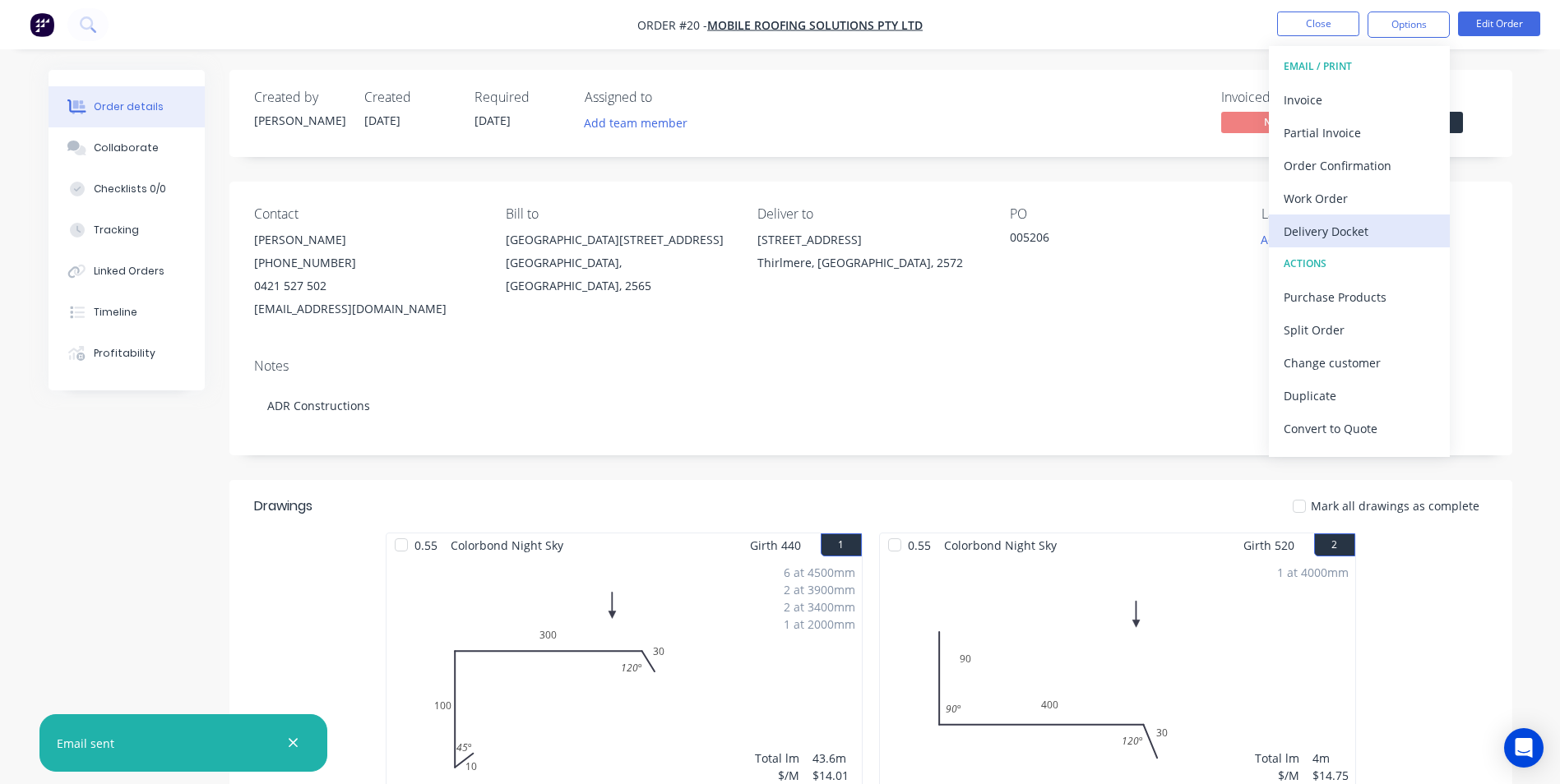
click at [1317, 229] on div "Delivery Docket" at bounding box center [1359, 231] width 151 height 24
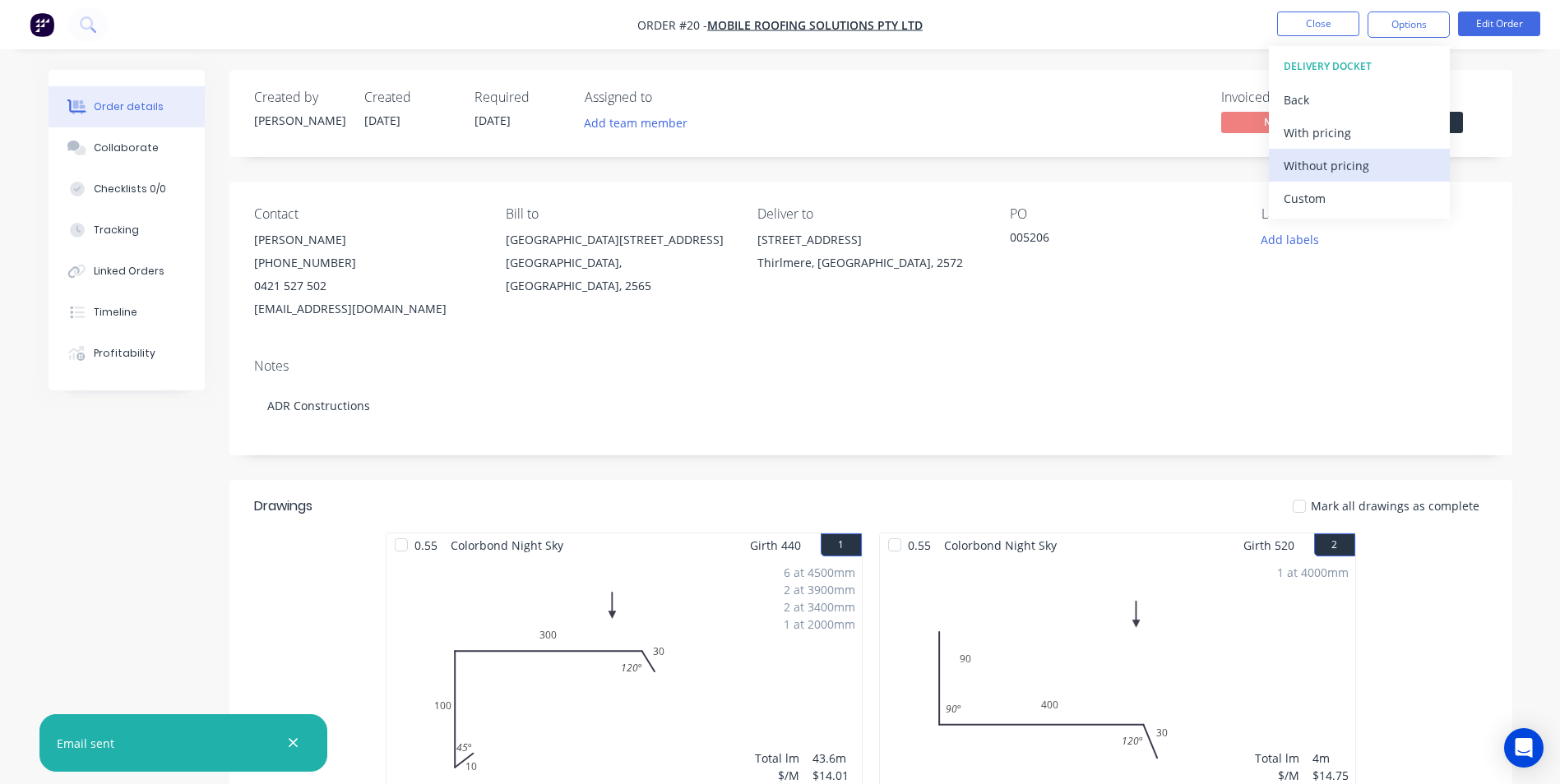
click at [1331, 173] on div "Without pricing" at bounding box center [1359, 165] width 151 height 24
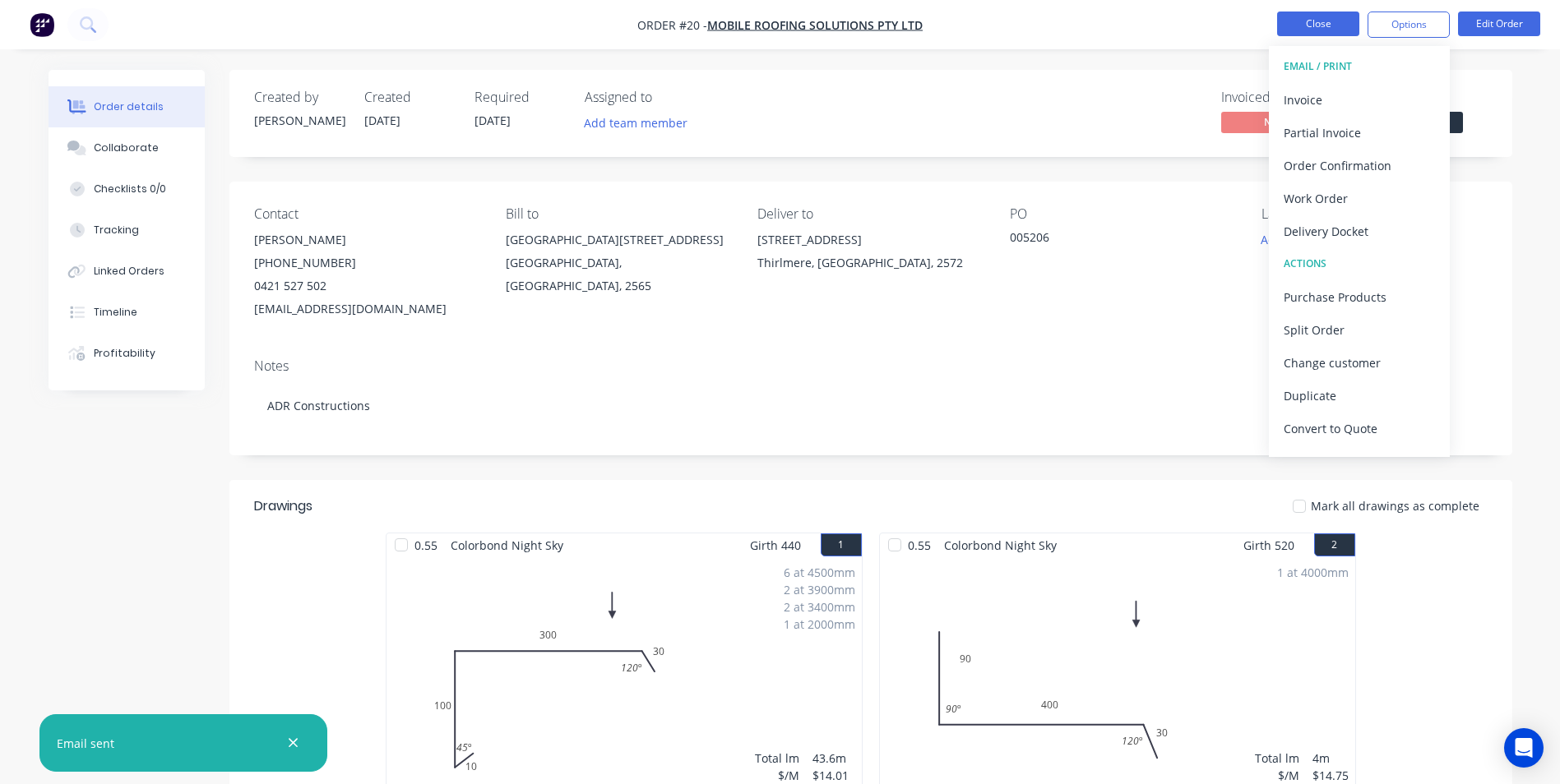
click at [1304, 28] on button "Close" at bounding box center [1318, 24] width 82 height 24
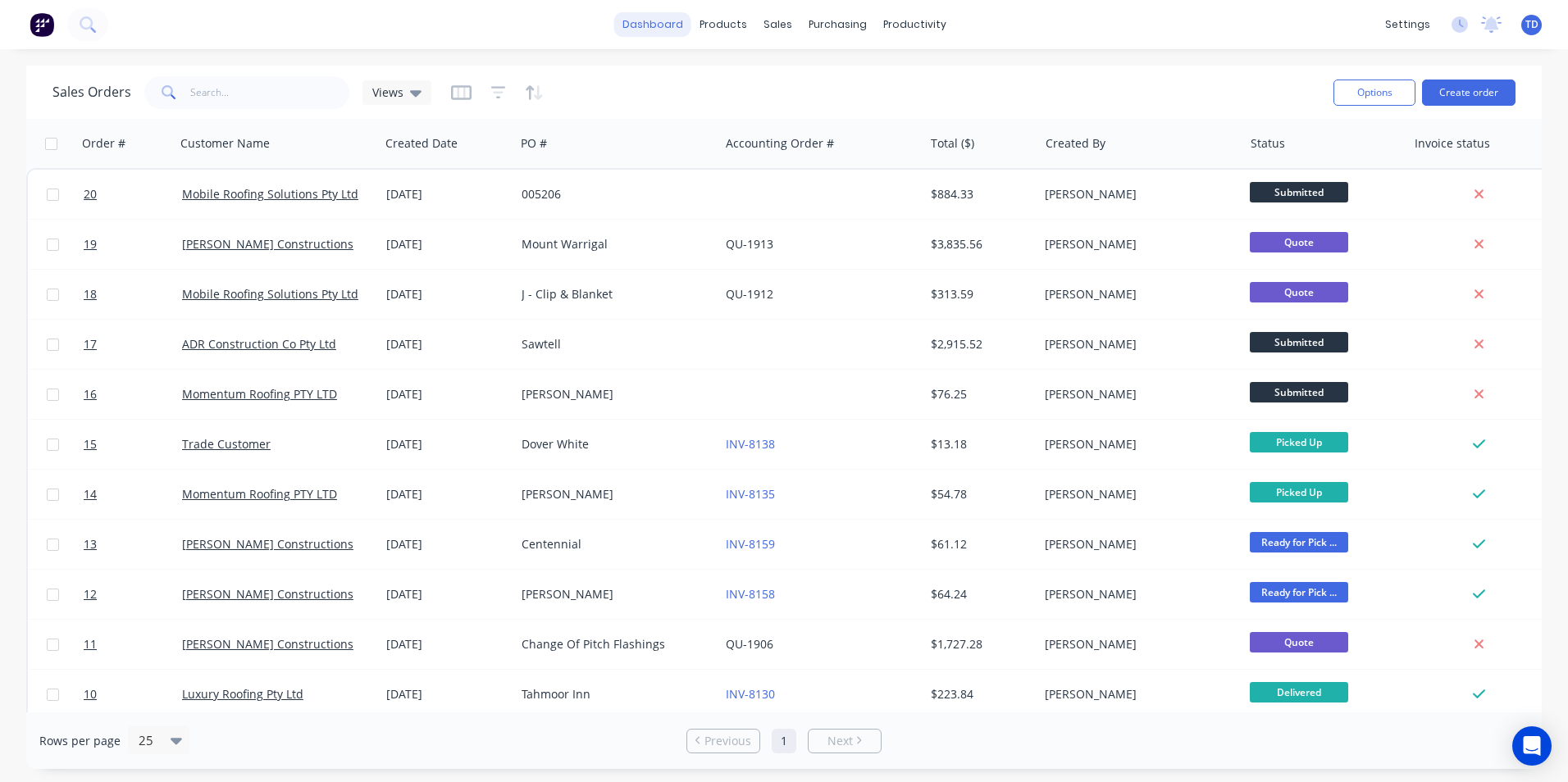
click at [657, 30] on link "dashboard" at bounding box center [652, 24] width 77 height 24
